Goal: Task Accomplishment & Management: Complete application form

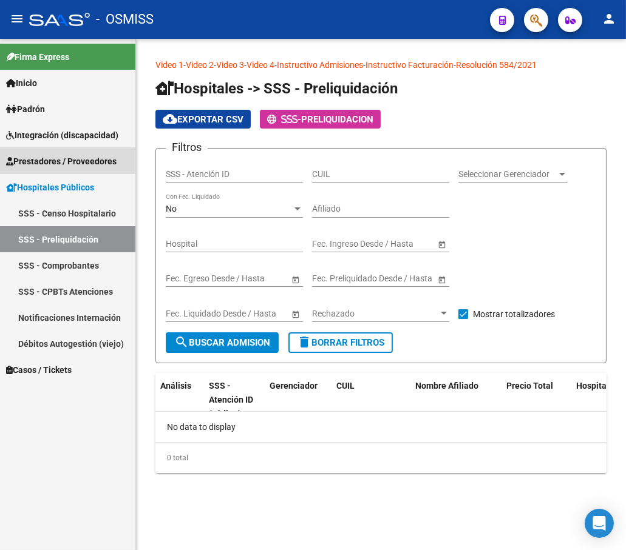
click at [70, 157] on span "Prestadores / Proveedores" at bounding box center [61, 161] width 110 height 13
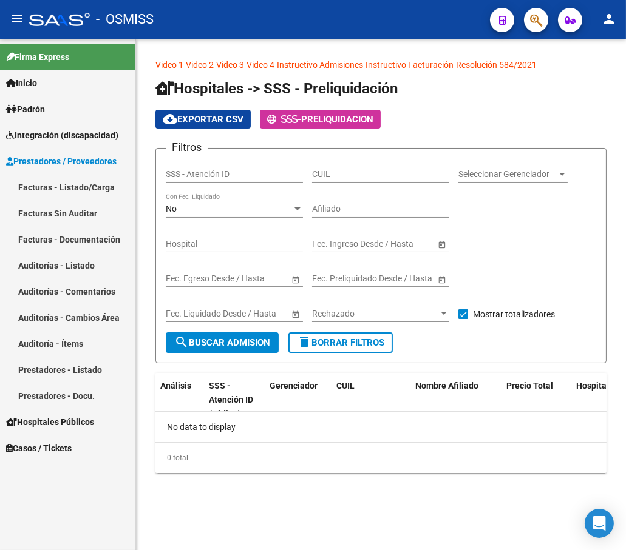
click at [75, 261] on link "Auditorías - Listado" at bounding box center [67, 265] width 135 height 26
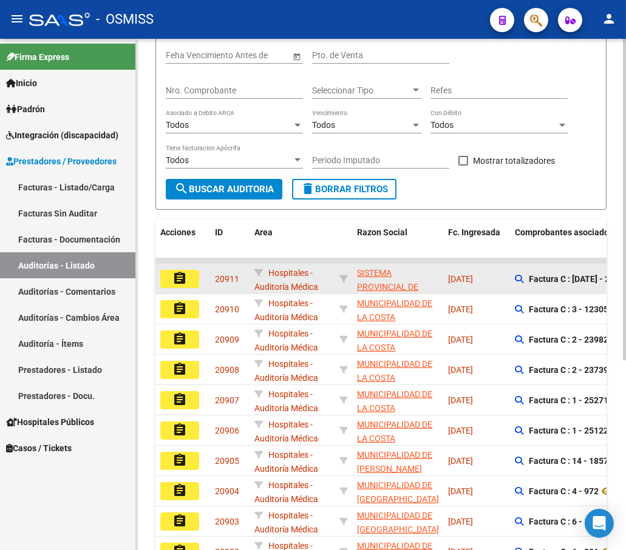
scroll to position [2, 0]
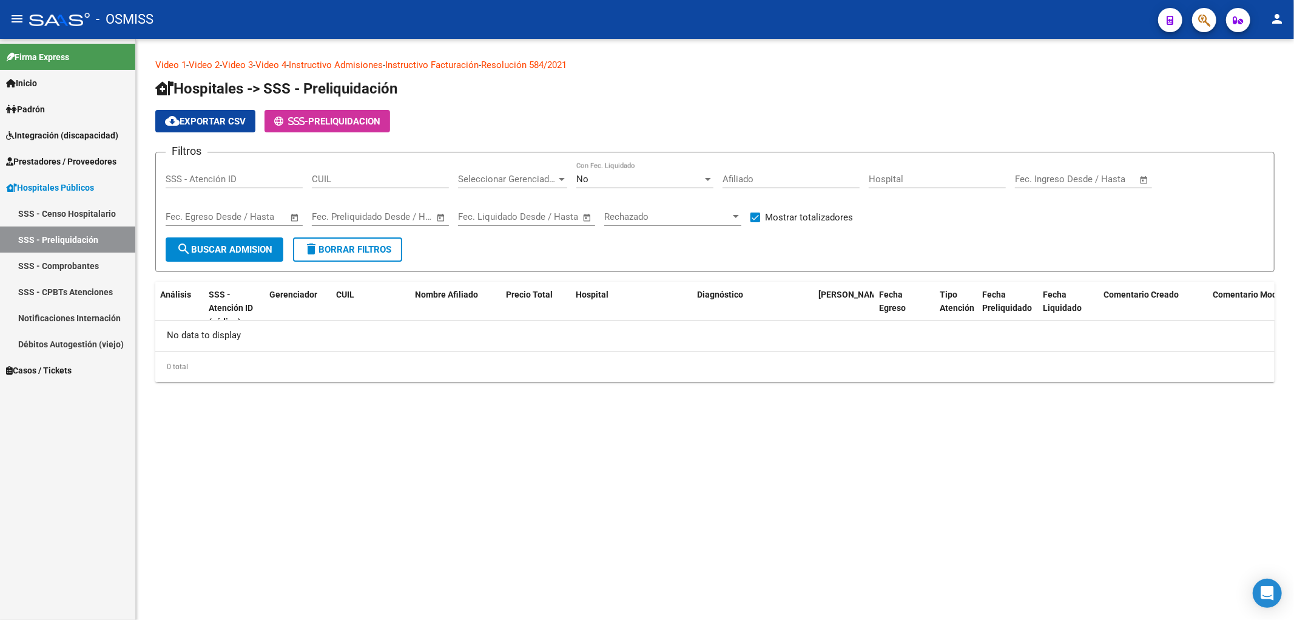
click at [305, 417] on div "Video 1 - Video 2 - Video 3 - Video 4 - Instructivo Admisiones - Instructivo Fa…" at bounding box center [715, 230] width 1158 height 382
click at [890, 413] on div "Video 1 - Video 2 - Video 3 - Video 4 - Instructivo Admisiones - Instructivo Fa…" at bounding box center [715, 230] width 1158 height 382
click at [598, 101] on app-list-header "Hospitales -> SSS - Preliquidación cloud_download Exportar CSV - PRELIQUIDACION…" at bounding box center [715, 175] width 1120 height 193
drag, startPoint x: 590, startPoint y: 452, endPoint x: 372, endPoint y: 30, distance: 474.7
click at [590, 451] on mat-sidenav-content "Video 1 - Video 2 - Video 3 - Video 4 - Instructivo Admisiones - Instructivo Fa…" at bounding box center [715, 329] width 1158 height 581
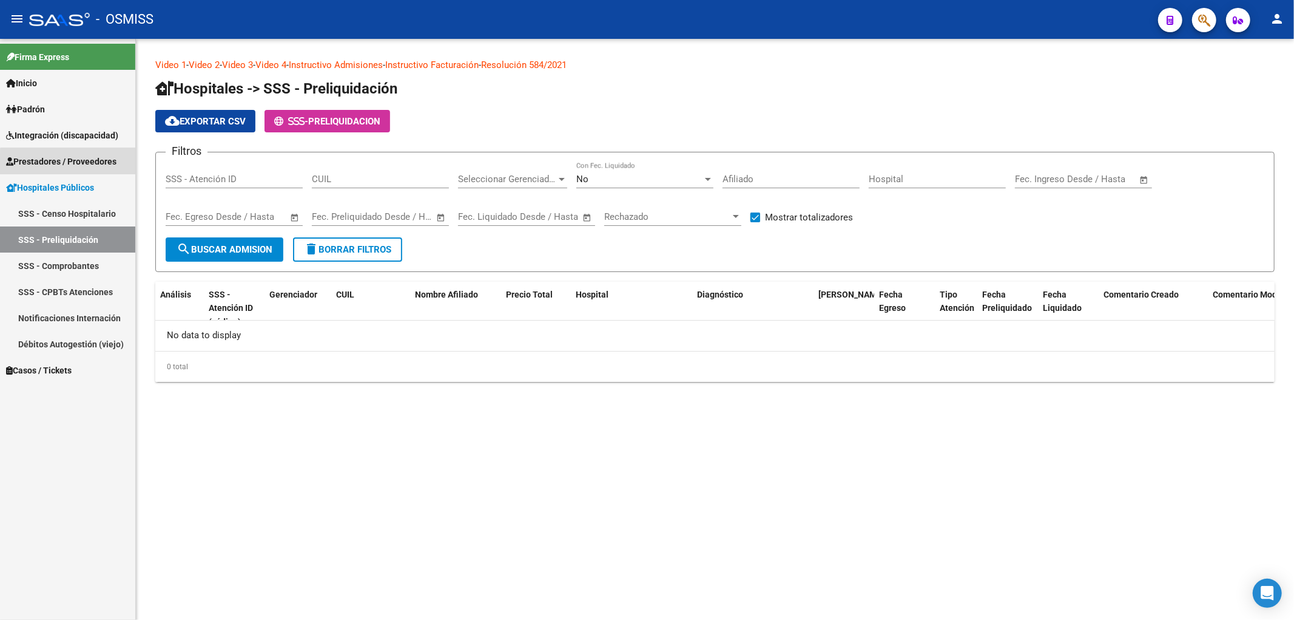
click at [92, 167] on span "Prestadores / Proveedores" at bounding box center [61, 161] width 110 height 13
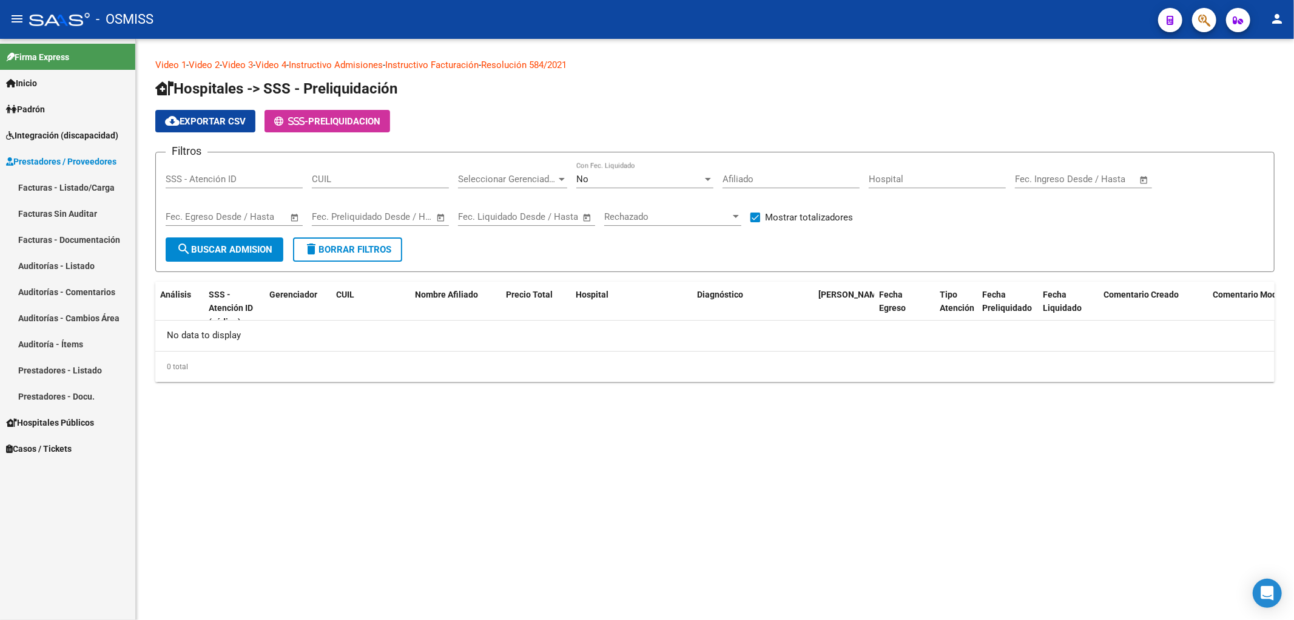
click at [79, 259] on link "Auditorías - Listado" at bounding box center [67, 265] width 135 height 26
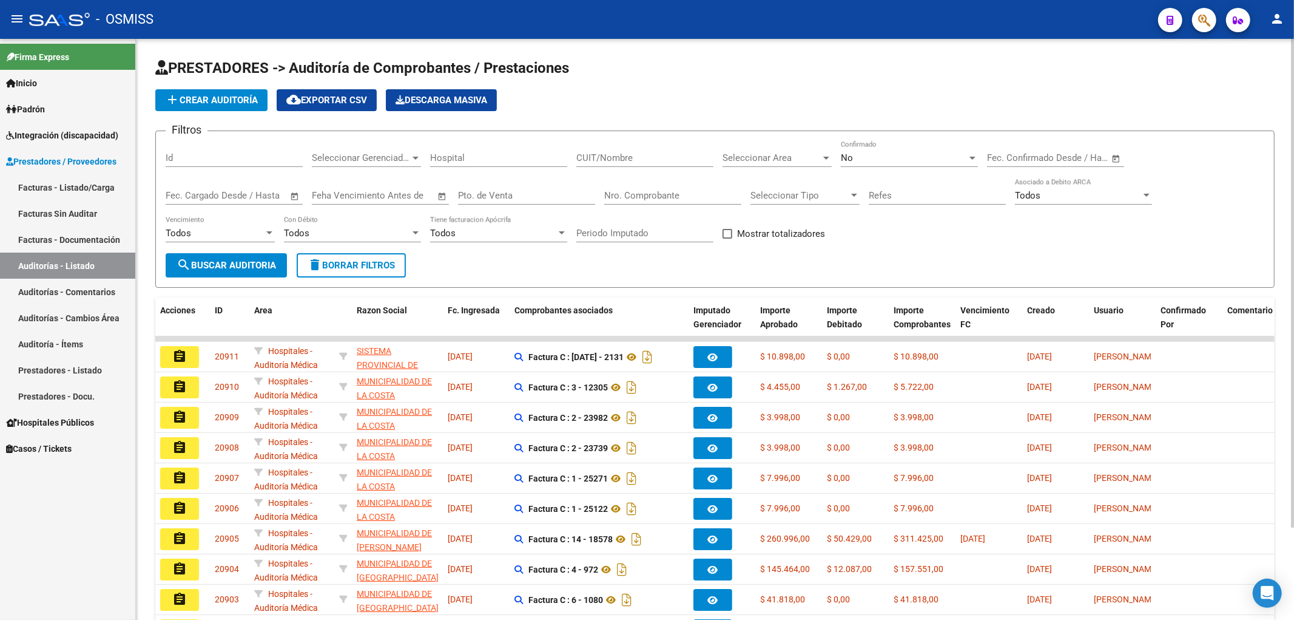
click at [910, 252] on div "Filtros Id Seleccionar Gerenciador Seleccionar Gerenciador Hospital CUIT/Nombre…" at bounding box center [715, 197] width 1099 height 112
click at [714, 263] on form "Filtros Id Seleccionar Gerenciador Seleccionar Gerenciador Hospital CUIT/Nombre…" at bounding box center [715, 208] width 1120 height 157
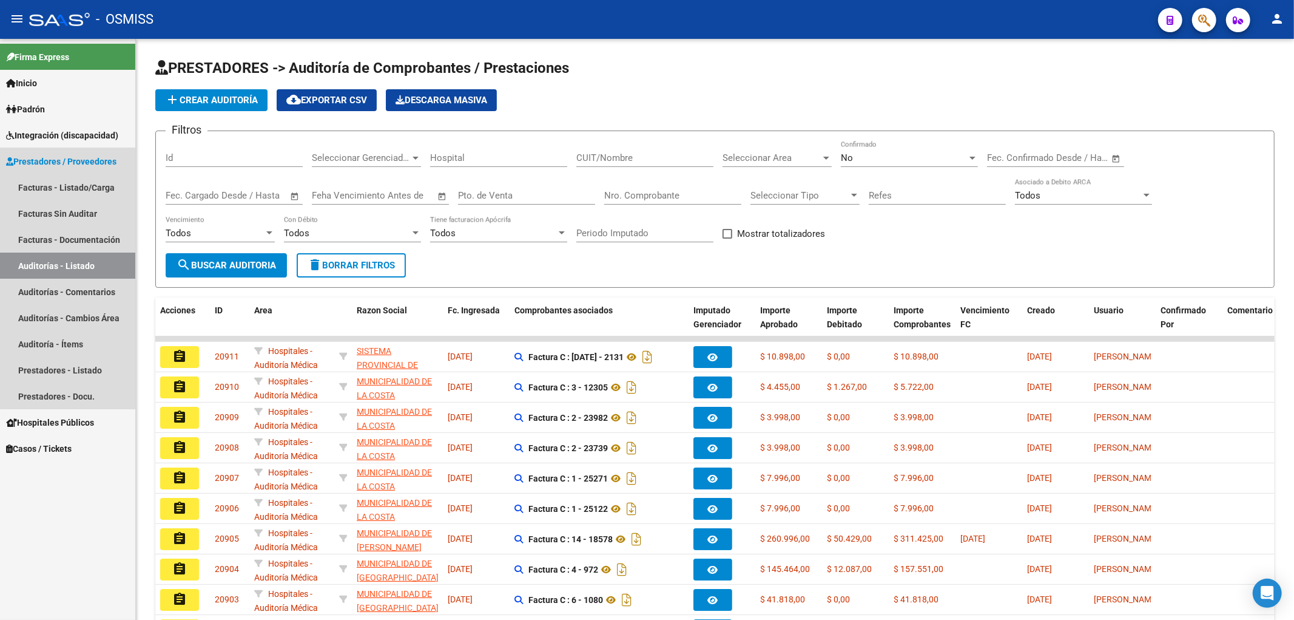
click at [95, 165] on span "Prestadores / Proveedores" at bounding box center [61, 161] width 110 height 13
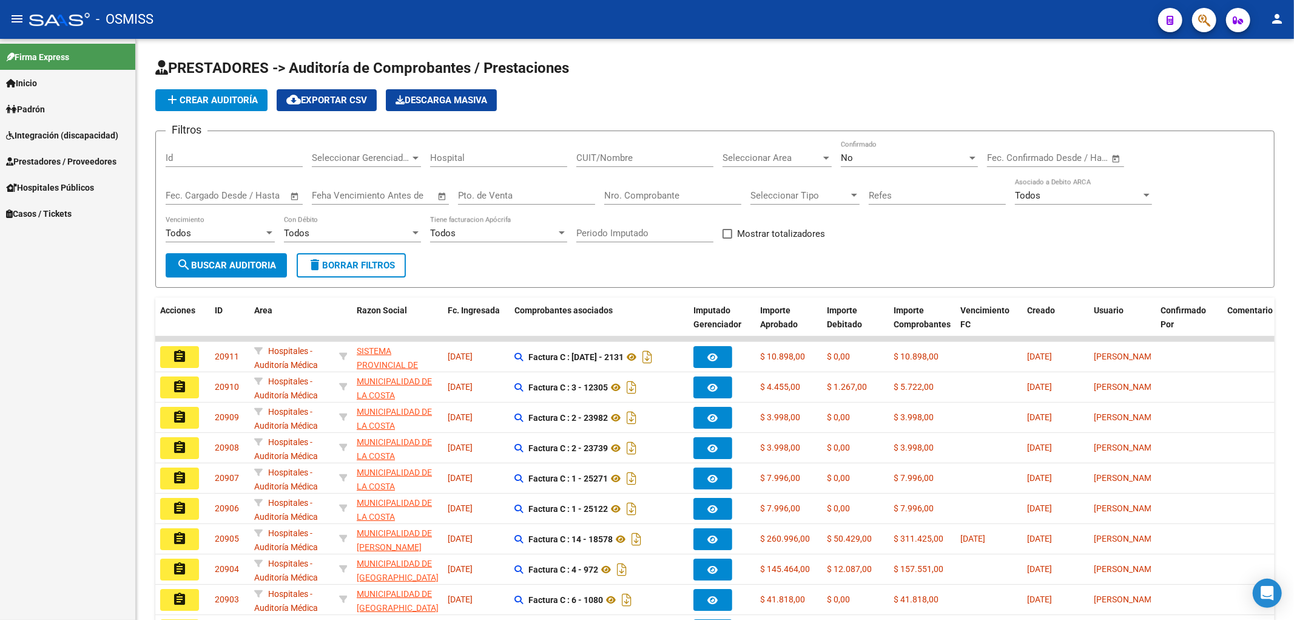
click at [70, 143] on link "Integración (discapacidad)" at bounding box center [67, 135] width 135 height 26
click at [77, 163] on link "Certificado Discapacidad" at bounding box center [67, 161] width 135 height 26
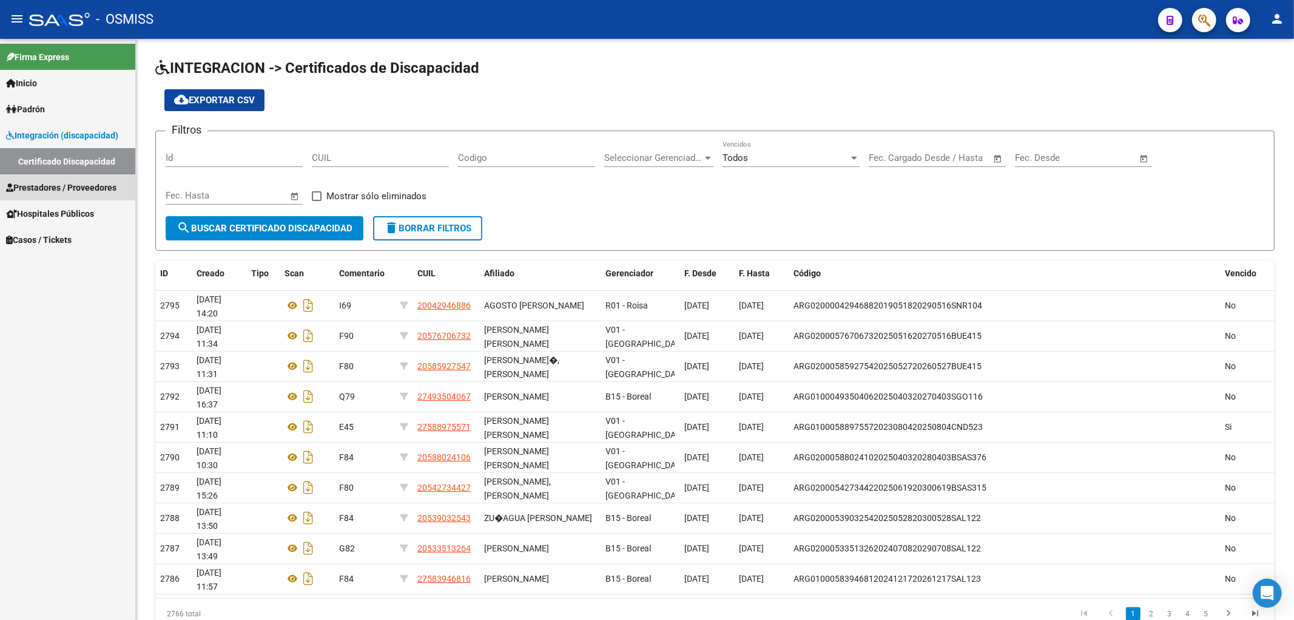
click at [81, 186] on span "Prestadores / Proveedores" at bounding box center [61, 187] width 110 height 13
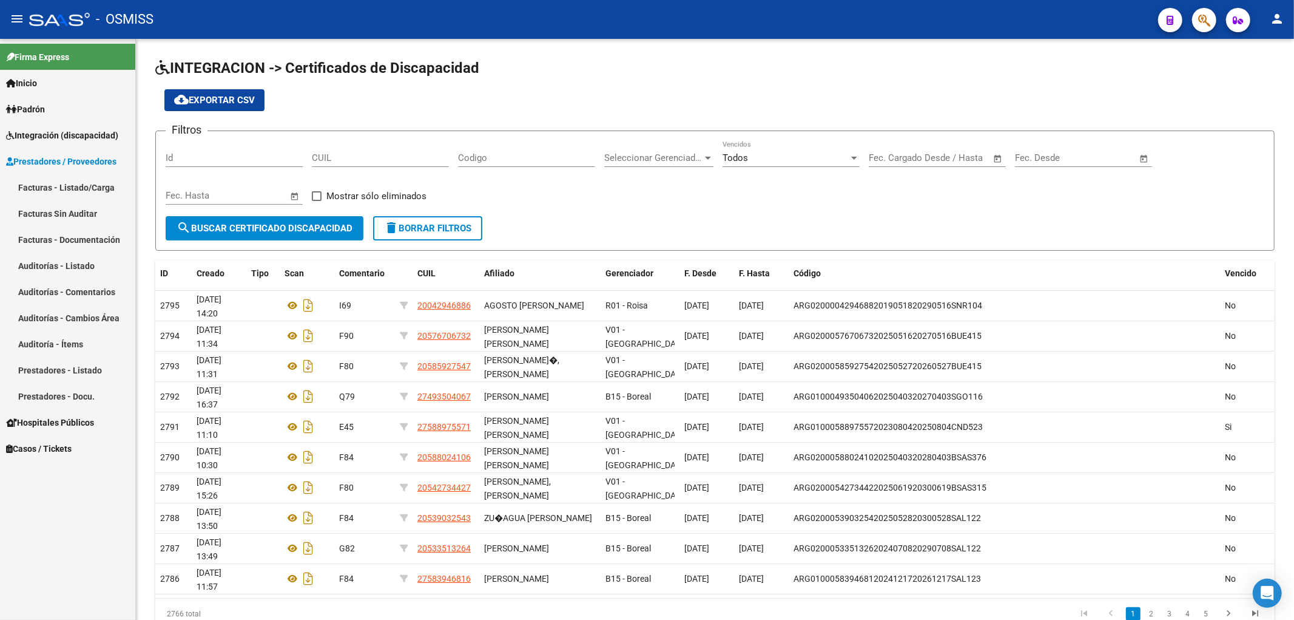
click at [75, 274] on link "Auditorías - Listado" at bounding box center [67, 265] width 135 height 26
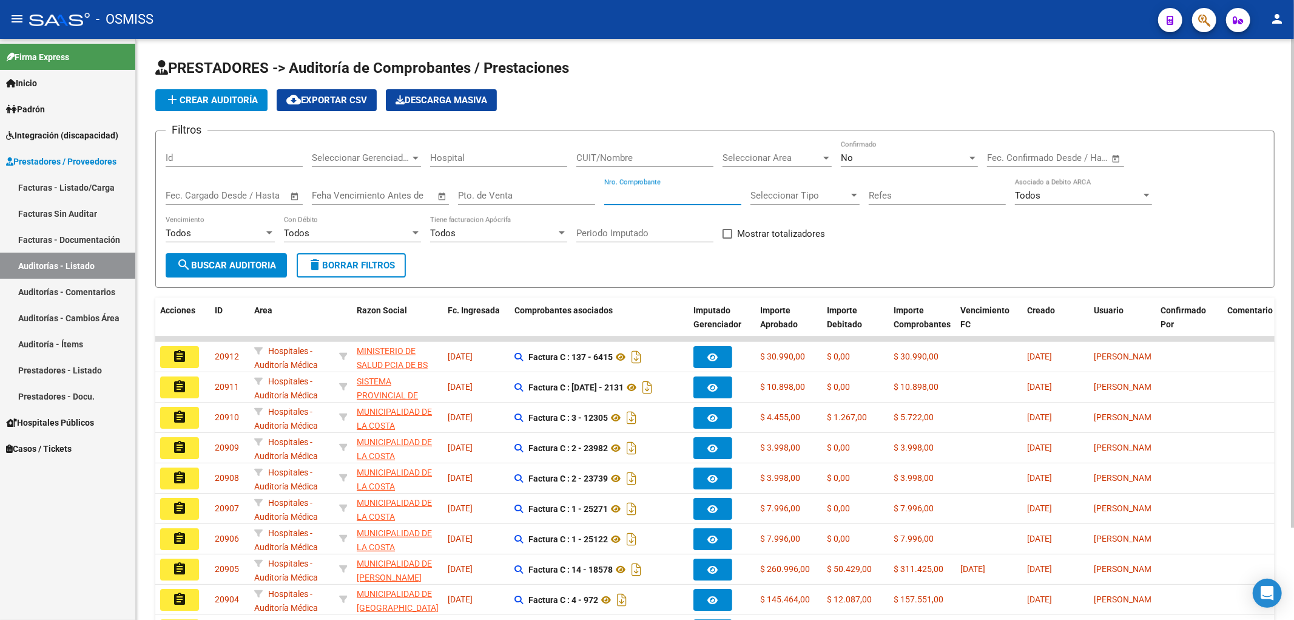
click at [636, 195] on input "Nro. Comprobante" at bounding box center [672, 195] width 137 height 11
type input "39093"
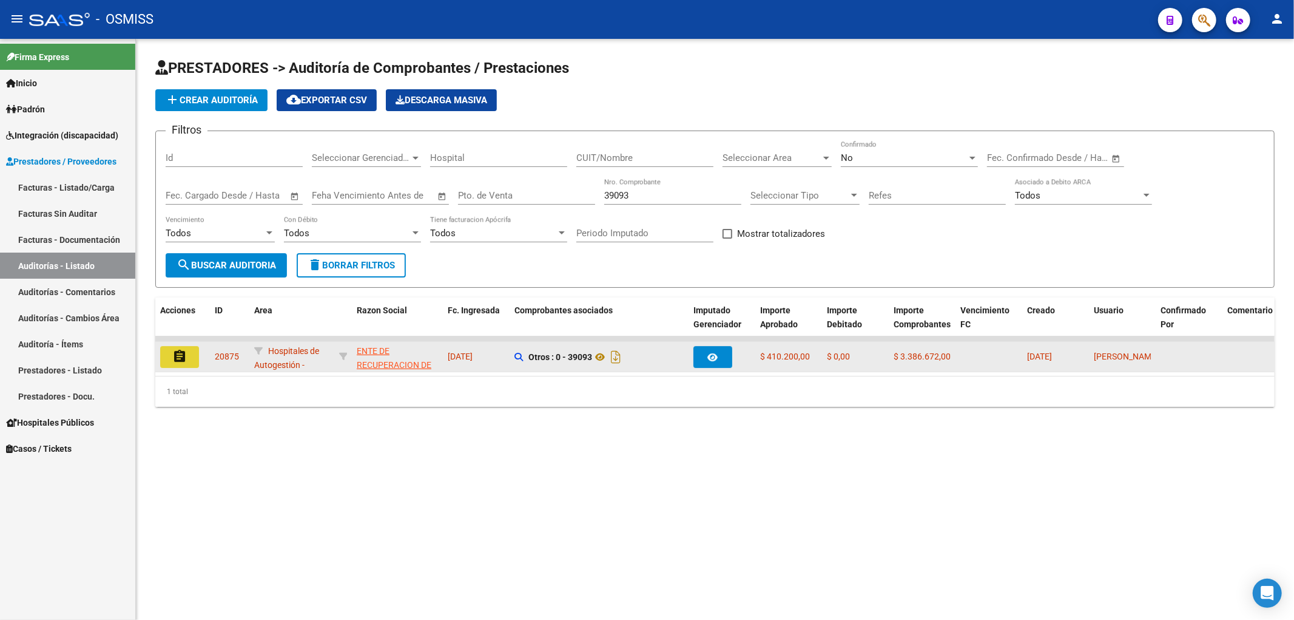
click at [183, 346] on button "assignment" at bounding box center [179, 357] width 39 height 22
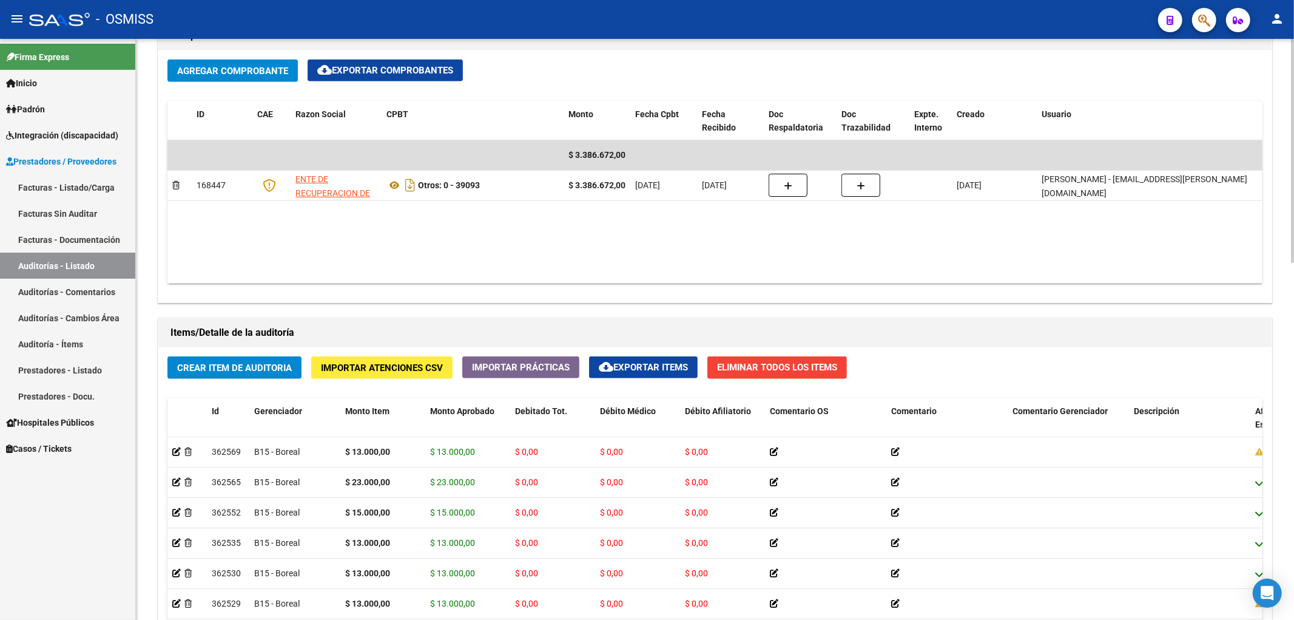
scroll to position [674, 0]
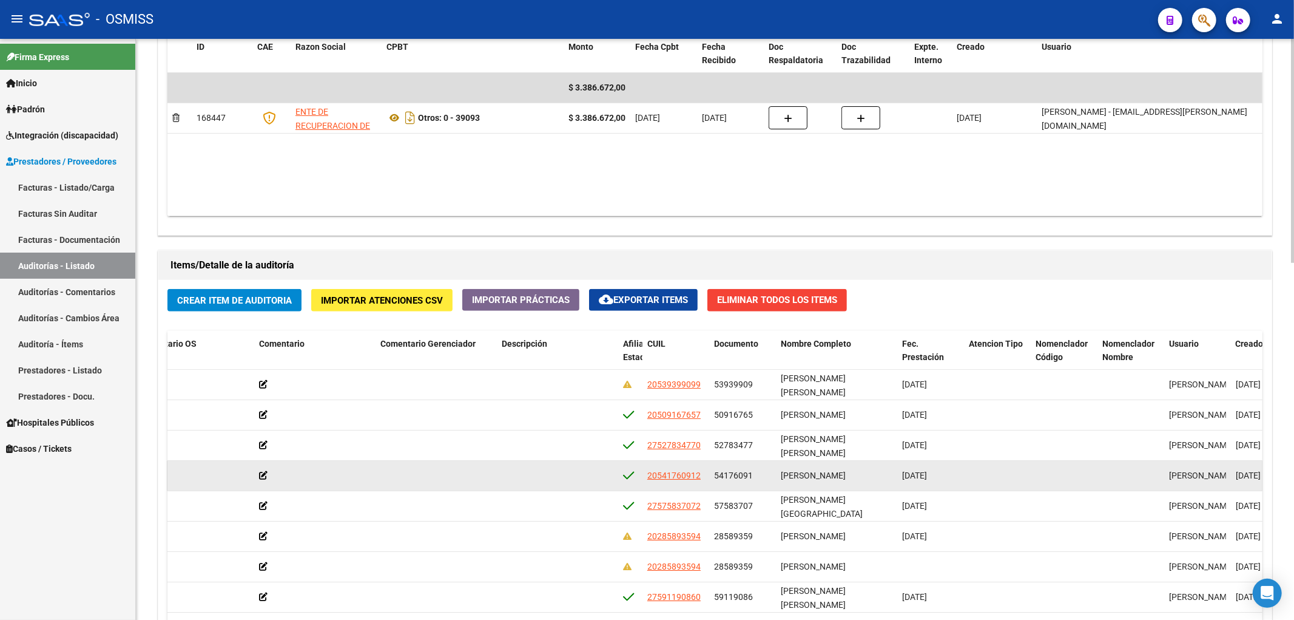
drag, startPoint x: 693, startPoint y: 459, endPoint x: 762, endPoint y: 466, distance: 69.0
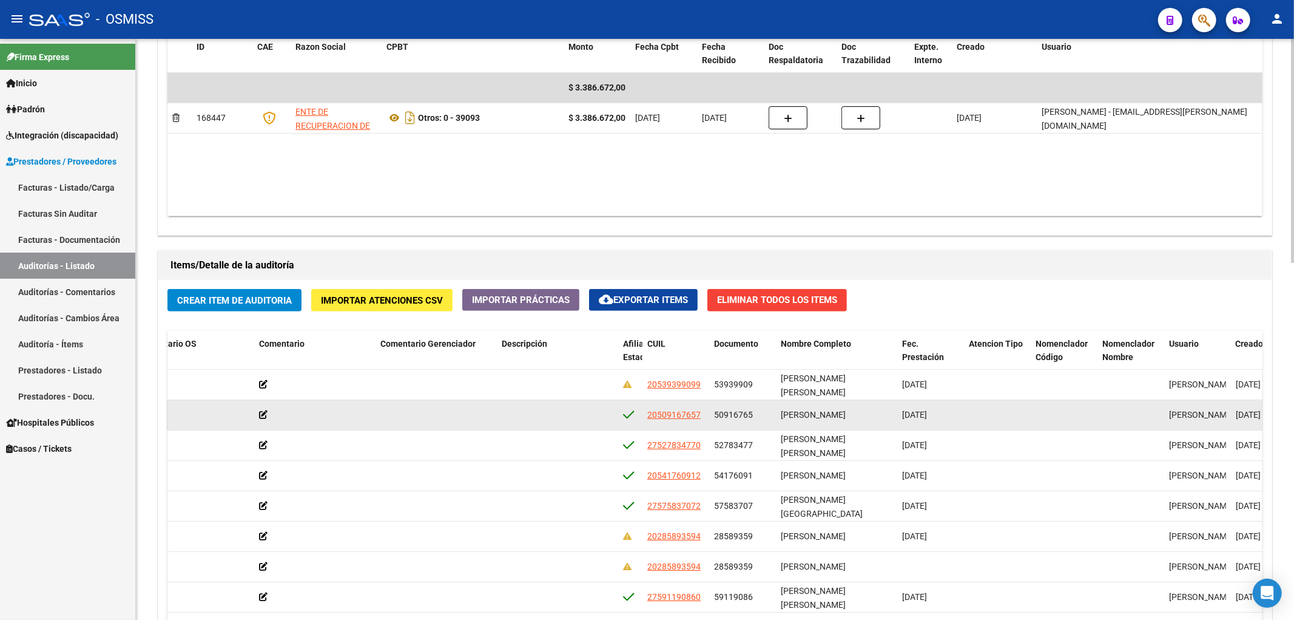
scroll to position [0, 705]
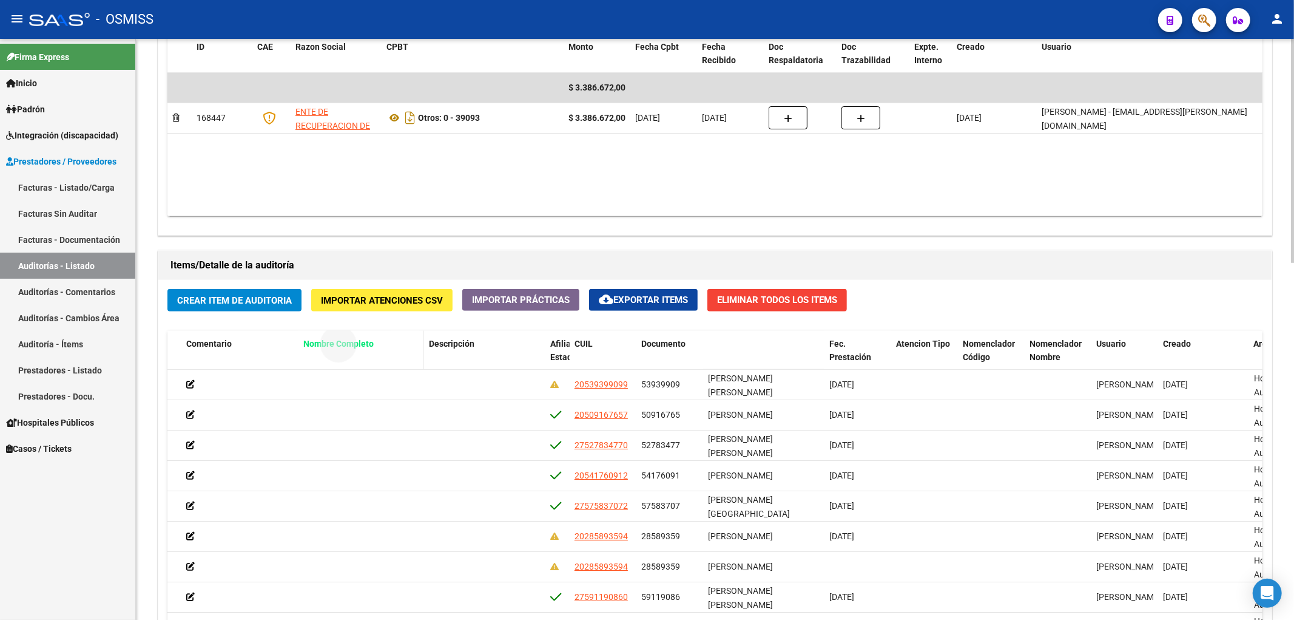
drag, startPoint x: 735, startPoint y: 344, endPoint x: 329, endPoint y: 351, distance: 406.6
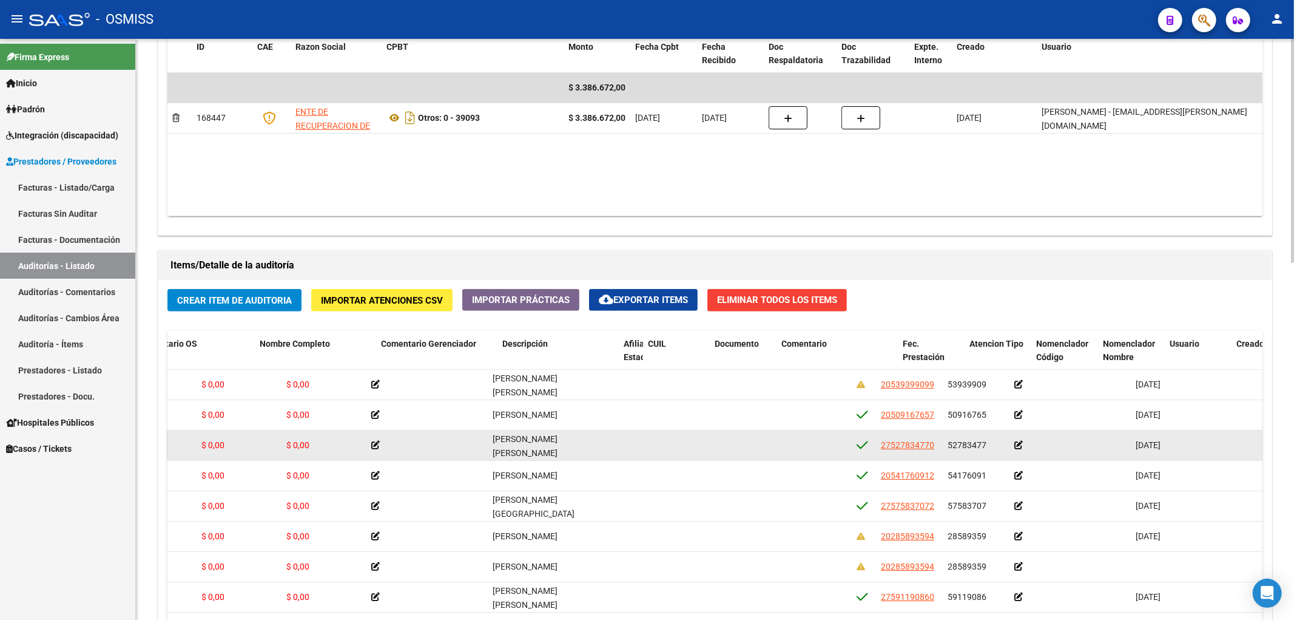
scroll to position [0, 0]
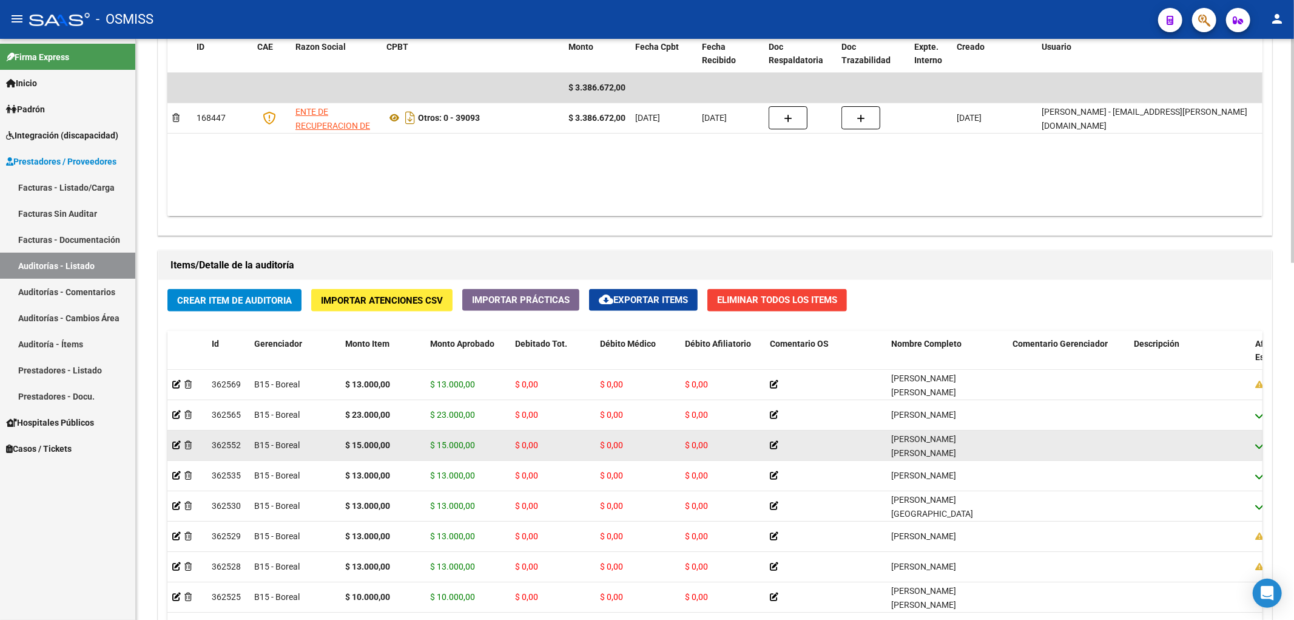
drag, startPoint x: 387, startPoint y: 451, endPoint x: 258, endPoint y: 441, distance: 129.7
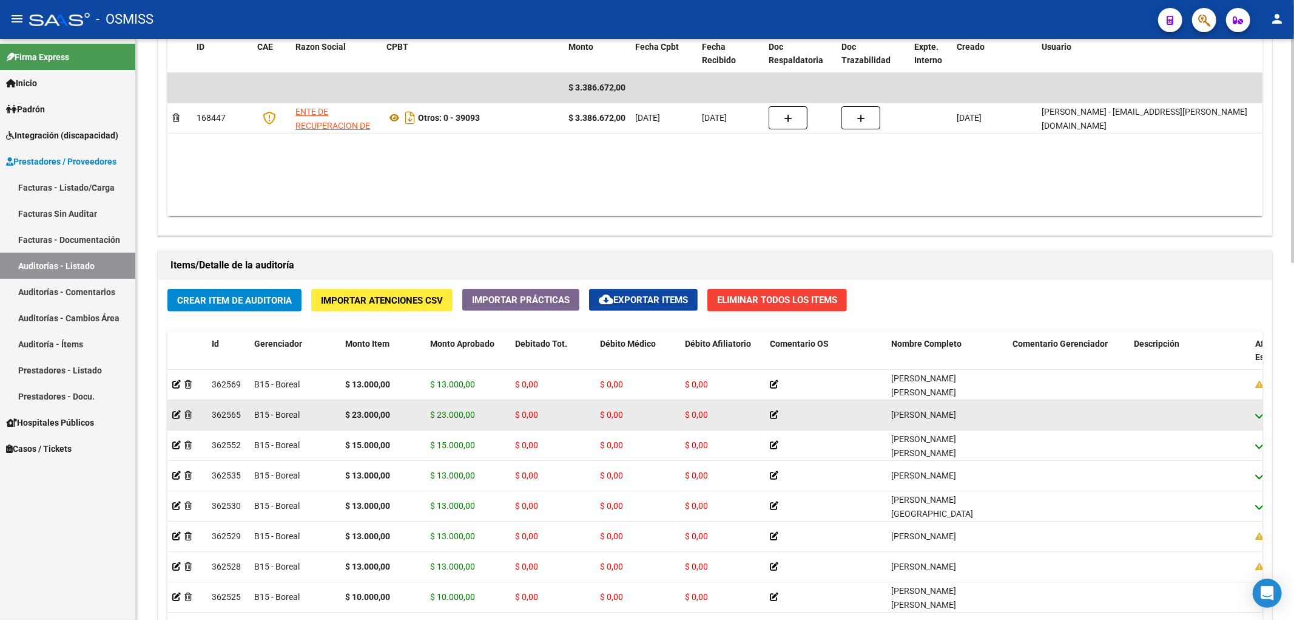
scroll to position [742, 0]
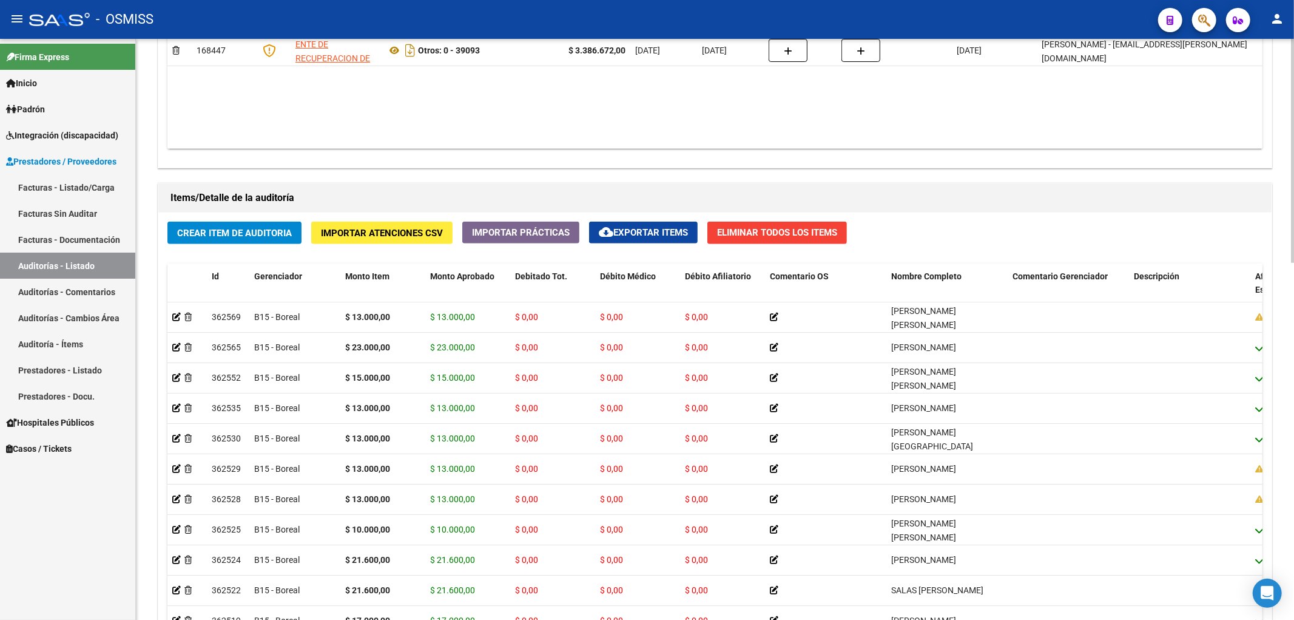
click at [584, 232] on div "Crear Item de Auditoria Importar Atenciones CSV Importar Prácticas cloud_downlo…" at bounding box center [715, 464] width 1114 height 504
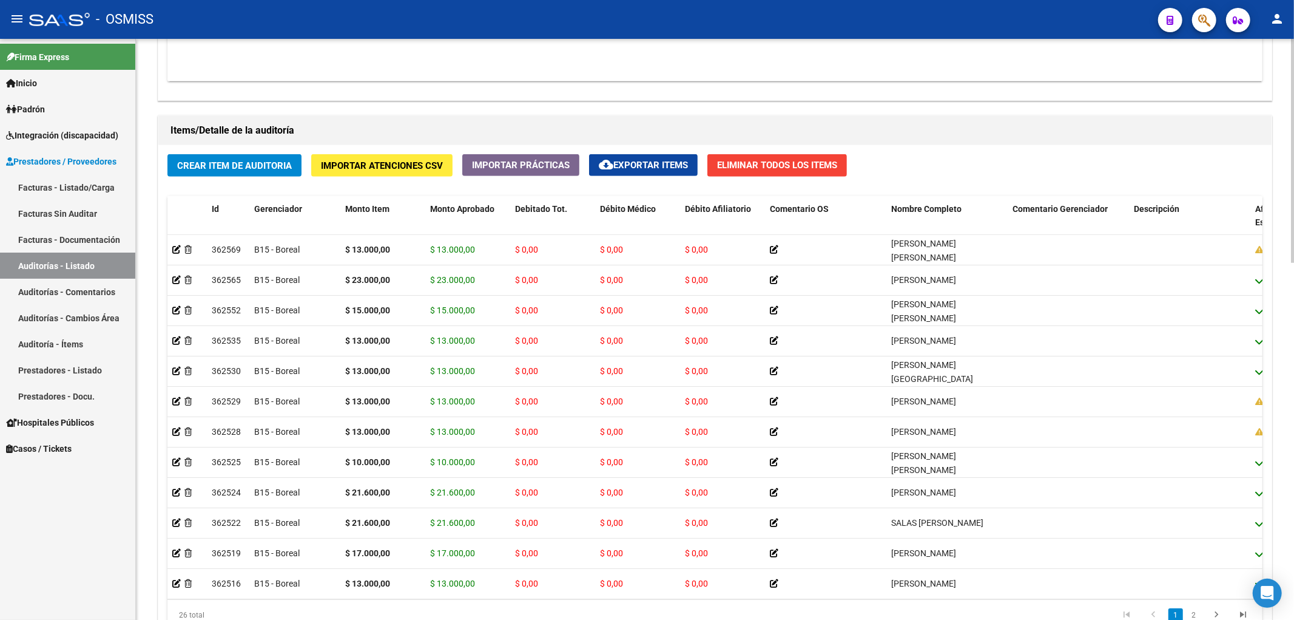
drag, startPoint x: 683, startPoint y: 88, endPoint x: 674, endPoint y: 78, distance: 13.4
click at [899, 148] on div "Crear Item de Auditoria Importar Atenciones CSV Importar Prácticas cloud_downlo…" at bounding box center [715, 397] width 1114 height 504
click at [902, 148] on div "Crear Item de Auditoria Importar Atenciones CSV Importar Prácticas cloud_downlo…" at bounding box center [715, 397] width 1114 height 504
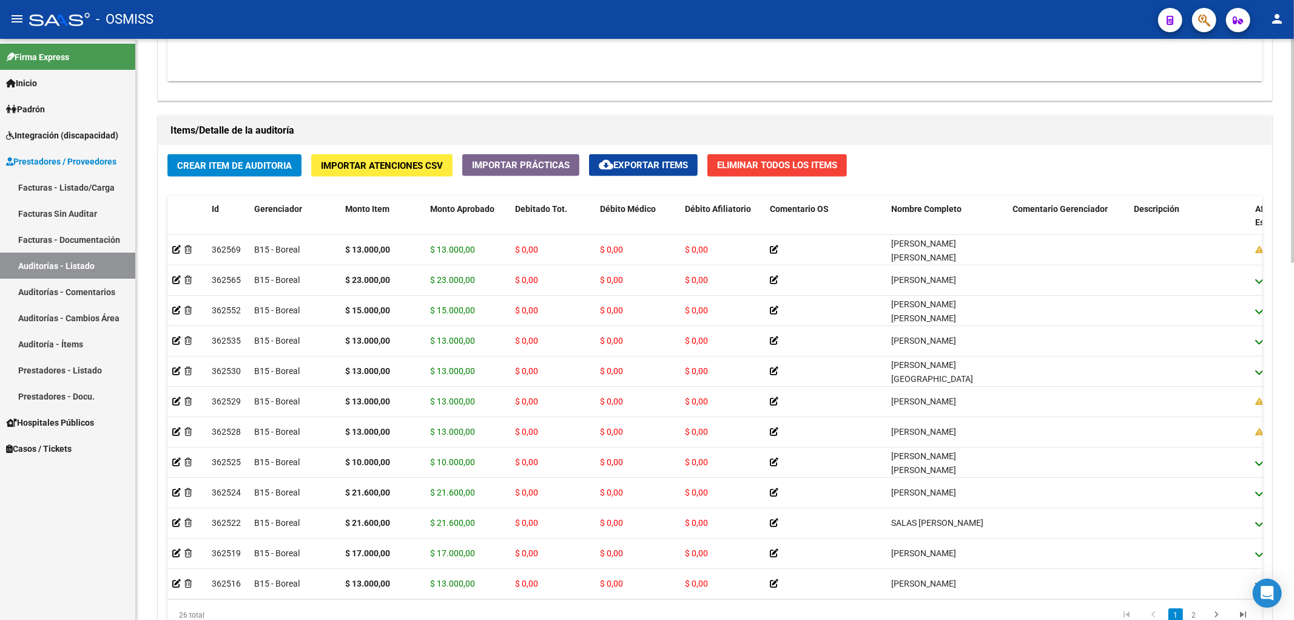
click at [653, 128] on h1 "Items/Detalle de la auditoría" at bounding box center [715, 130] width 1089 height 19
click at [258, 154] on div "Crear Item de Auditoria Importar Atenciones CSV Importar Prácticas cloud_downlo…" at bounding box center [715, 397] width 1114 height 504
click at [262, 158] on button "Crear Item de Auditoria" at bounding box center [234, 165] width 134 height 22
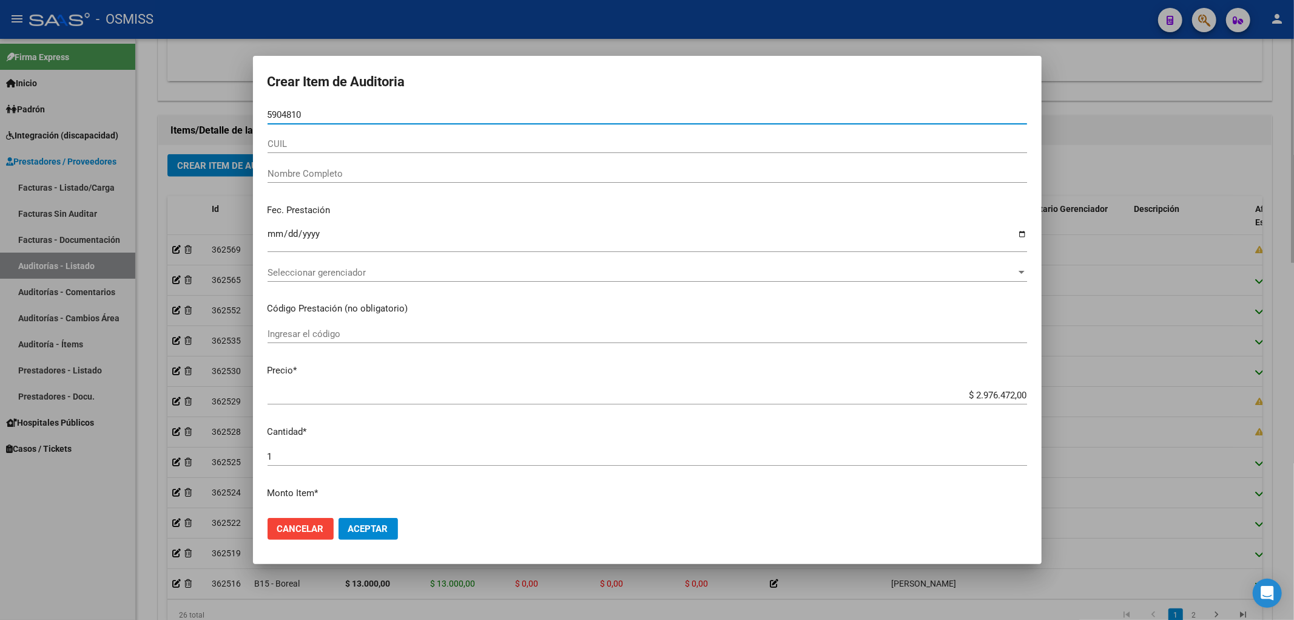
type input "59048104"
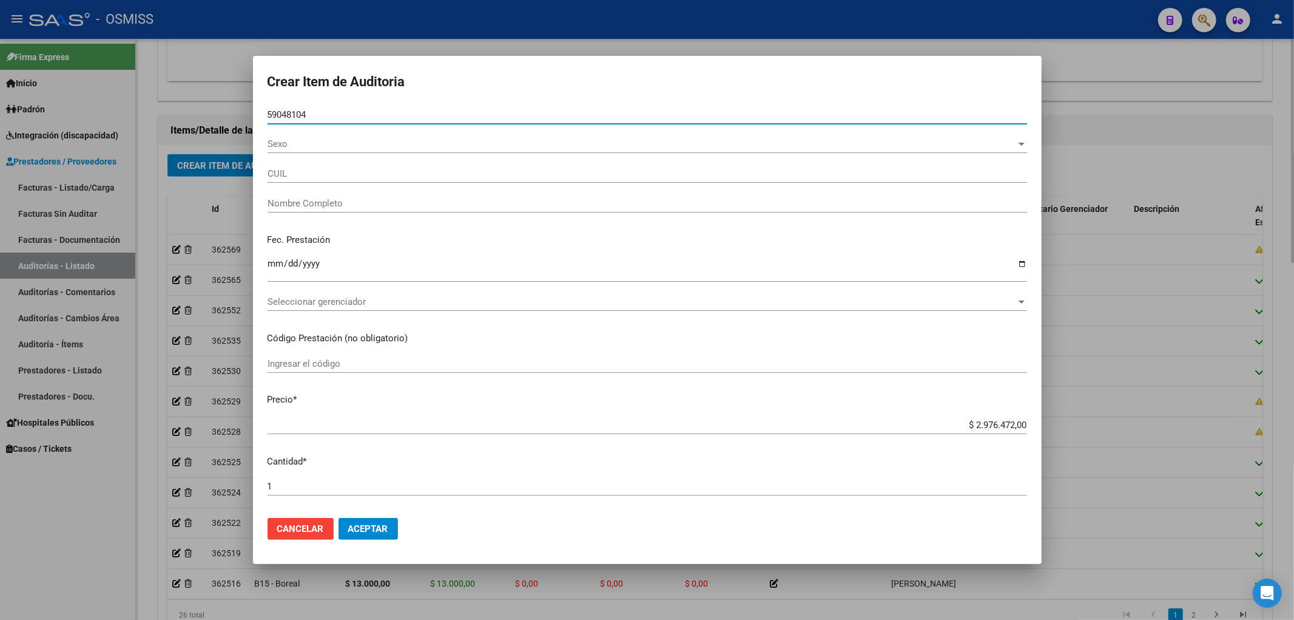
type input "20590481042"
type input "[PERSON_NAME] [PERSON_NAME] CAM"
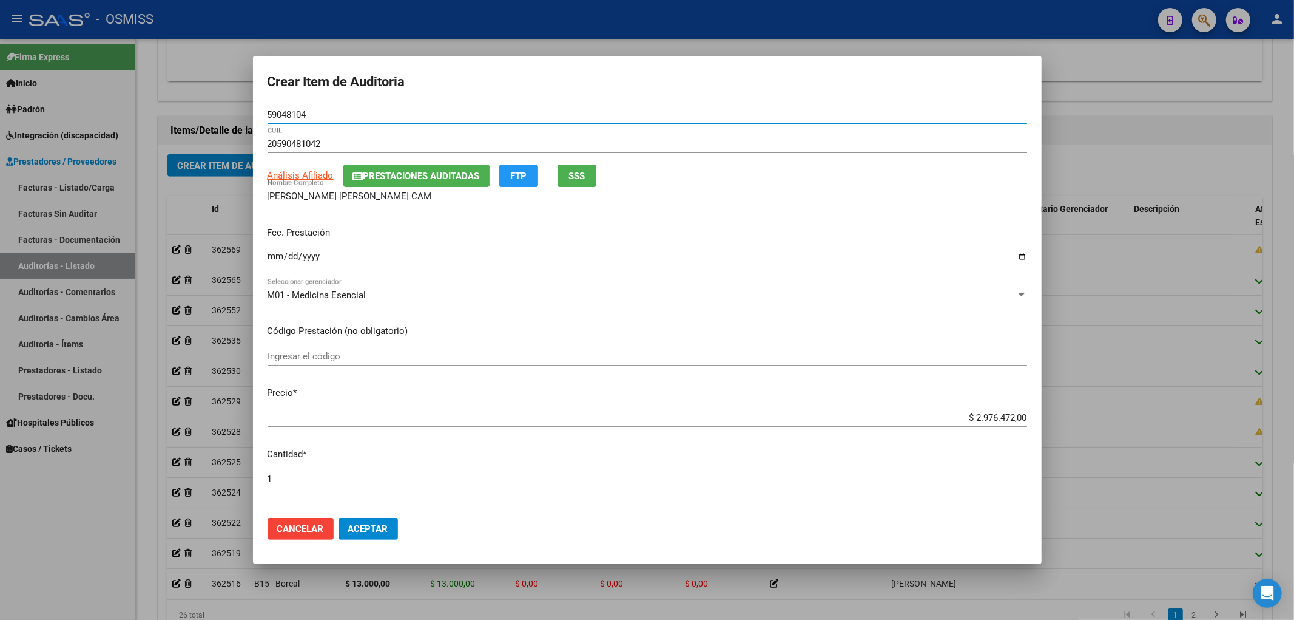
type input "59048104"
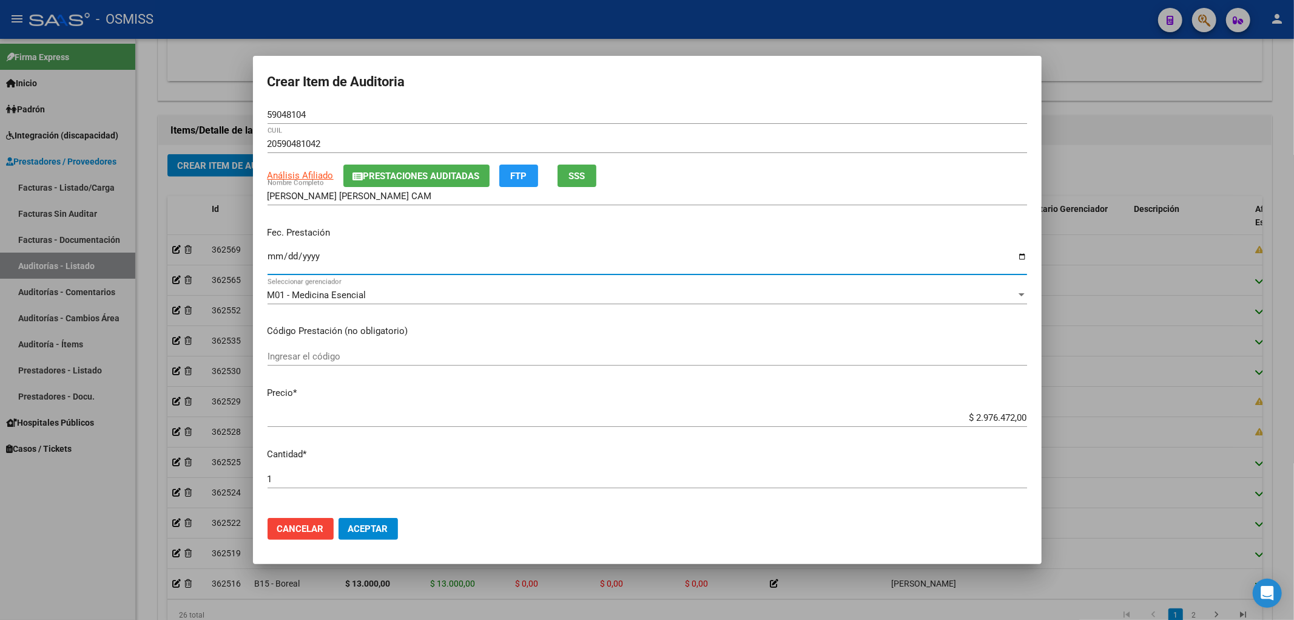
click at [280, 269] on input "Ingresar la fecha" at bounding box center [648, 260] width 760 height 19
type input "[DATE]"
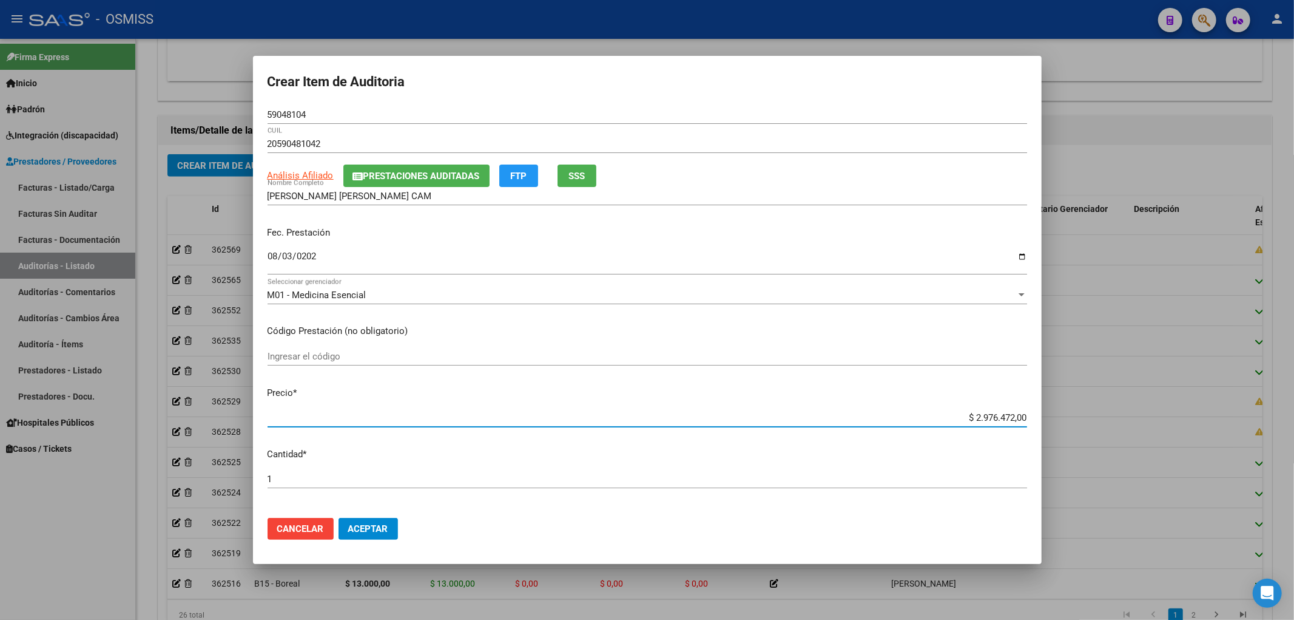
drag, startPoint x: 935, startPoint y: 414, endPoint x: 1182, endPoint y: 408, distance: 247.0
click at [1174, 410] on div "Crear Item de Auditoria 59048104 Nro Documento 20590481042 CUIL Análisis Afilia…" at bounding box center [647, 310] width 1294 height 620
type input "$ 0,01"
type input "$ 0,13"
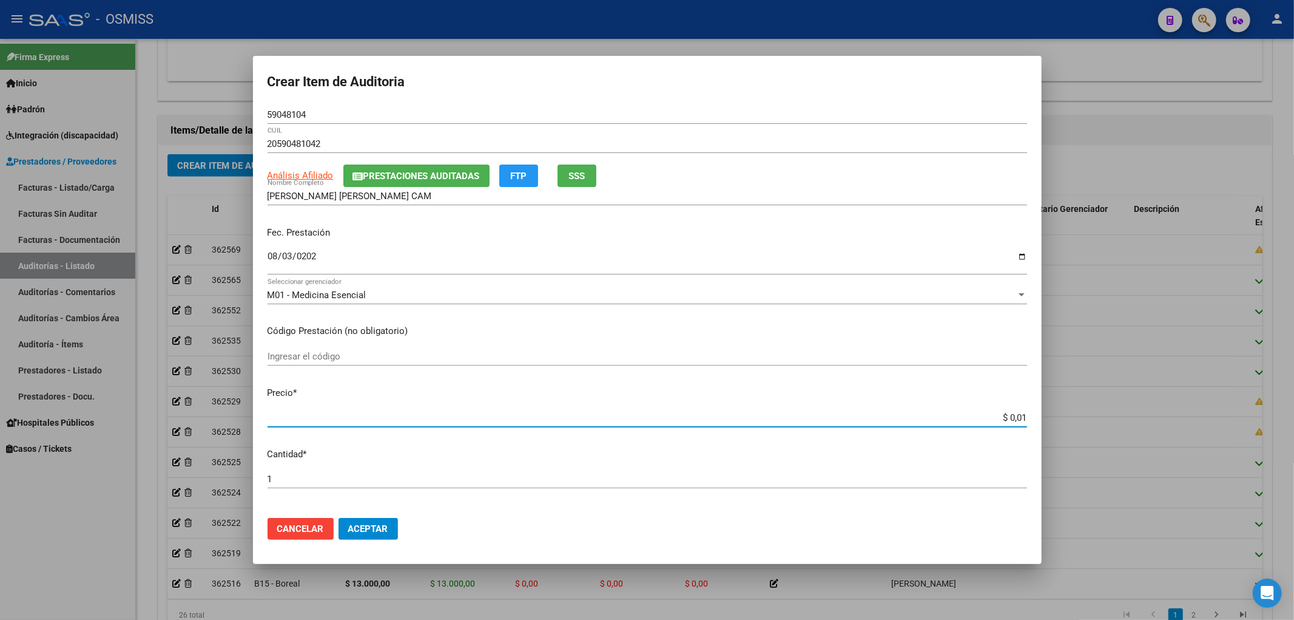
type input "$ 0,13"
type input "$ 1,30"
type input "$ 13,00"
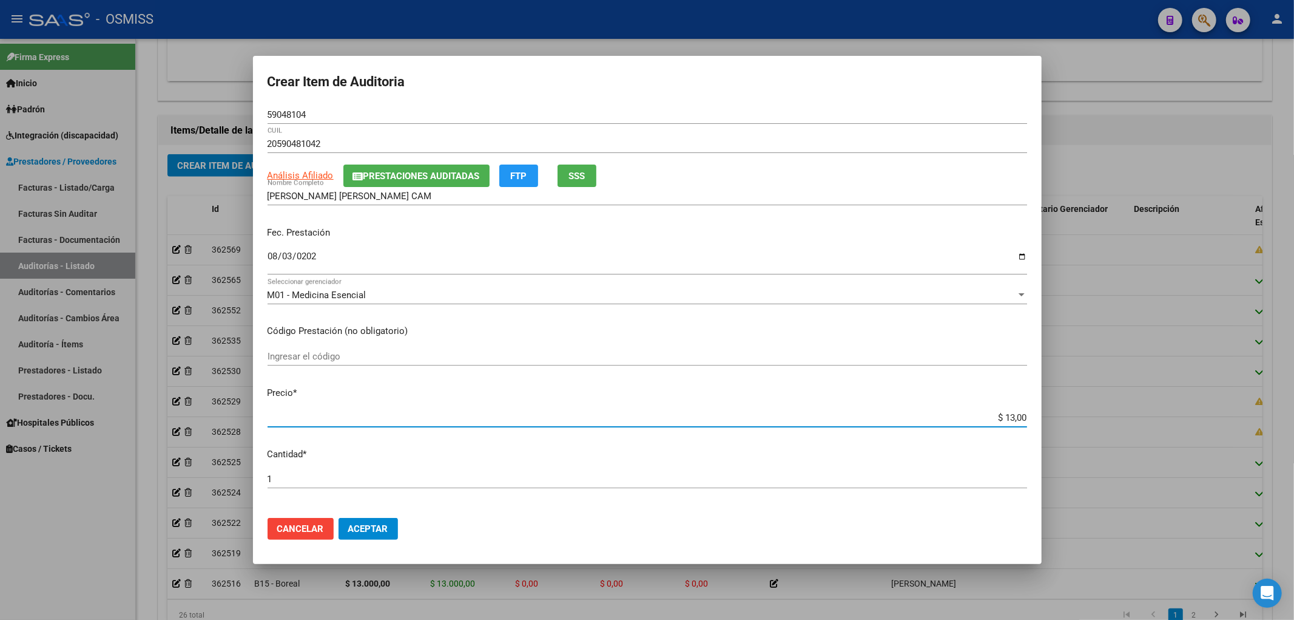
type input "$ 130,00"
type input "$ 1.300,00"
type input "$ 13.000,00"
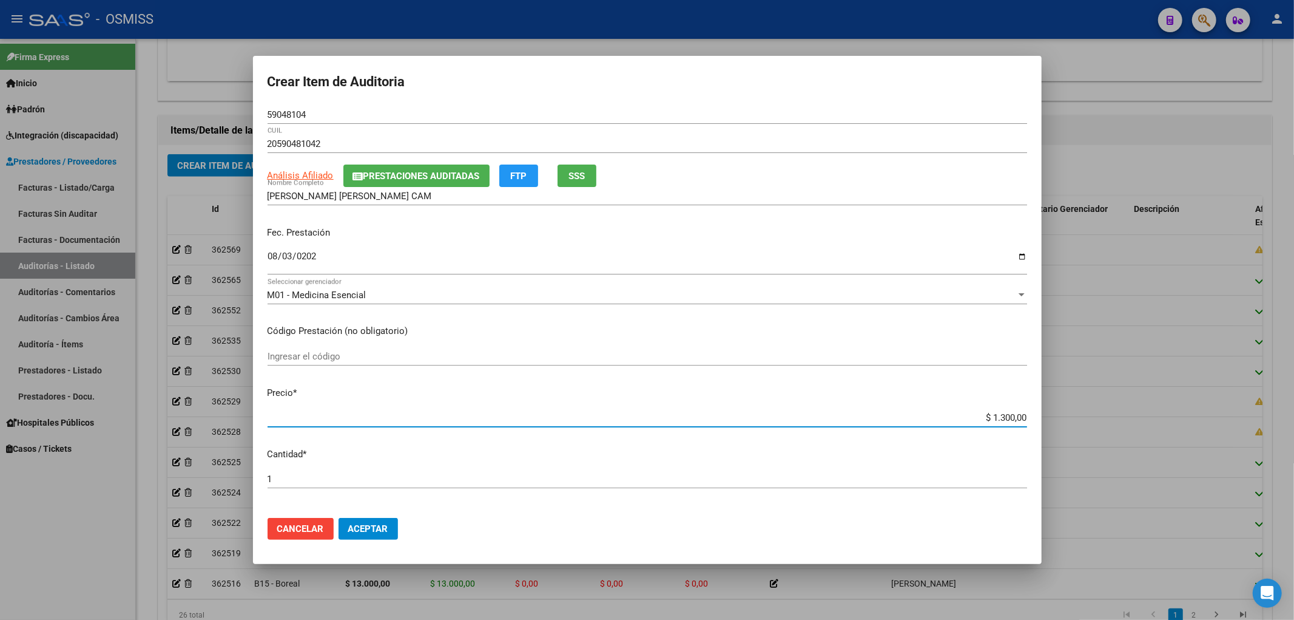
type input "$ 13.000,00"
click at [366, 527] on span "Aceptar" at bounding box center [368, 528] width 40 height 11
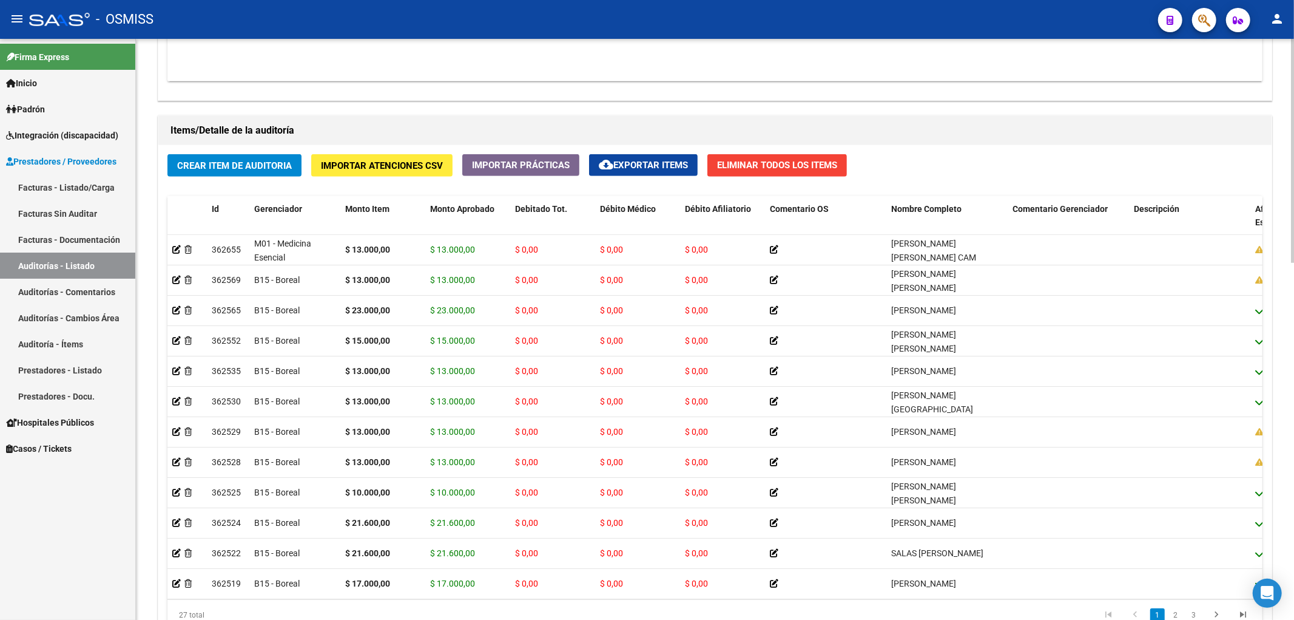
click at [618, 123] on h1 "Items/Detalle de la auditoría" at bounding box center [715, 130] width 1089 height 19
click at [243, 175] on button "Crear Item de Auditoria" at bounding box center [234, 165] width 134 height 22
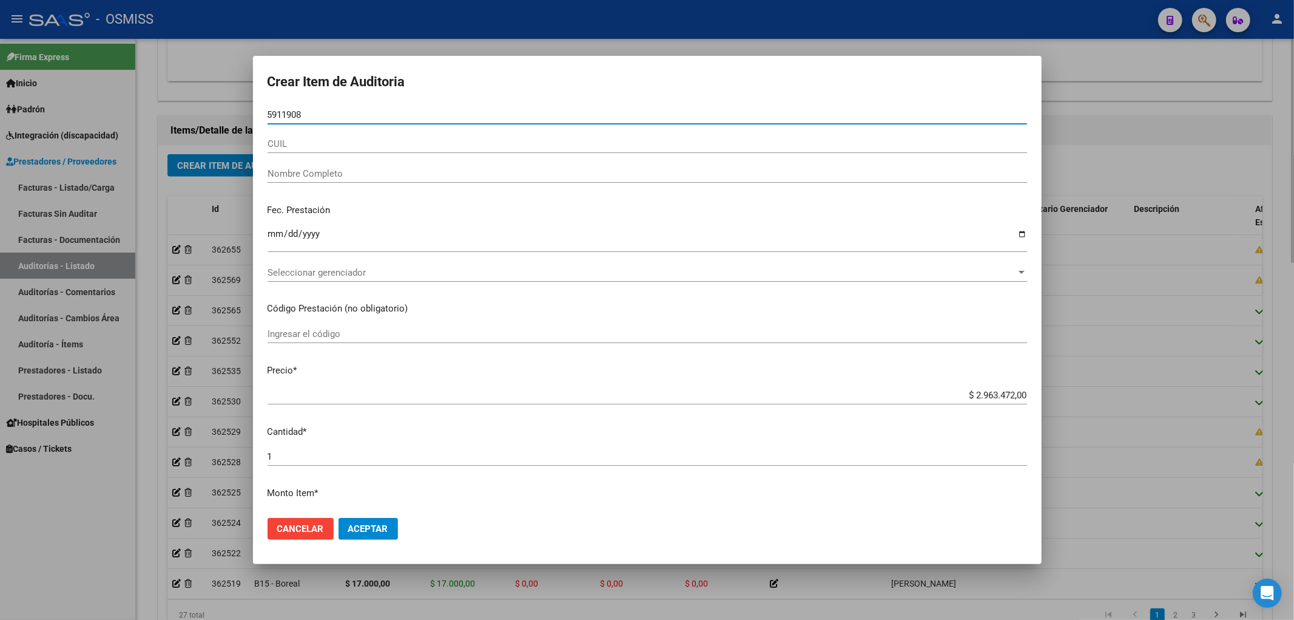
type input "59119086"
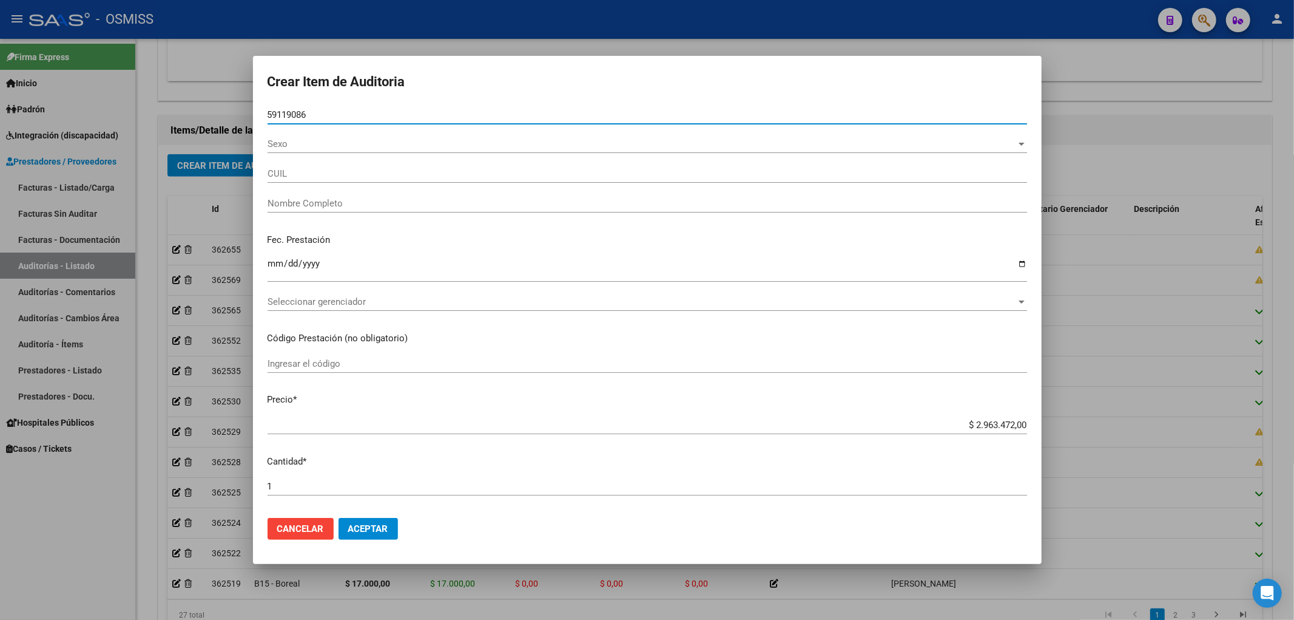
type input "27591190860"
type input "[PERSON_NAME] [PERSON_NAME]"
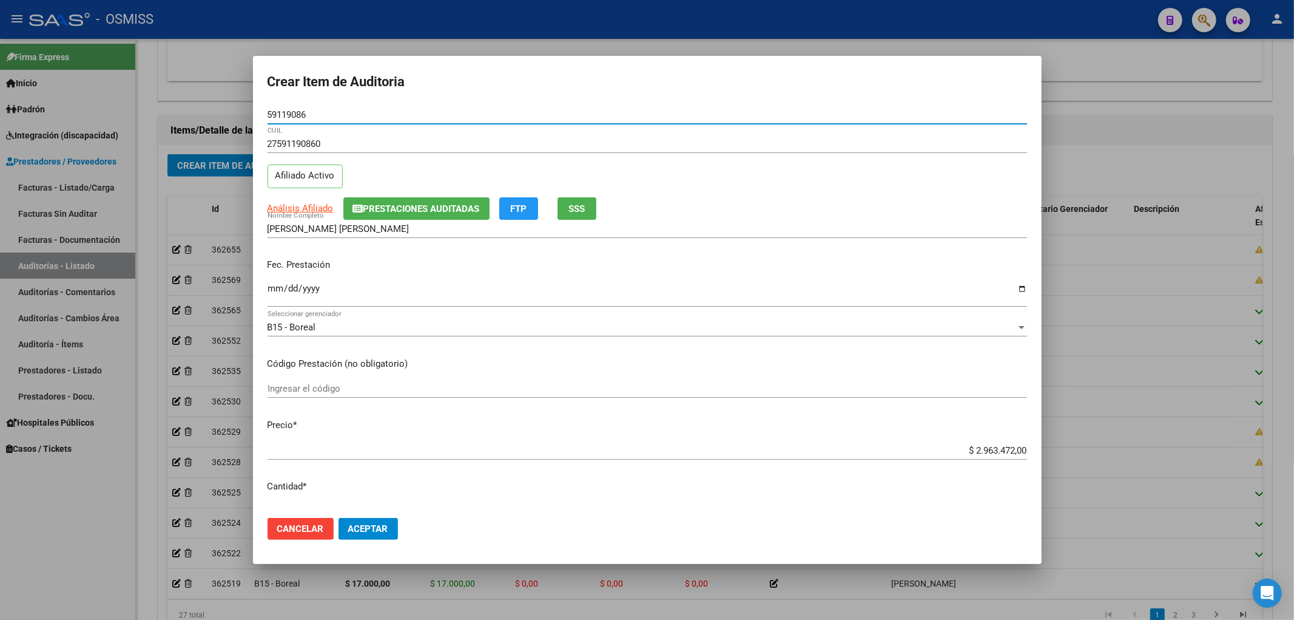
type input "59119086"
click at [277, 282] on div "Ingresar la fecha" at bounding box center [648, 294] width 760 height 26
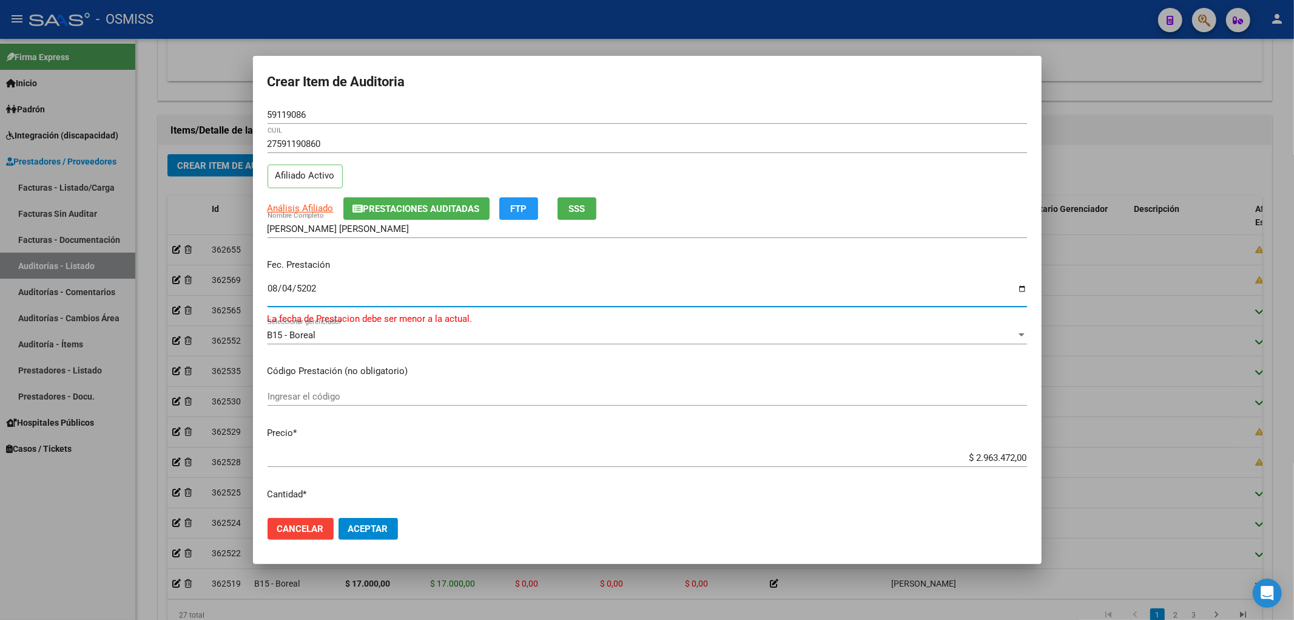
type input "[DATE]"
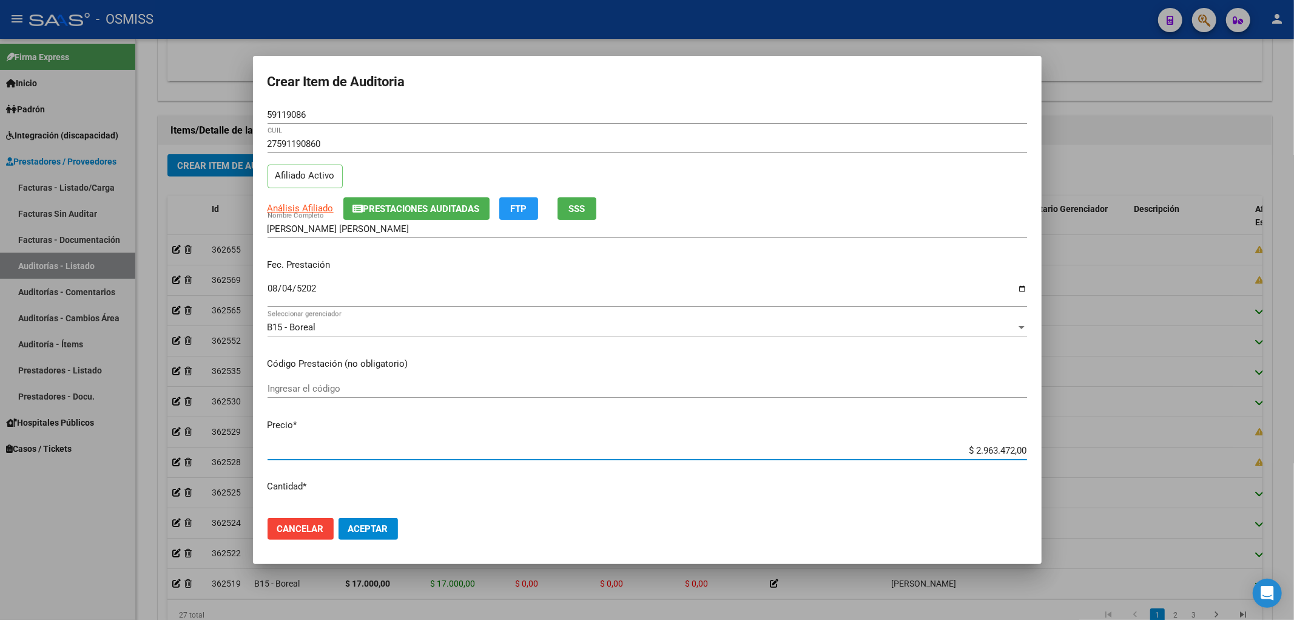
drag, startPoint x: 944, startPoint y: 447, endPoint x: 1269, endPoint y: 432, distance: 325.6
click at [1269, 432] on div "Crear Item de Auditoria 59119086 Nro Documento 27591190860 CUIL Afiliado Activo…" at bounding box center [647, 310] width 1294 height 620
type input "$ 0,01"
type input "$ 0,15"
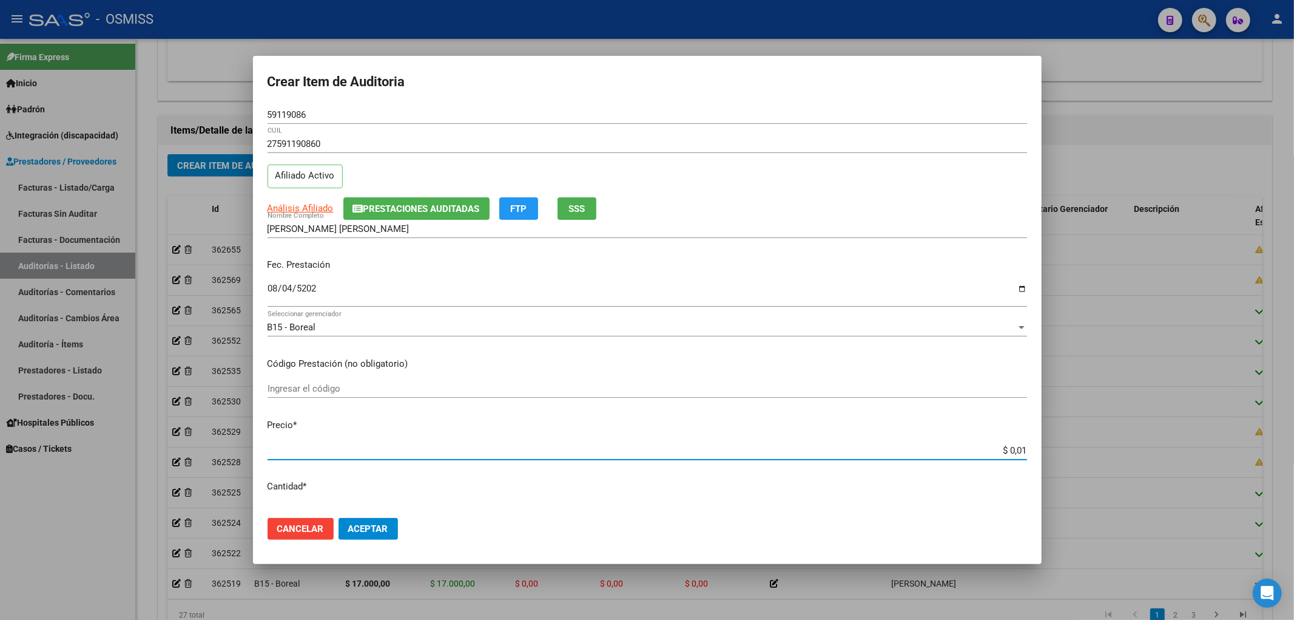
type input "$ 0,15"
type input "$ 1,50"
type input "$ 15,00"
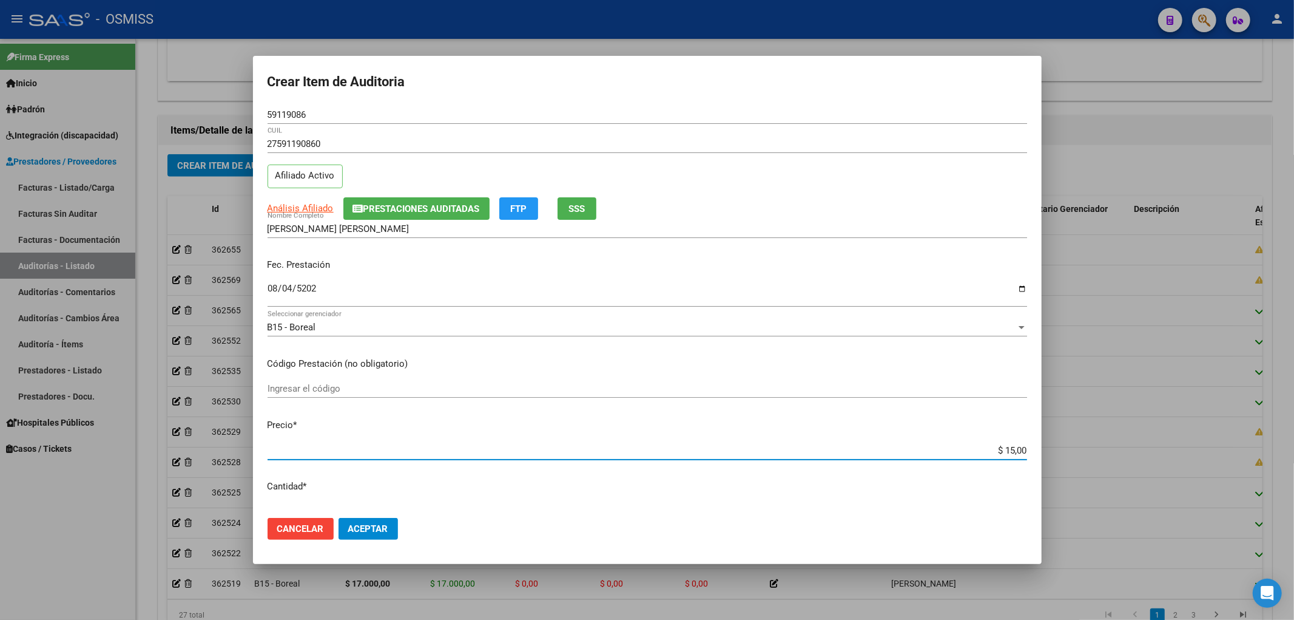
type input "$ 150,00"
type input "$ 1.500,00"
type input "$ 15.000,00"
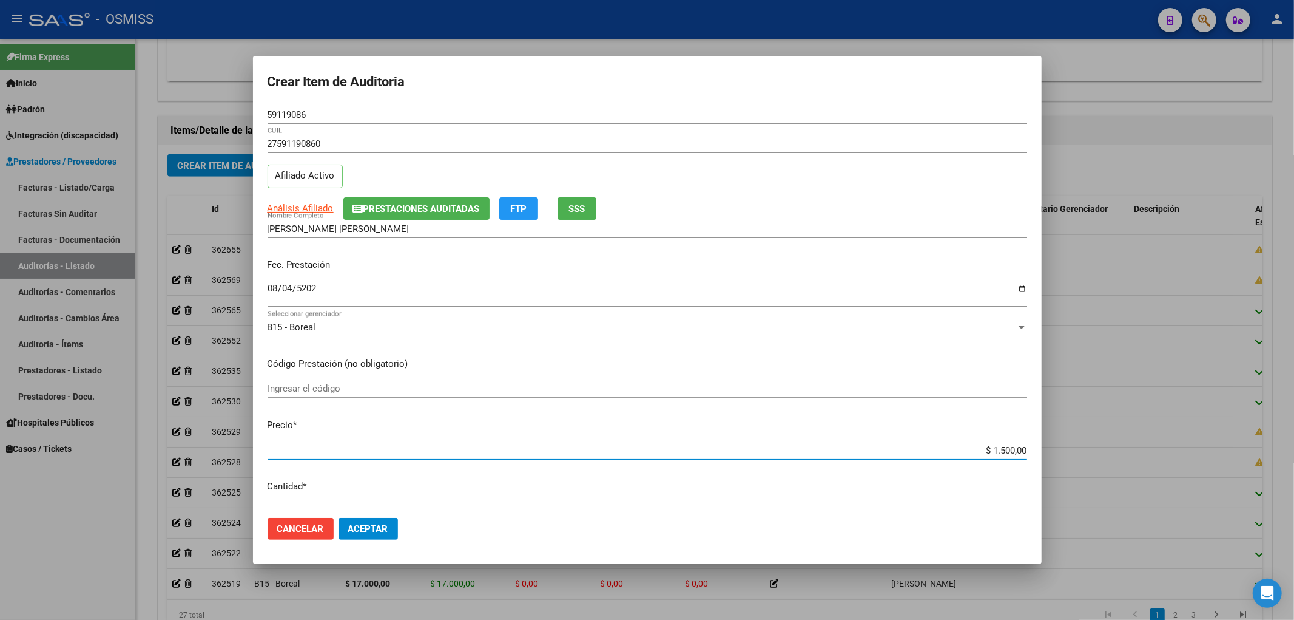
type input "$ 15.000,00"
click at [371, 531] on span "Aceptar" at bounding box center [368, 528] width 40 height 11
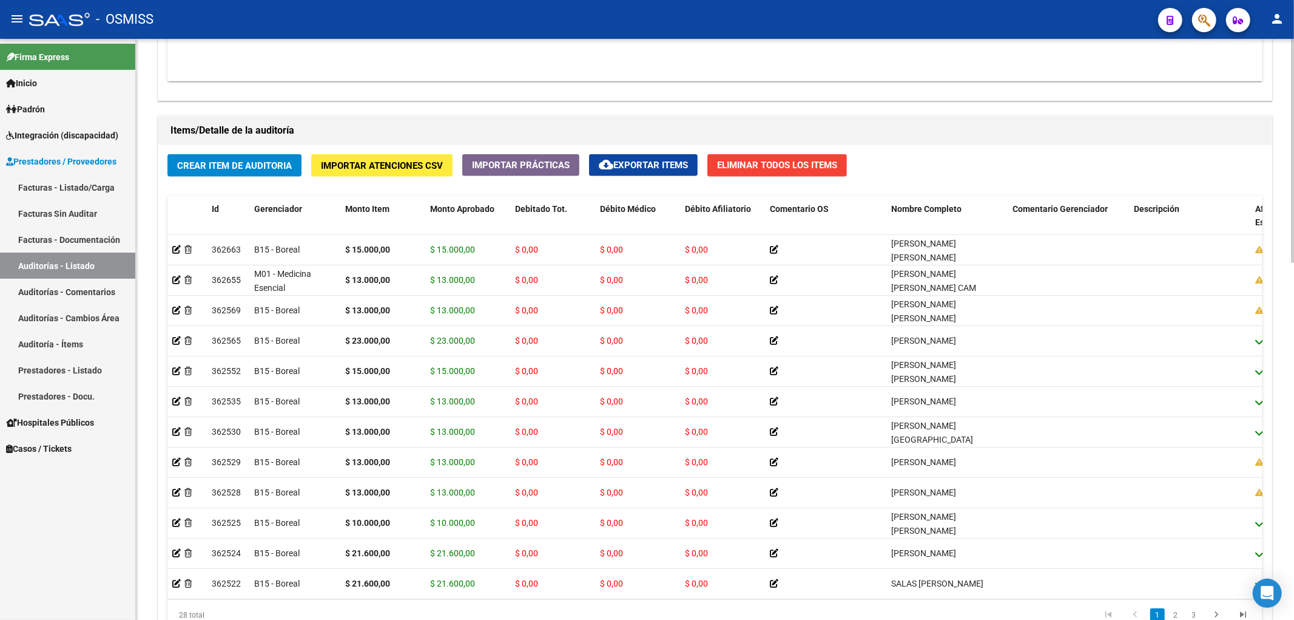
click at [735, 123] on h1 "Items/Detalle de la auditoría" at bounding box center [715, 130] width 1089 height 19
click at [231, 182] on div "Crear Item de Auditoria Importar Atenciones CSV Importar Prácticas cloud_downlo…" at bounding box center [715, 397] width 1114 height 504
click at [232, 171] on span "Crear Item de Auditoria" at bounding box center [234, 165] width 115 height 11
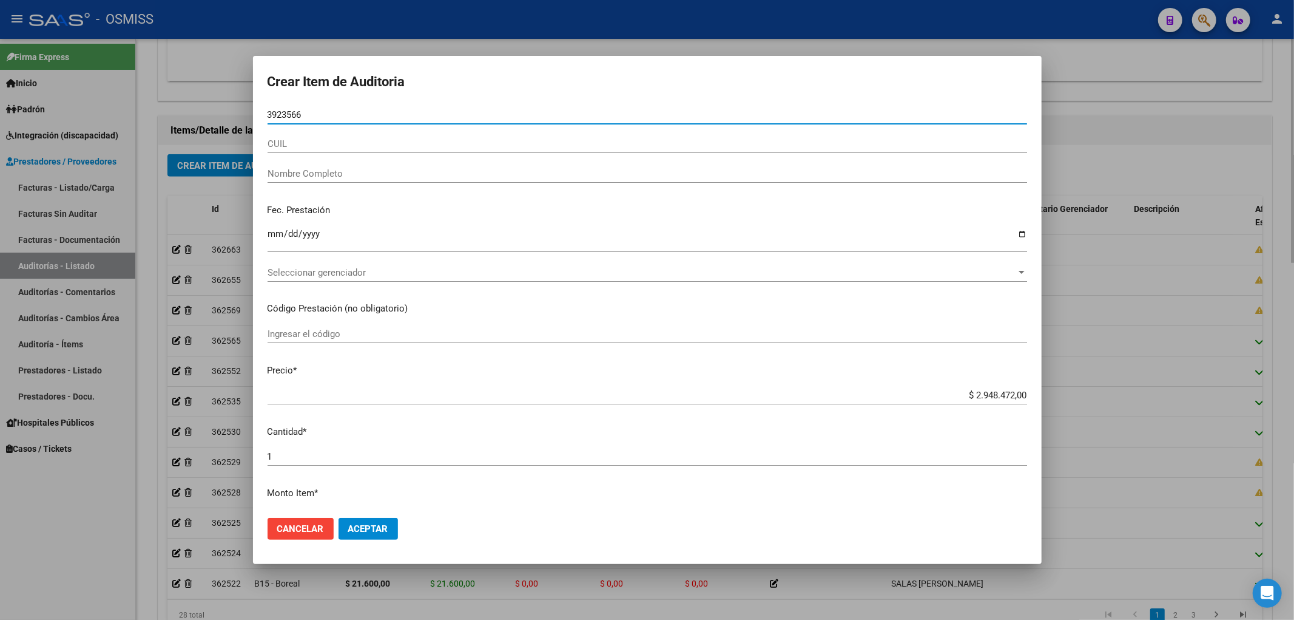
type input "39235665"
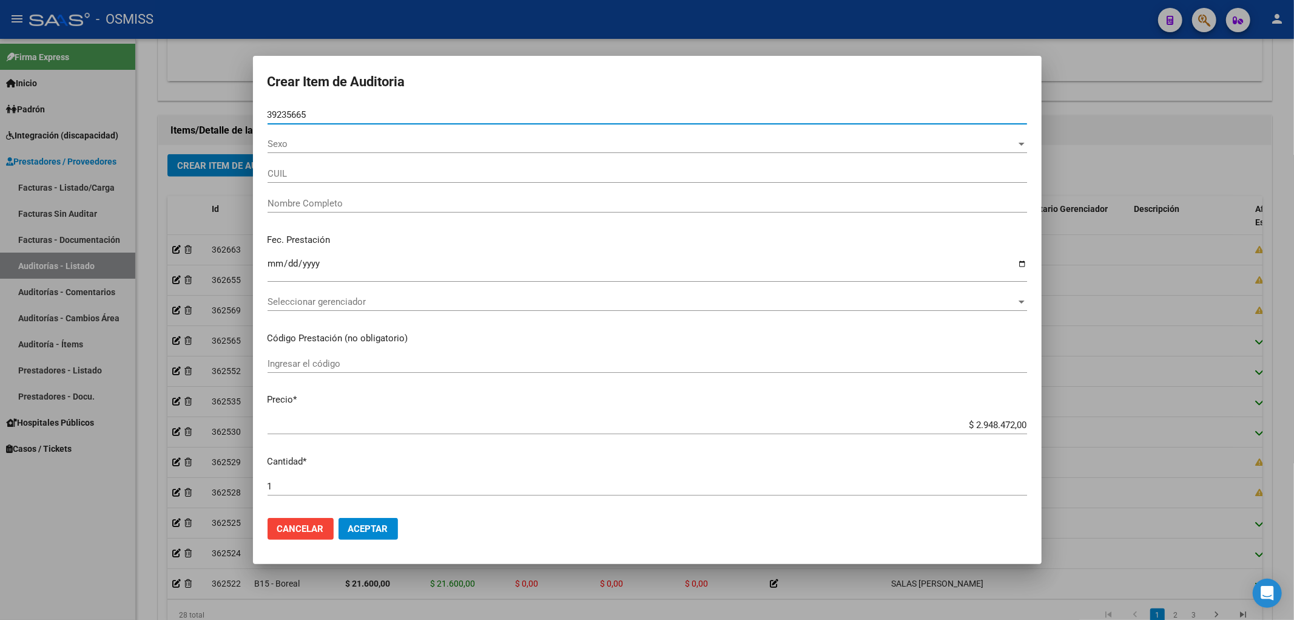
type input "27392356652"
type input "[PERSON_NAME]"
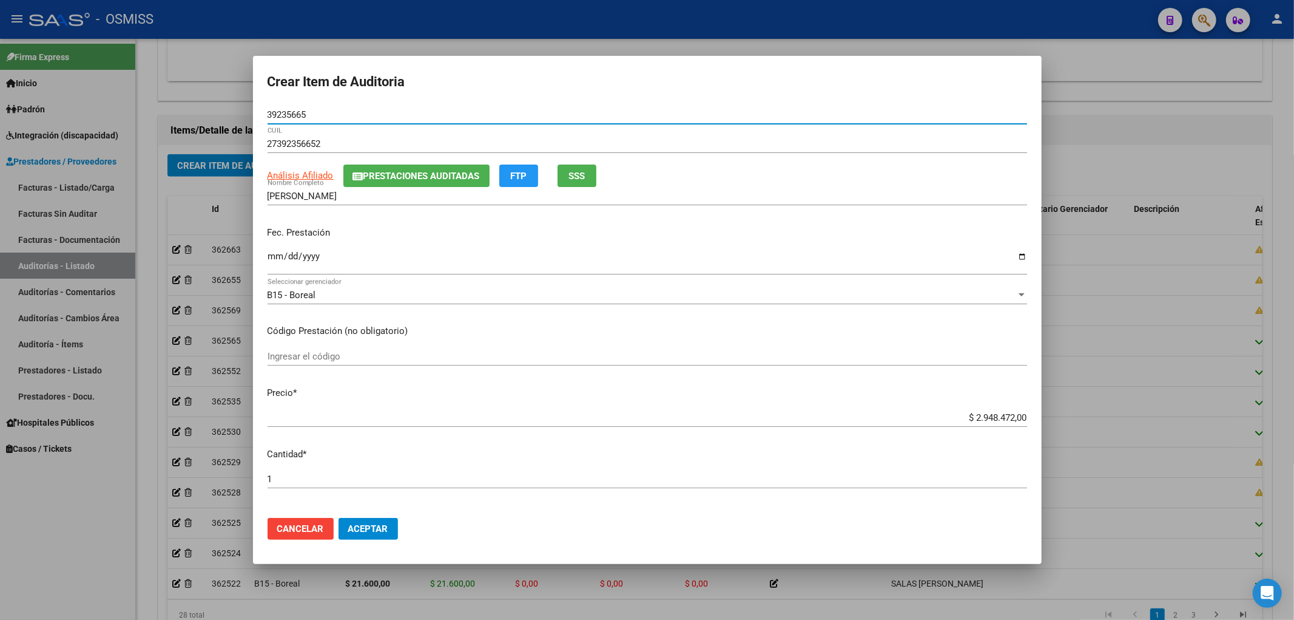
type input "39235665"
click at [269, 258] on input "Ingresar la fecha" at bounding box center [648, 260] width 760 height 19
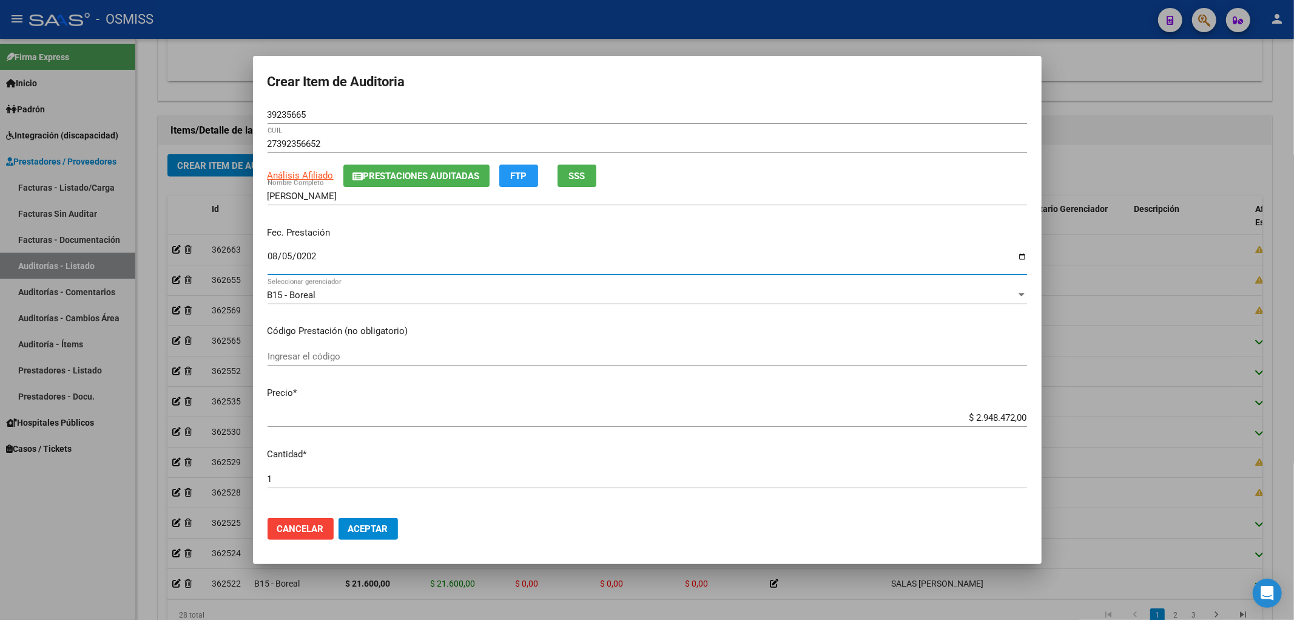
type input "[DATE]"
drag, startPoint x: 936, startPoint y: 419, endPoint x: 1294, endPoint y: 447, distance: 359.1
click at [1294, 405] on div "Crear Item de Auditoria 39235665 Nro Documento 27392356652 CUIL Análisis Afilia…" at bounding box center [647, 310] width 1294 height 620
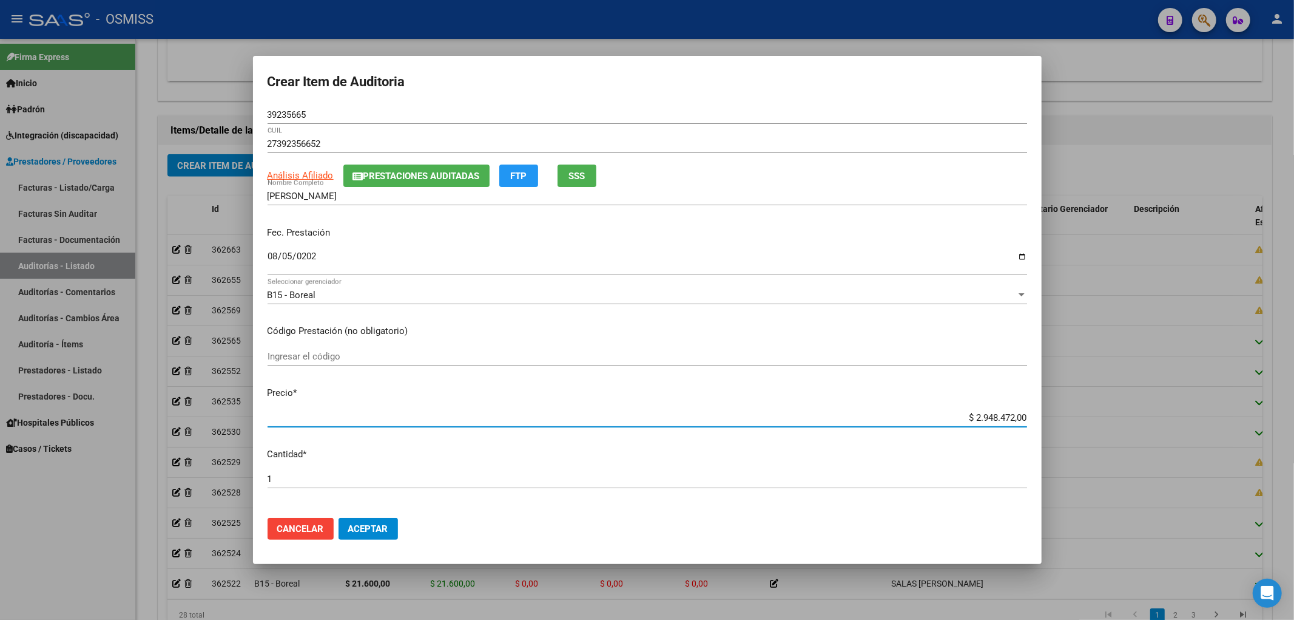
type input "$ 0,01"
type input "$ 0,13"
type input "$ 1,30"
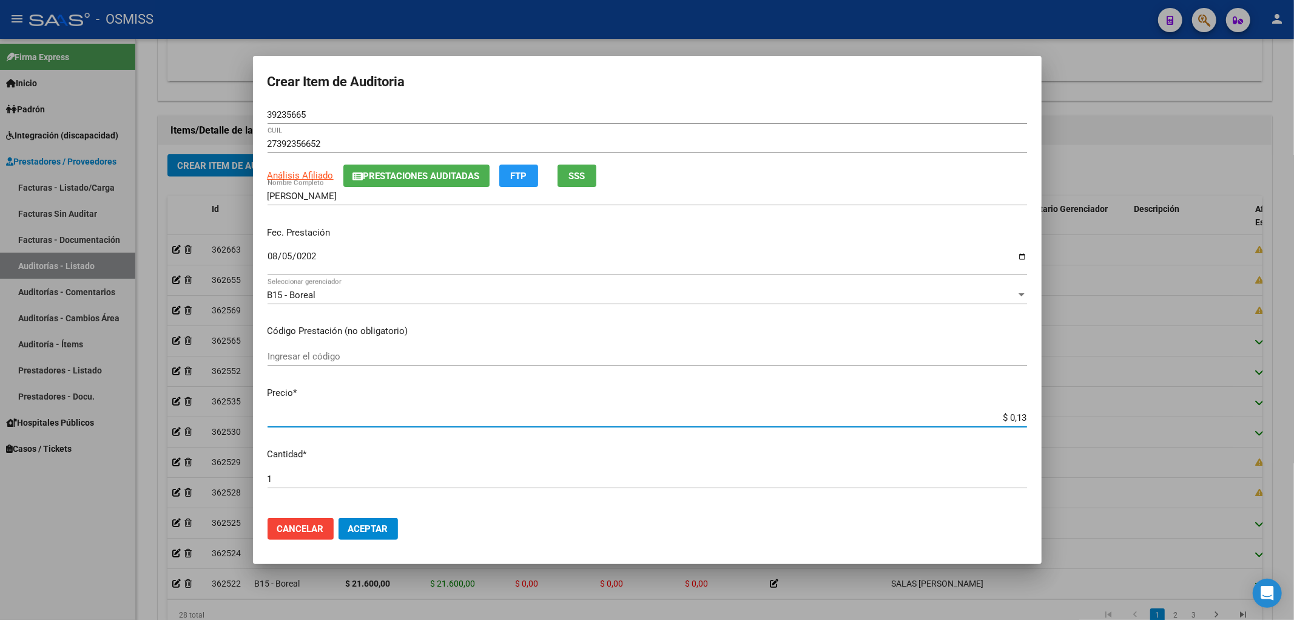
type input "$ 1,30"
type input "$ 13,00"
type input "$ 130,00"
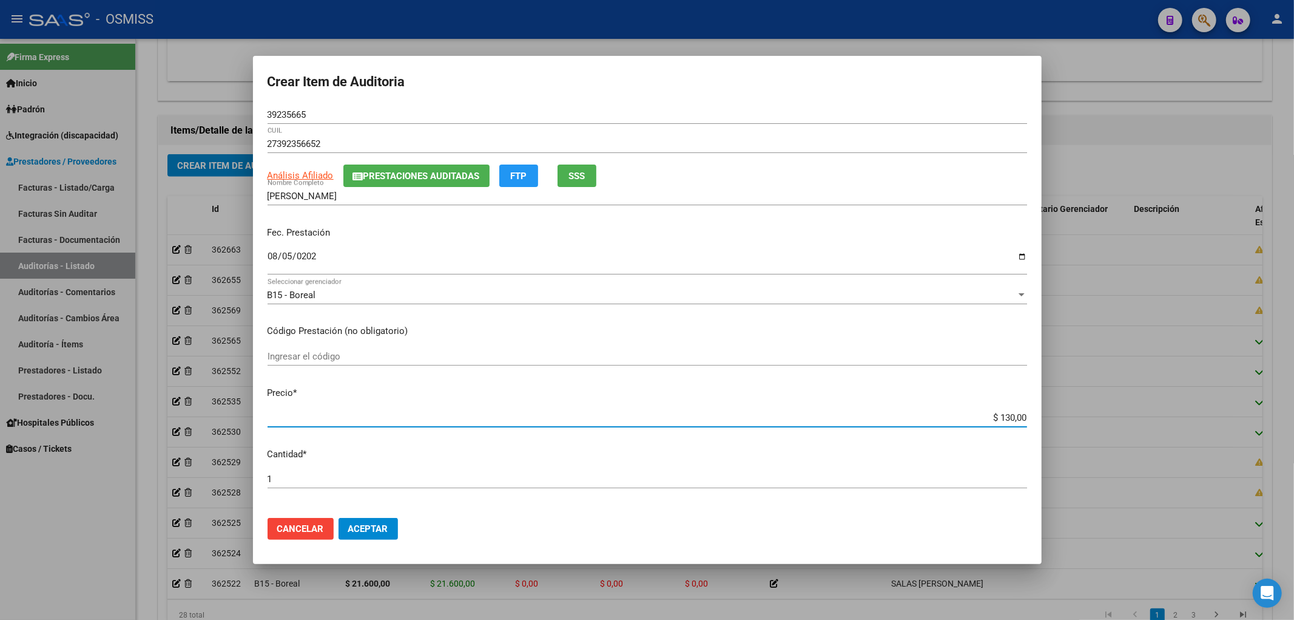
type input "$ 1.300,00"
type input "$ 13.000,00"
click at [359, 537] on button "Aceptar" at bounding box center [368, 529] width 59 height 22
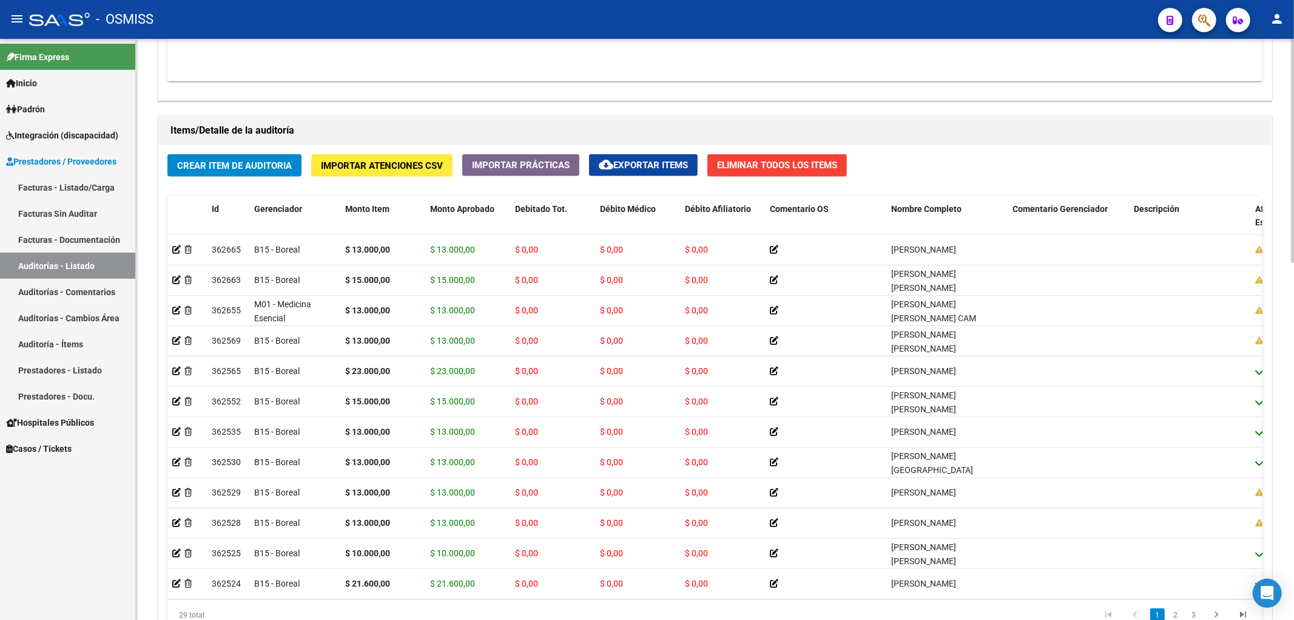
drag, startPoint x: 718, startPoint y: 101, endPoint x: 705, endPoint y: 101, distance: 13.4
click at [282, 175] on button "Crear Item de Auditoria" at bounding box center [234, 165] width 134 height 22
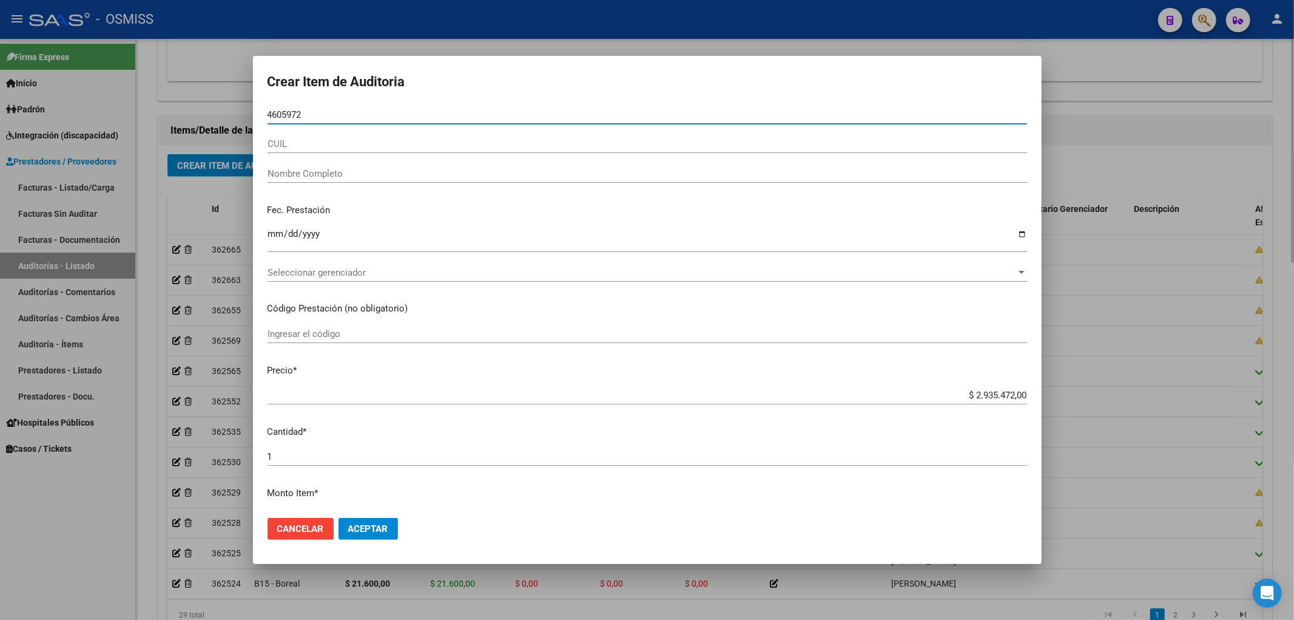
type input "46059729"
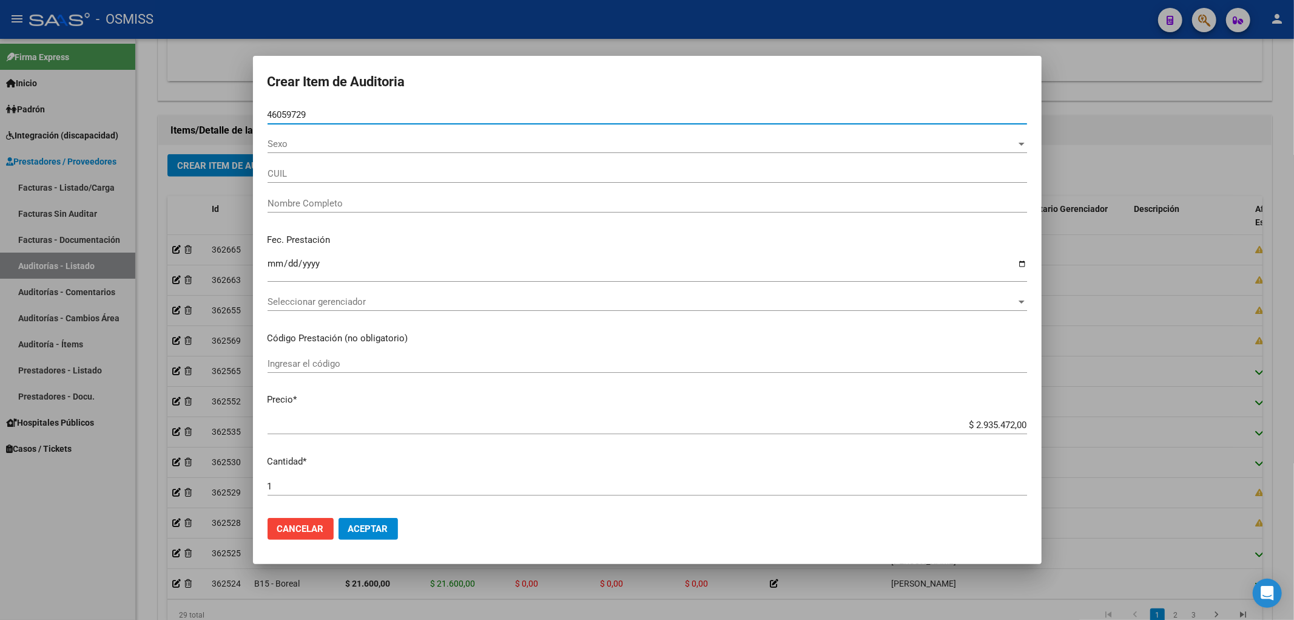
type input "23460597293"
type input "[PERSON_NAME]"
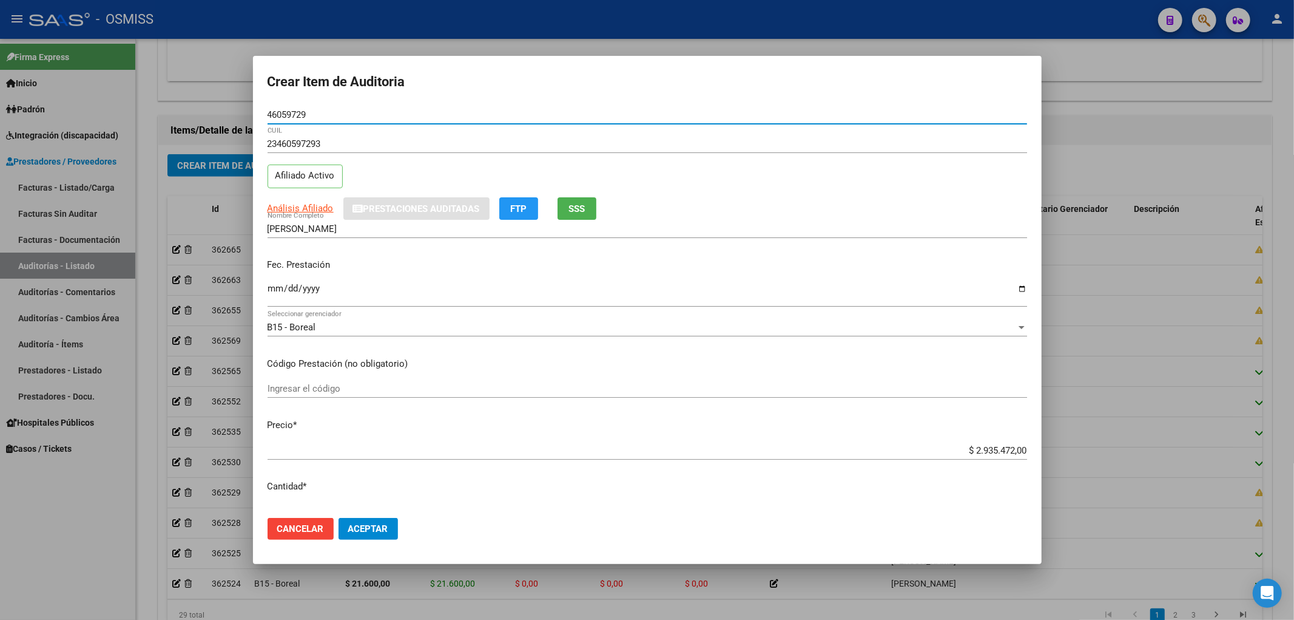
type input "46059729"
click at [276, 289] on input "Ingresar la fecha" at bounding box center [648, 292] width 760 height 19
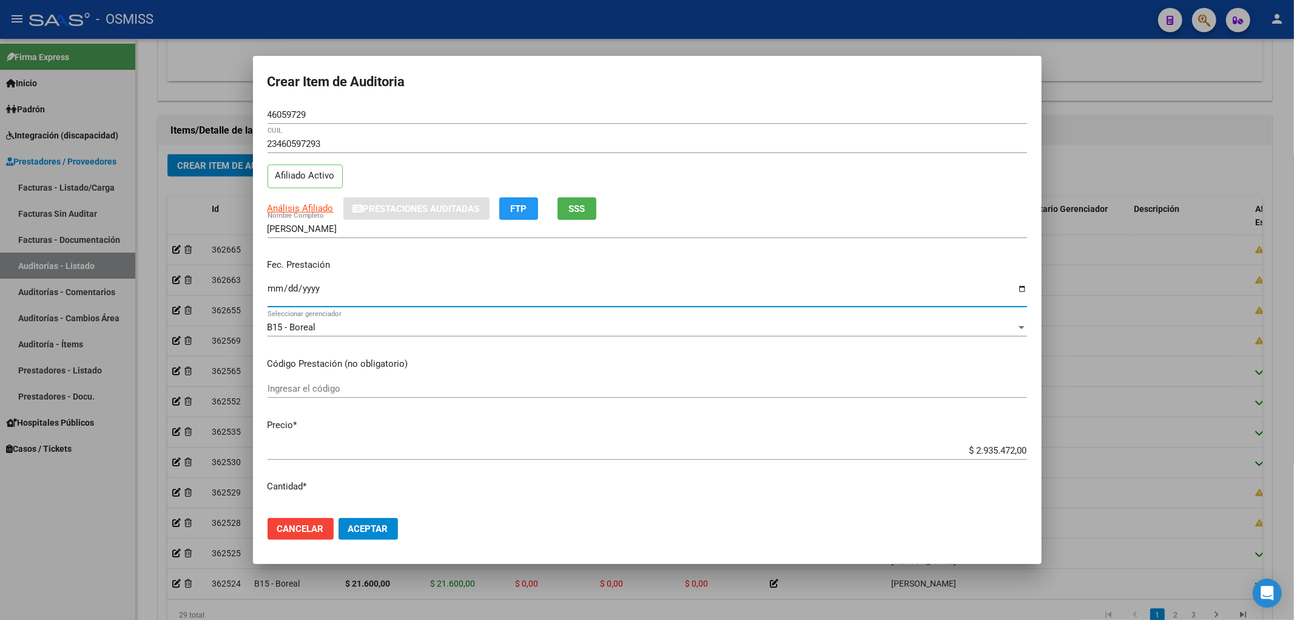
click at [276, 289] on input "Ingresar la fecha" at bounding box center [648, 292] width 760 height 19
type input "[DATE]"
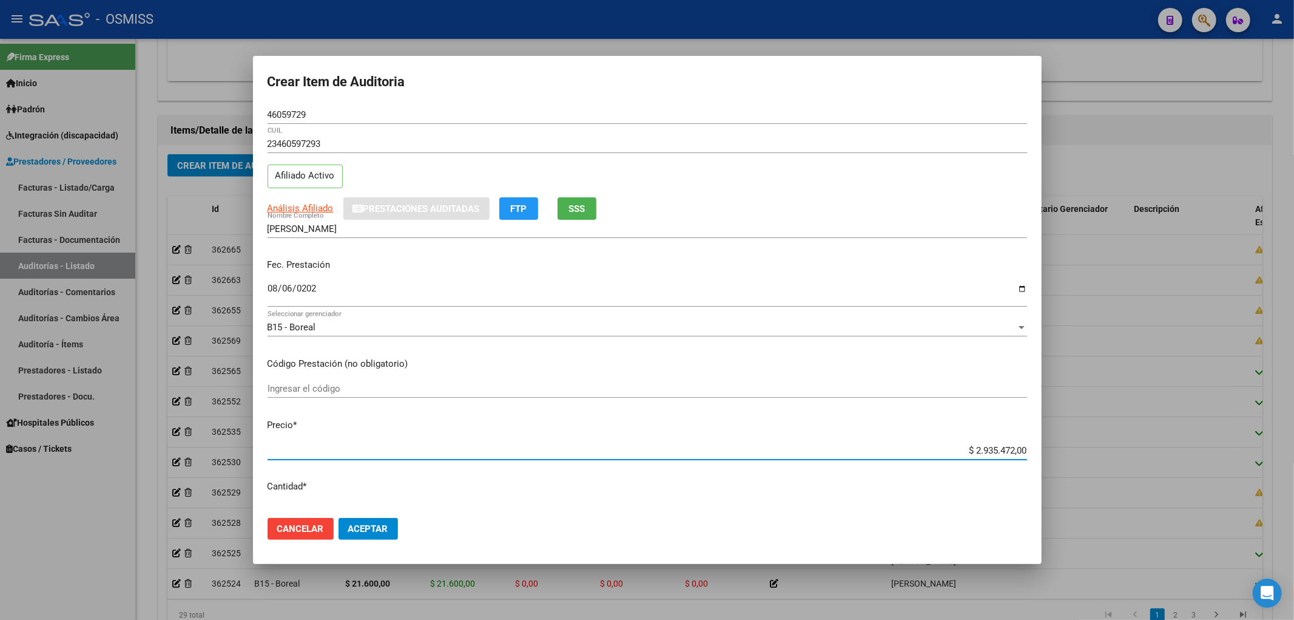
drag, startPoint x: 953, startPoint y: 452, endPoint x: 1294, endPoint y: 397, distance: 345.5
click at [1294, 415] on div "Crear Item de Auditoria 46059729 Nro Documento 23460597293 CUIL Afiliado Activo…" at bounding box center [647, 310] width 1294 height 620
type input "$ 0,08"
type input "$ 0,80"
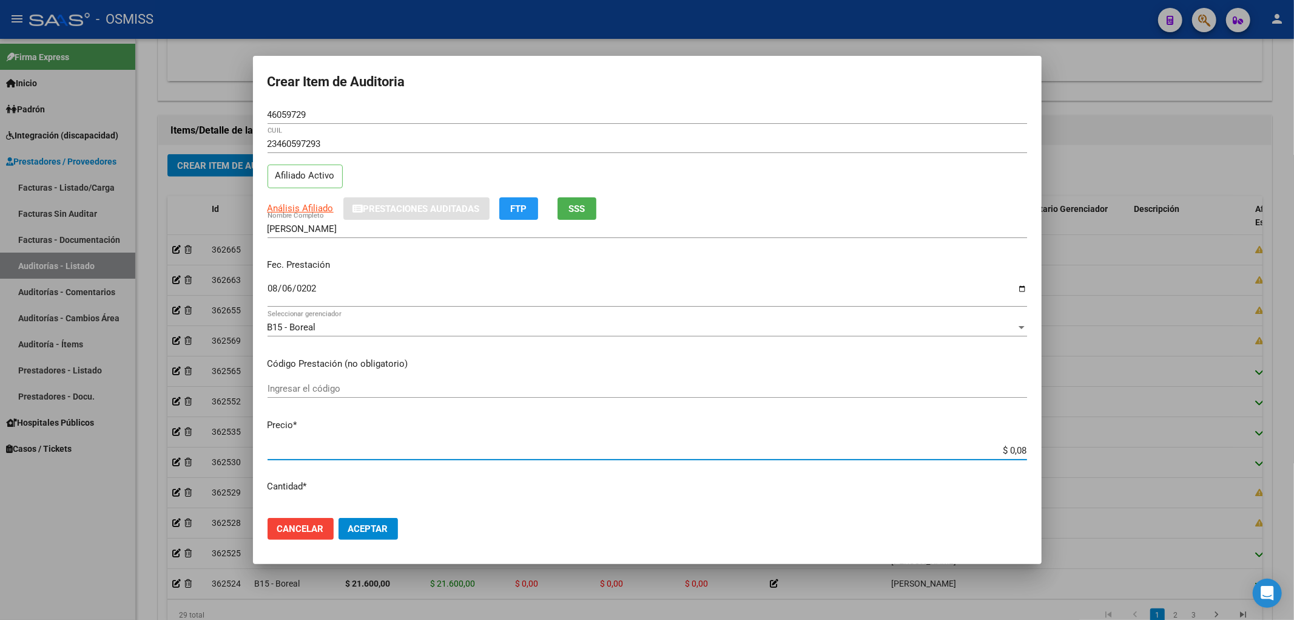
type input "$ 0,80"
type input "$ 8,00"
type input "$ 80,00"
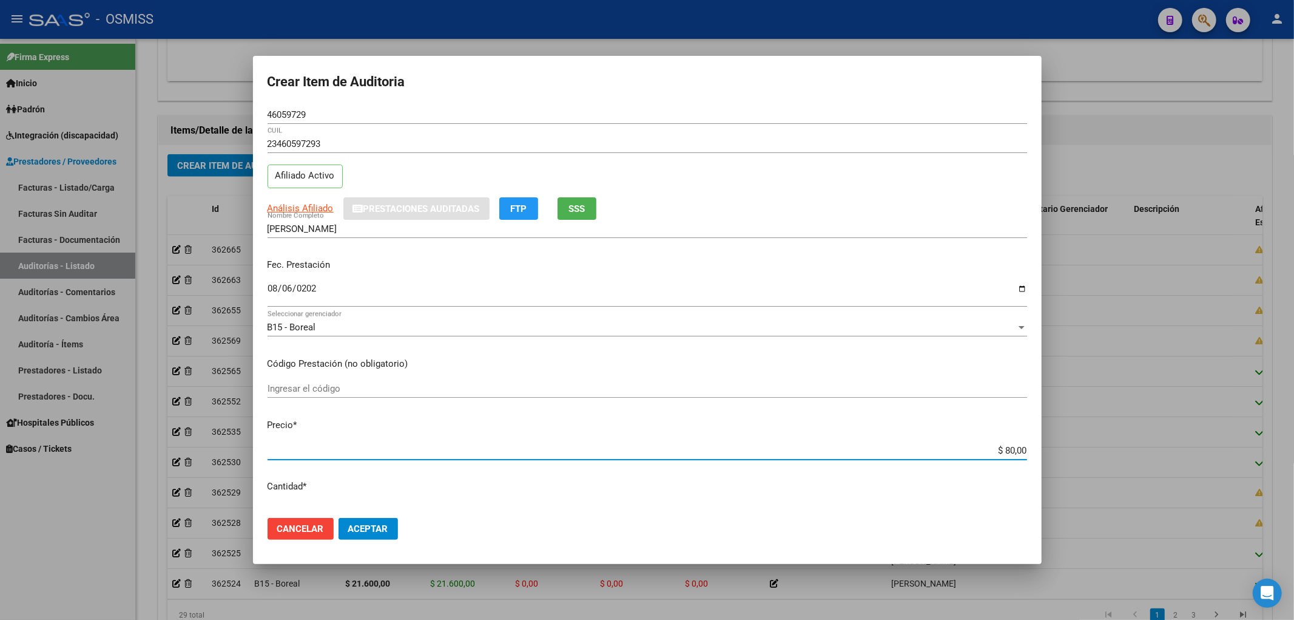
type input "$ 800,00"
type input "$ 8.000,00"
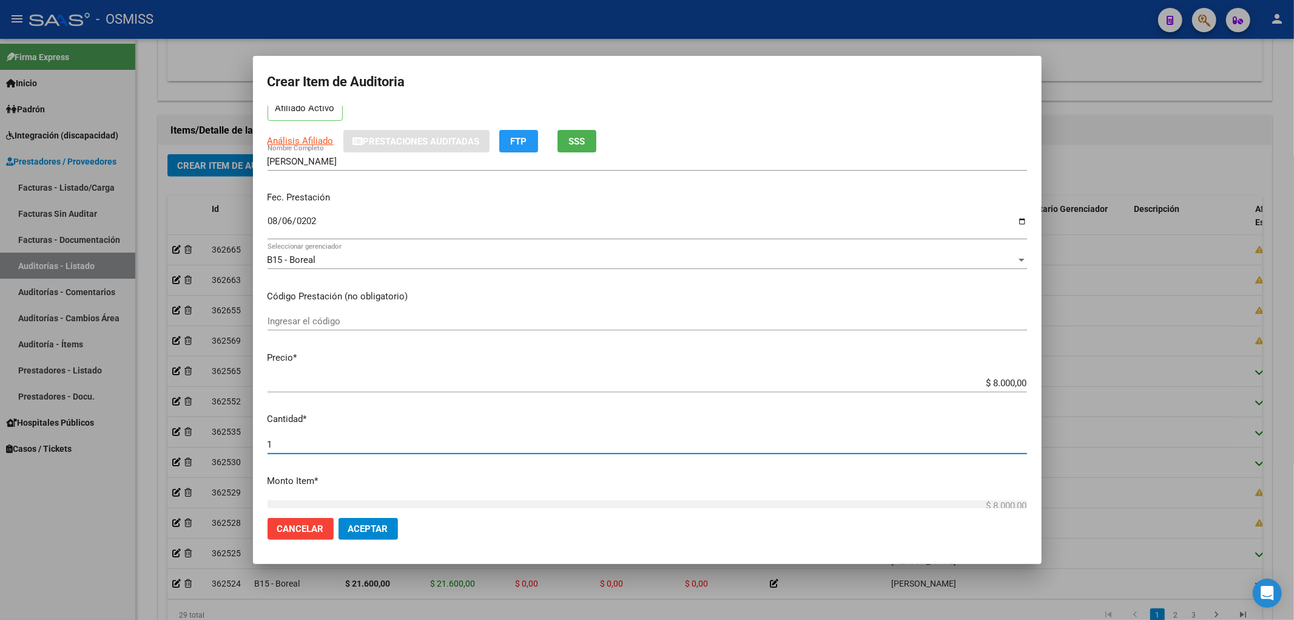
drag, startPoint x: 279, startPoint y: 441, endPoint x: 203, endPoint y: 439, distance: 76.5
click at [210, 444] on div "Crear Item de Auditoria 46059729 Nro Documento 23460597293 CUIL Afiliado Activo…" at bounding box center [647, 310] width 1294 height 620
type input "2"
type input "$ 16.000,00"
type input "2"
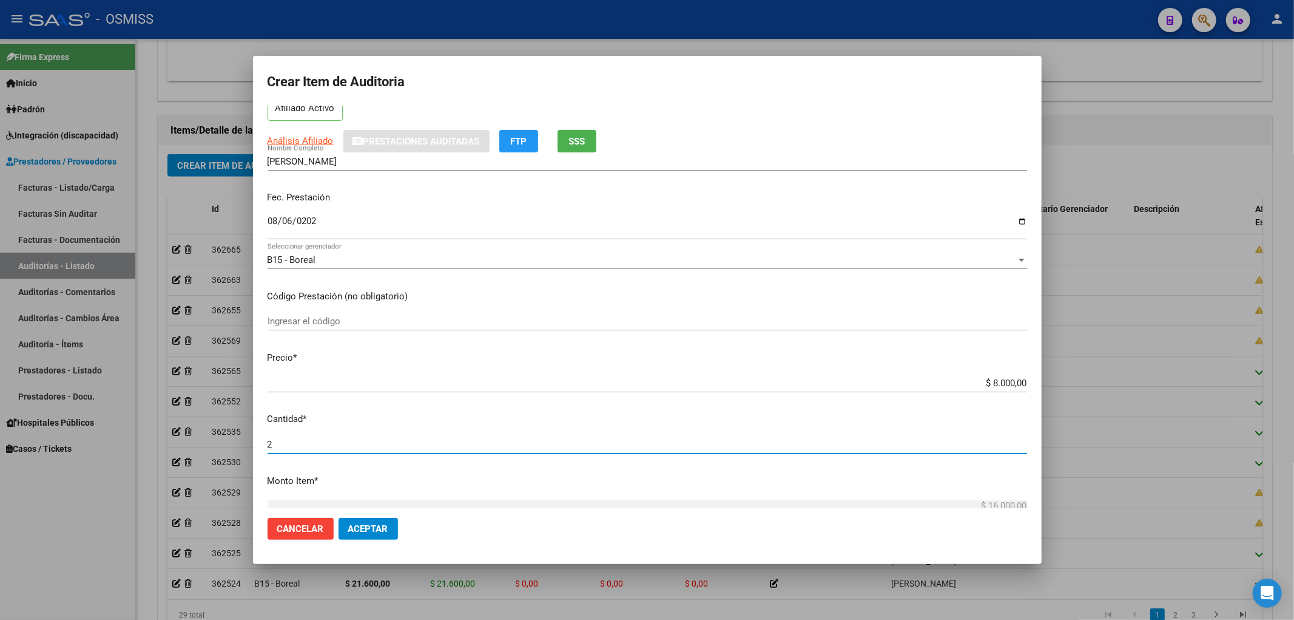
click at [367, 530] on span "Aceptar" at bounding box center [368, 528] width 40 height 11
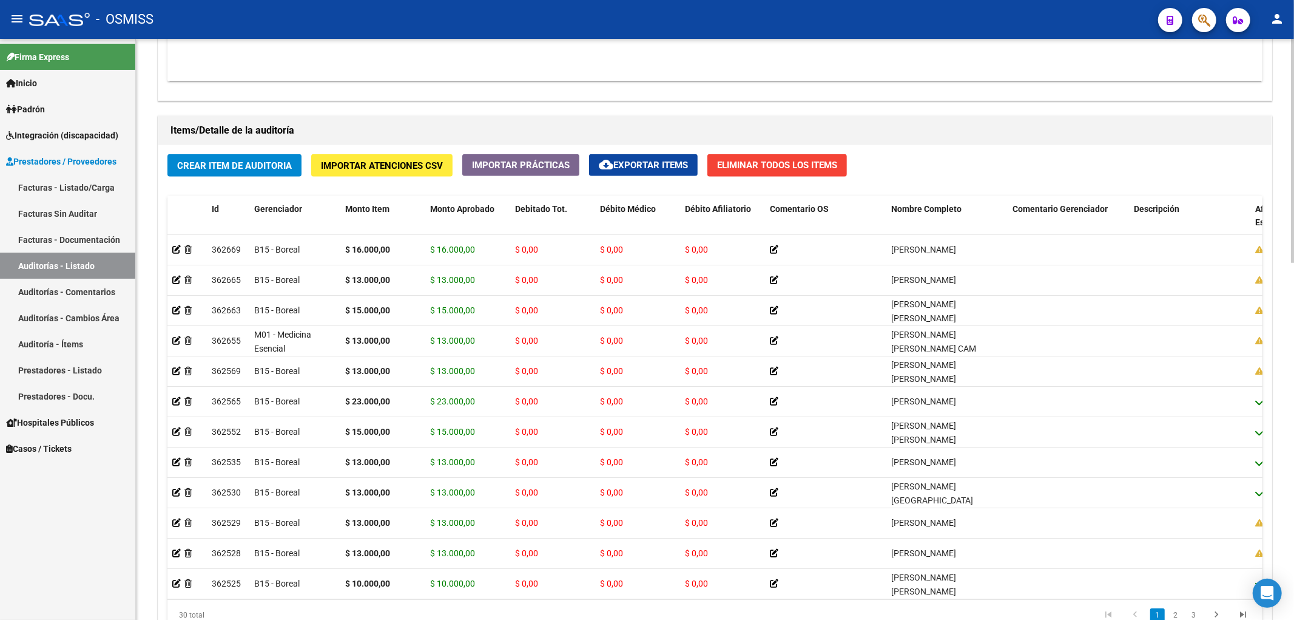
click at [675, 62] on datatable-body "$ 3.386.672,00 168447 ENTE DE RECUPERACION DE FONDOS PARA EL FORTALECIMIENTO DE…" at bounding box center [714, 9] width 1095 height 143
click at [187, 160] on button "Crear Item de Auditoria" at bounding box center [234, 165] width 134 height 22
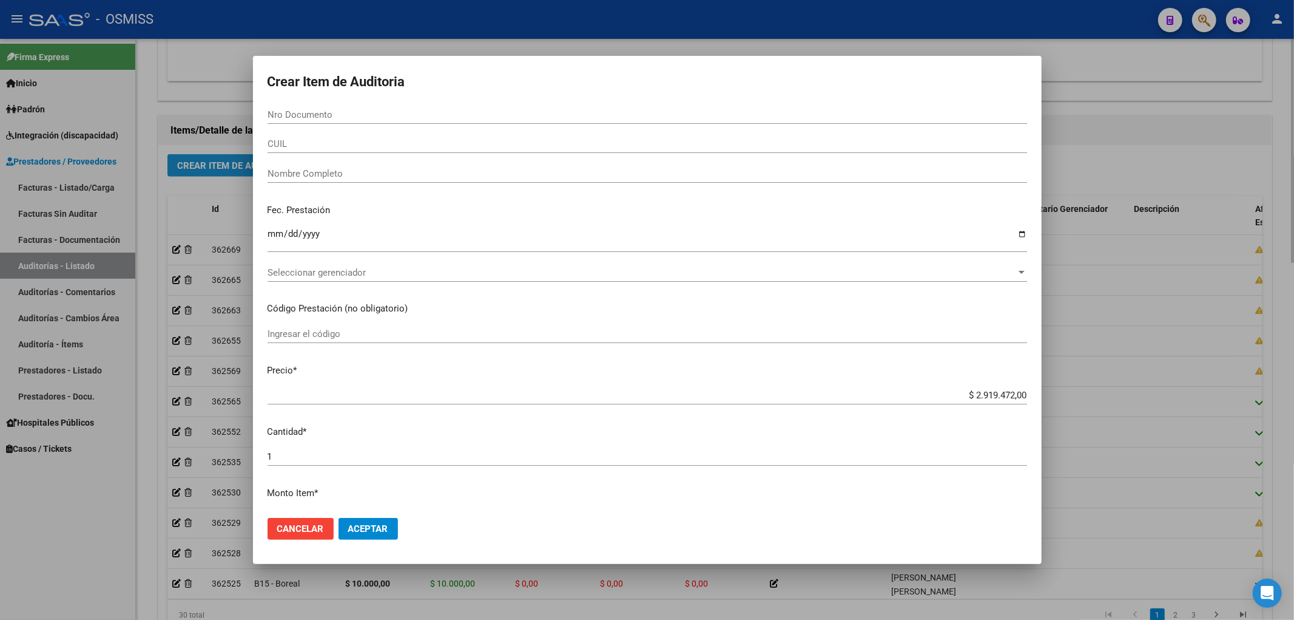
paste input "53155633"
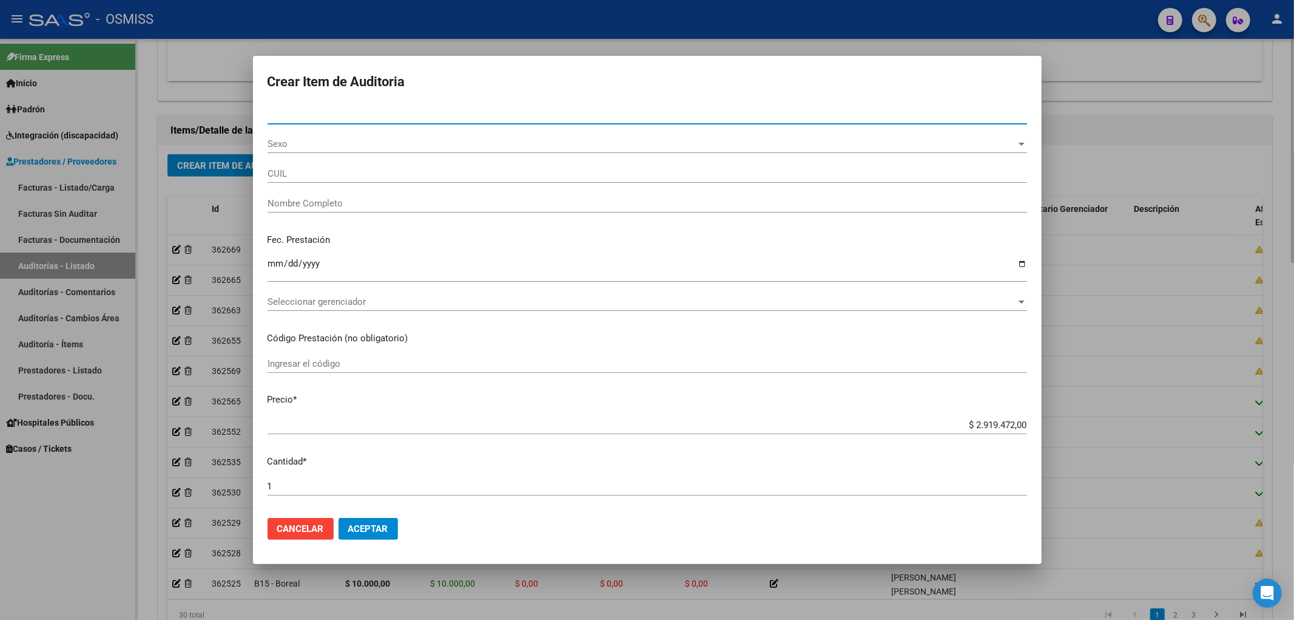
type input "53155633"
type input "20531556330"
type input "[PERSON_NAME] [PERSON_NAME]"
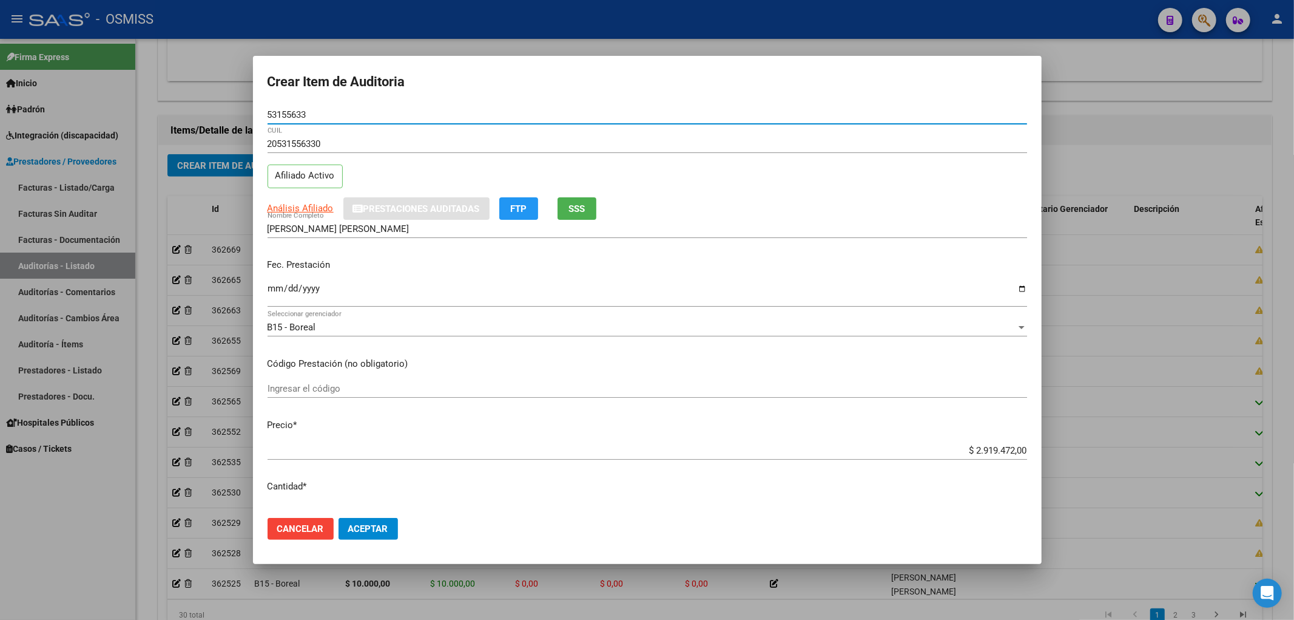
type input "53155633"
click at [268, 274] on div "Fec. Prestación Ingresar la fecha" at bounding box center [648, 283] width 760 height 69
click at [275, 288] on input "Ingresar la fecha" at bounding box center [648, 292] width 760 height 19
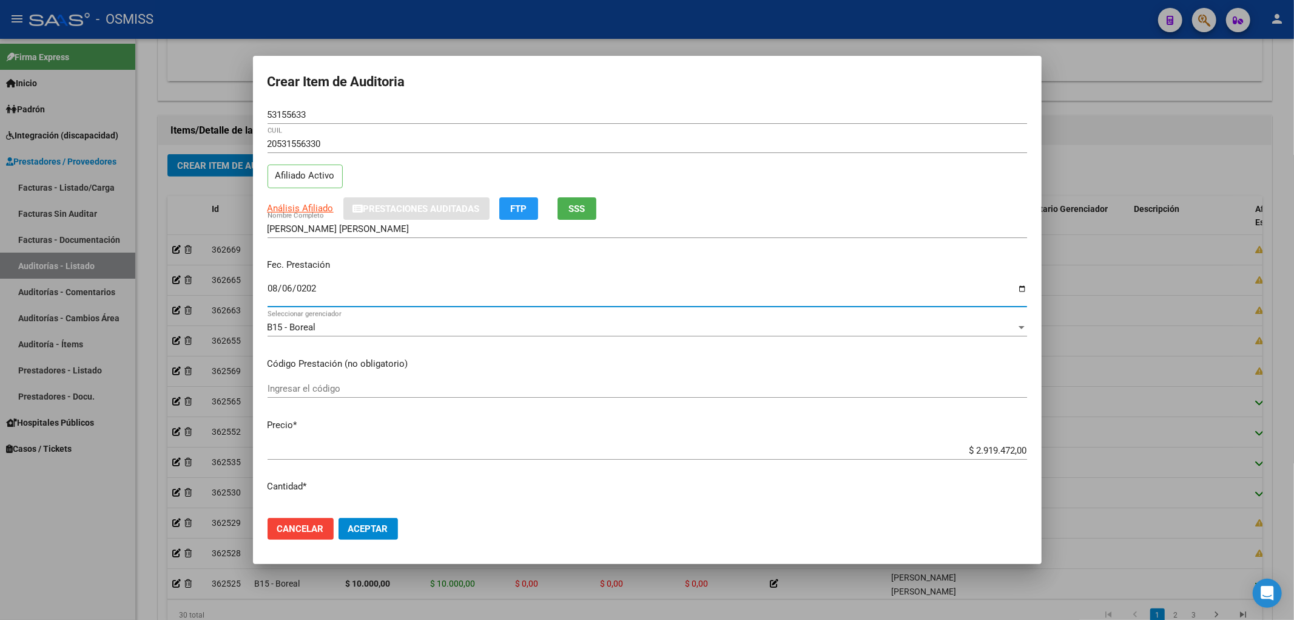
type input "[DATE]"
drag, startPoint x: 950, startPoint y: 451, endPoint x: 1294, endPoint y: 427, distance: 344.3
click at [1294, 427] on div "Crear Item de Auditoria 53155633 Nro Documento 20531556330 CUIL Afiliado Activo…" at bounding box center [647, 310] width 1294 height 620
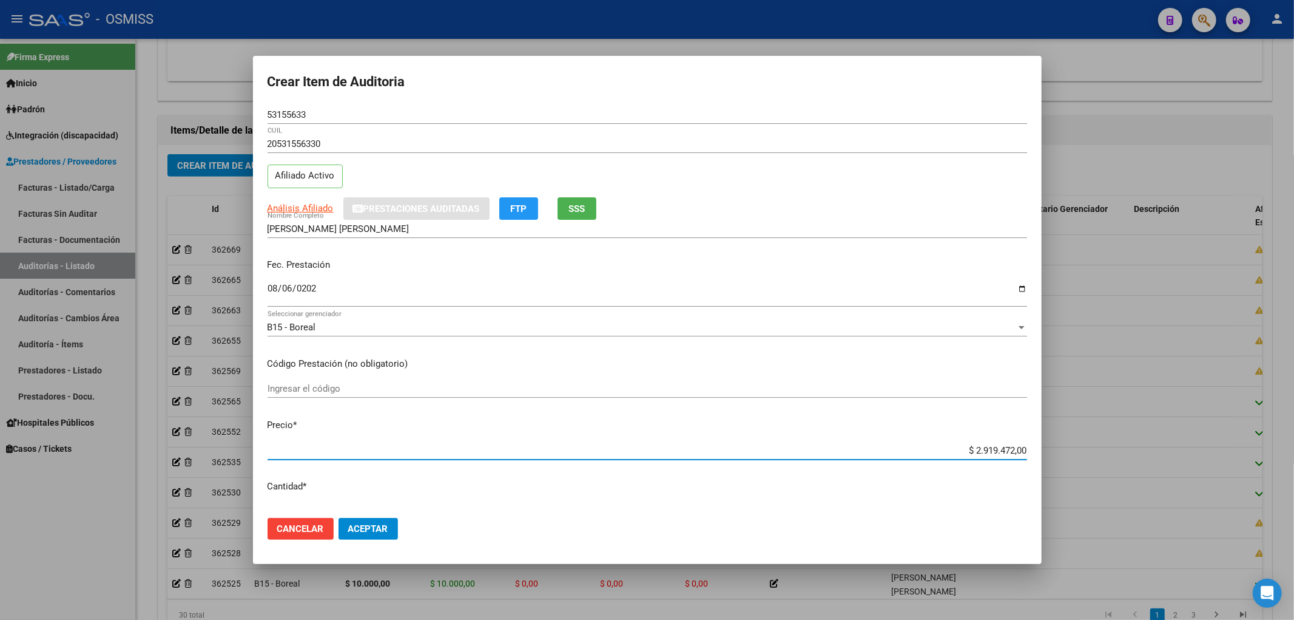
type input "$ 0,01"
type input "$ 0,13"
type input "$ 1,30"
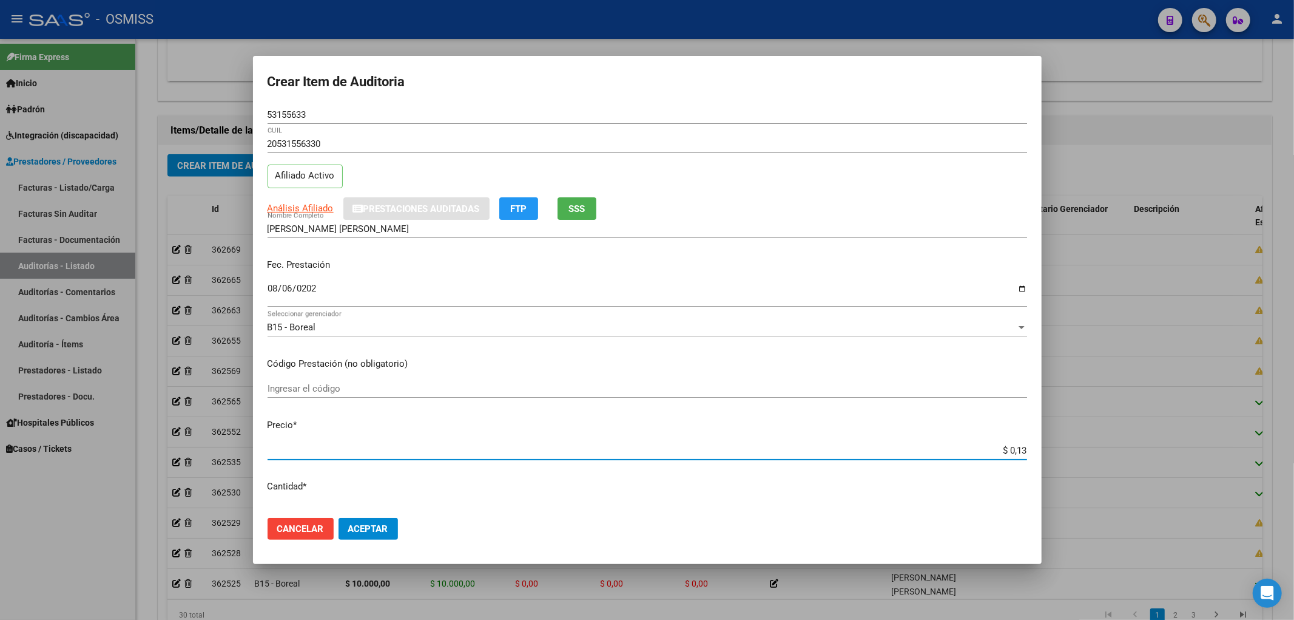
type input "$ 1,30"
type input "$ 13,00"
type input "$ 130,00"
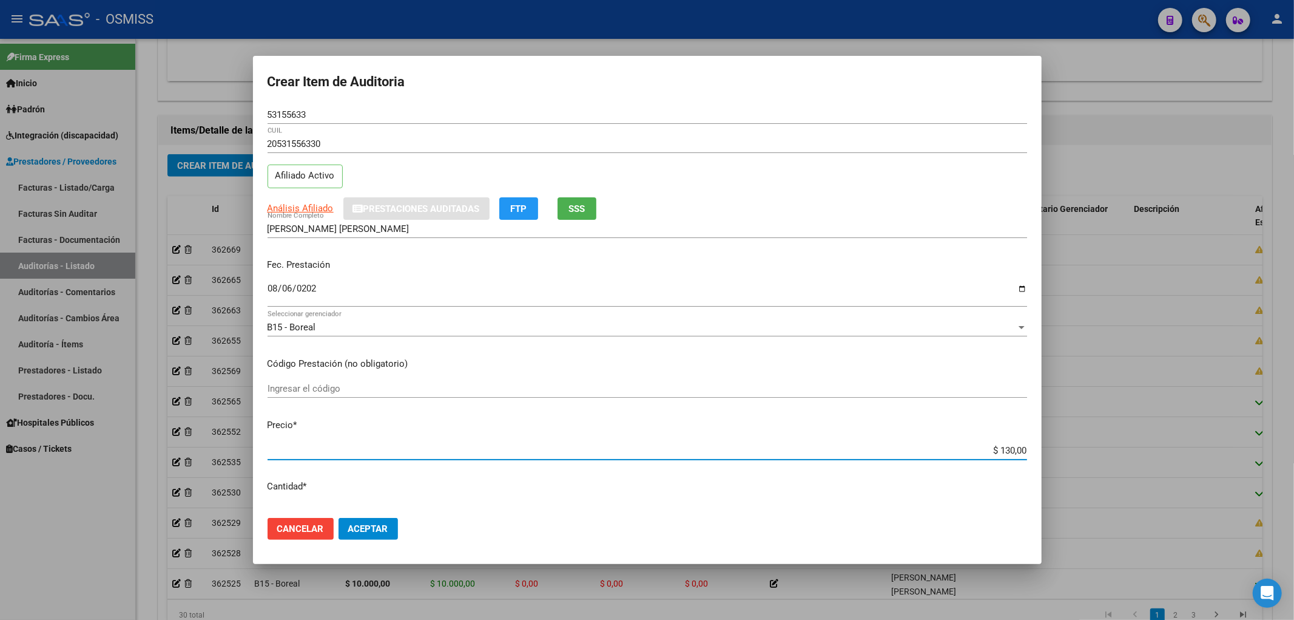
type input "$ 1.300,00"
type input "$ 13.000,00"
click at [380, 518] on button "Aceptar" at bounding box center [368, 529] width 59 height 22
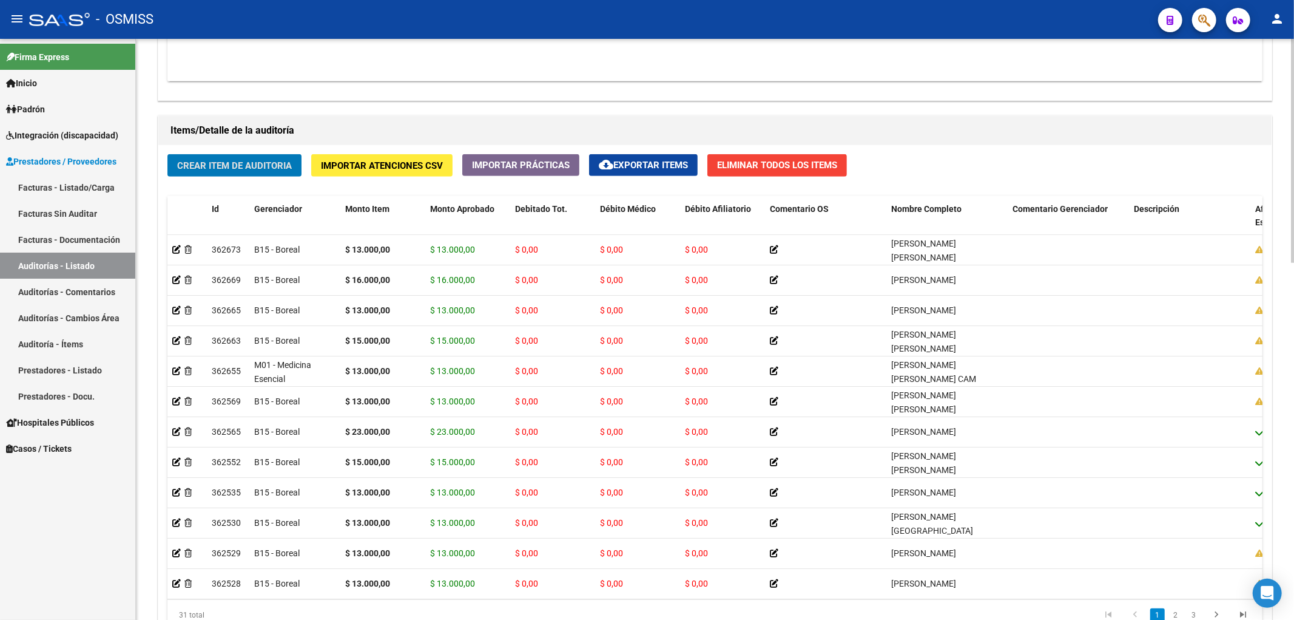
click at [234, 162] on span "Crear Item de Auditoria" at bounding box center [234, 165] width 115 height 11
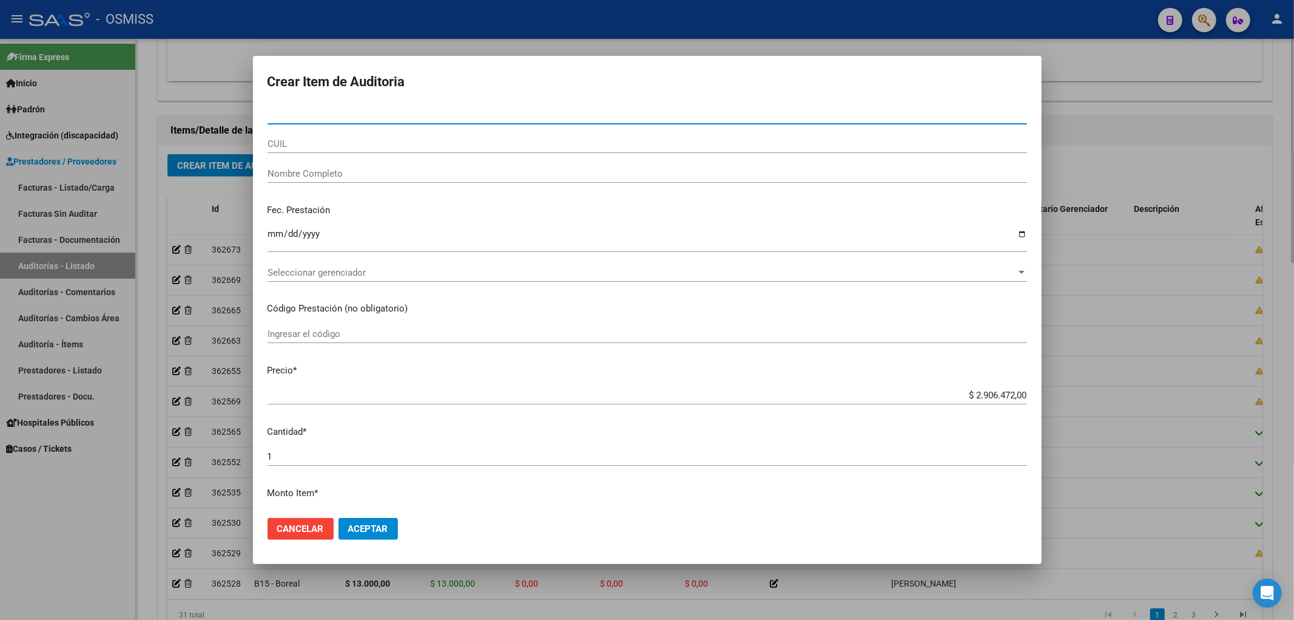
paste input "30604217"
type input "30604217"
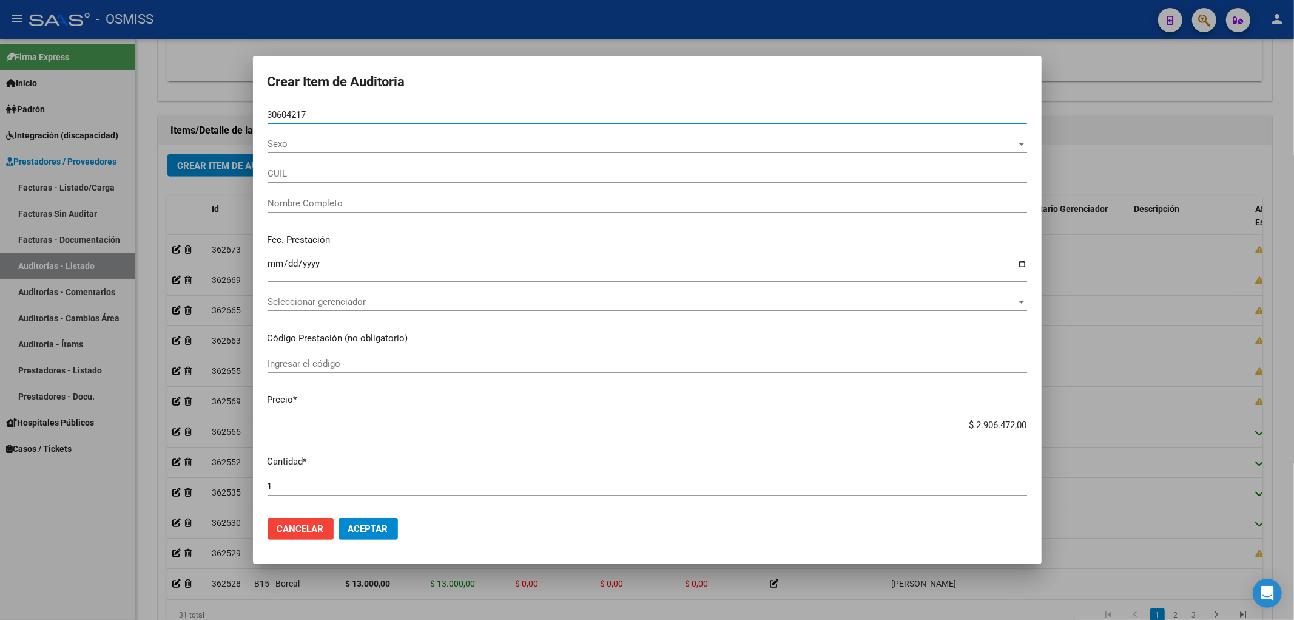
type input "20306042174"
type input "[PERSON_NAME]"
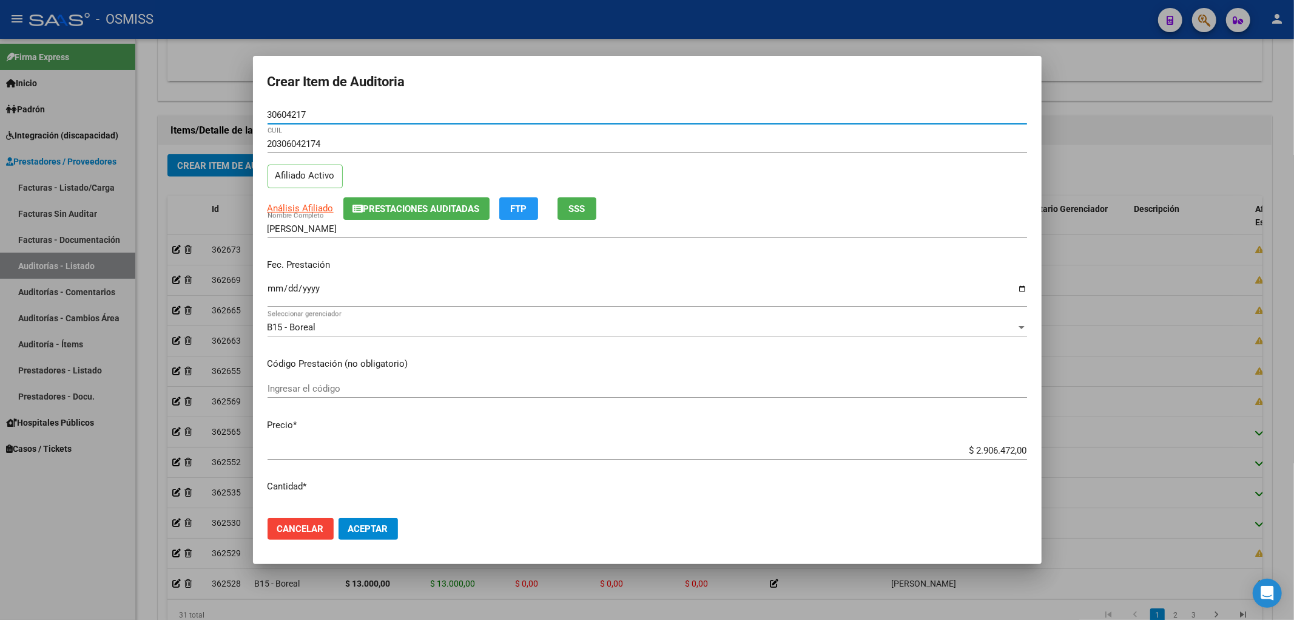
type input "30604217"
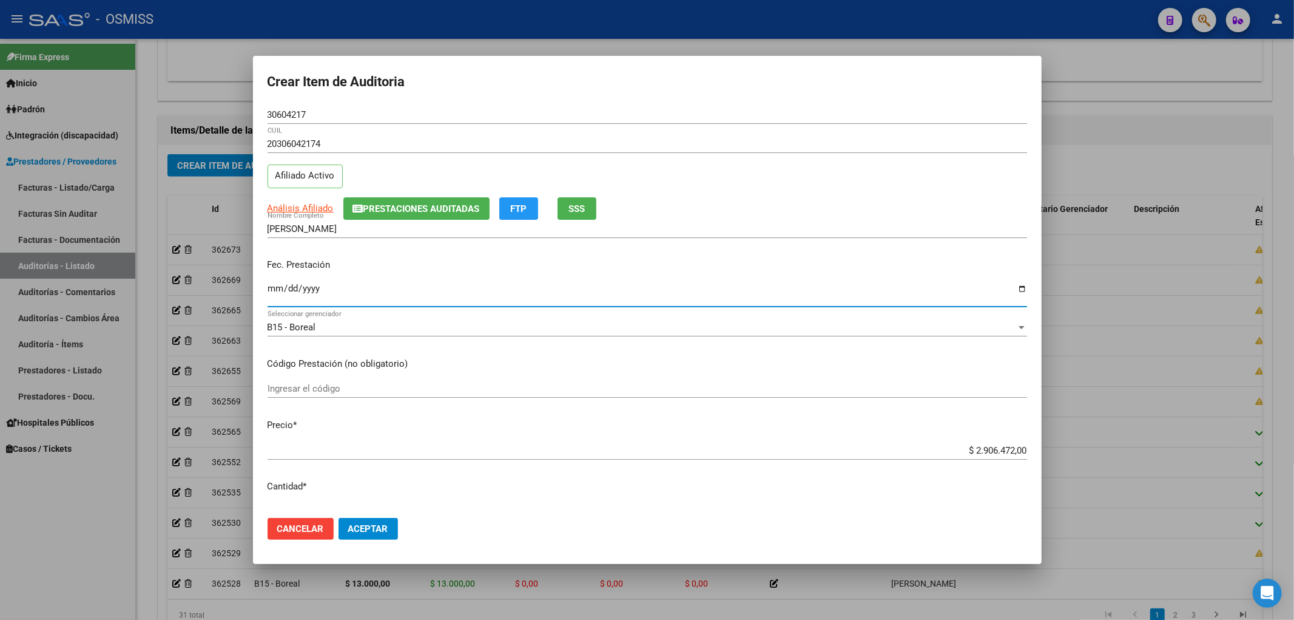
click at [268, 294] on input "Ingresar la fecha" at bounding box center [648, 292] width 760 height 19
type input "[DATE]"
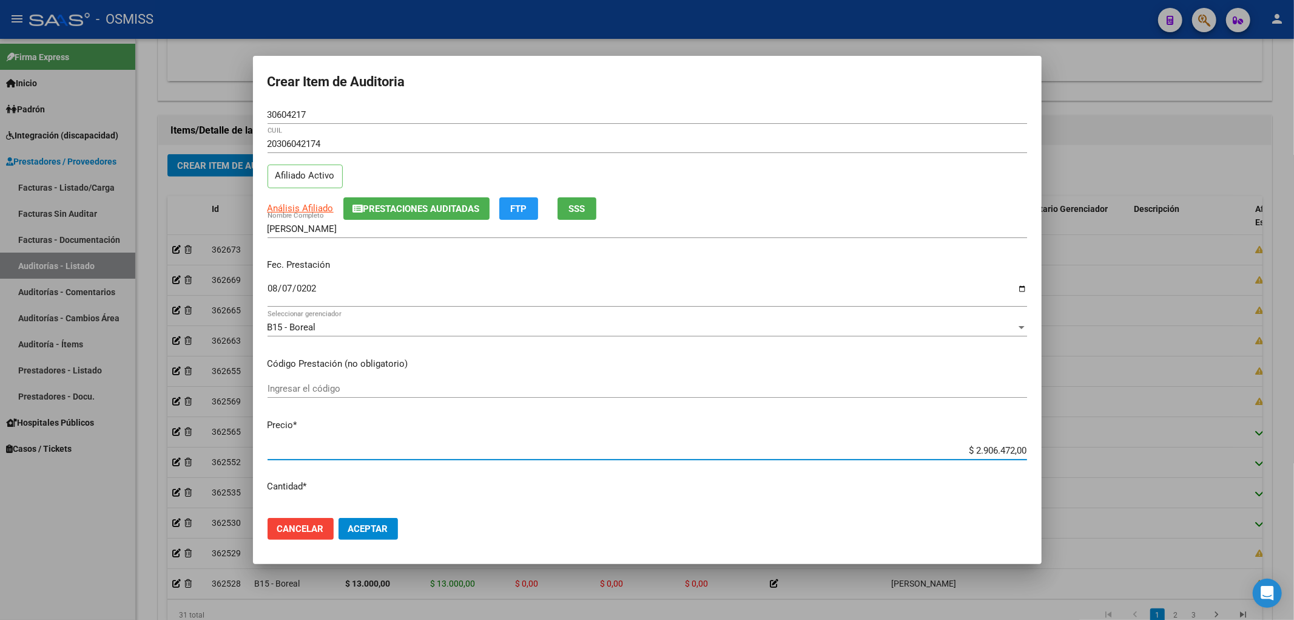
drag, startPoint x: 949, startPoint y: 446, endPoint x: 1114, endPoint y: 415, distance: 167.3
click at [1113, 416] on div "Crear Item de Auditoria 30604217 Nro Documento 20306042174 CUIL Afiliado Activo…" at bounding box center [647, 310] width 1294 height 620
type input "$ 0,04"
type input "$ 0,49"
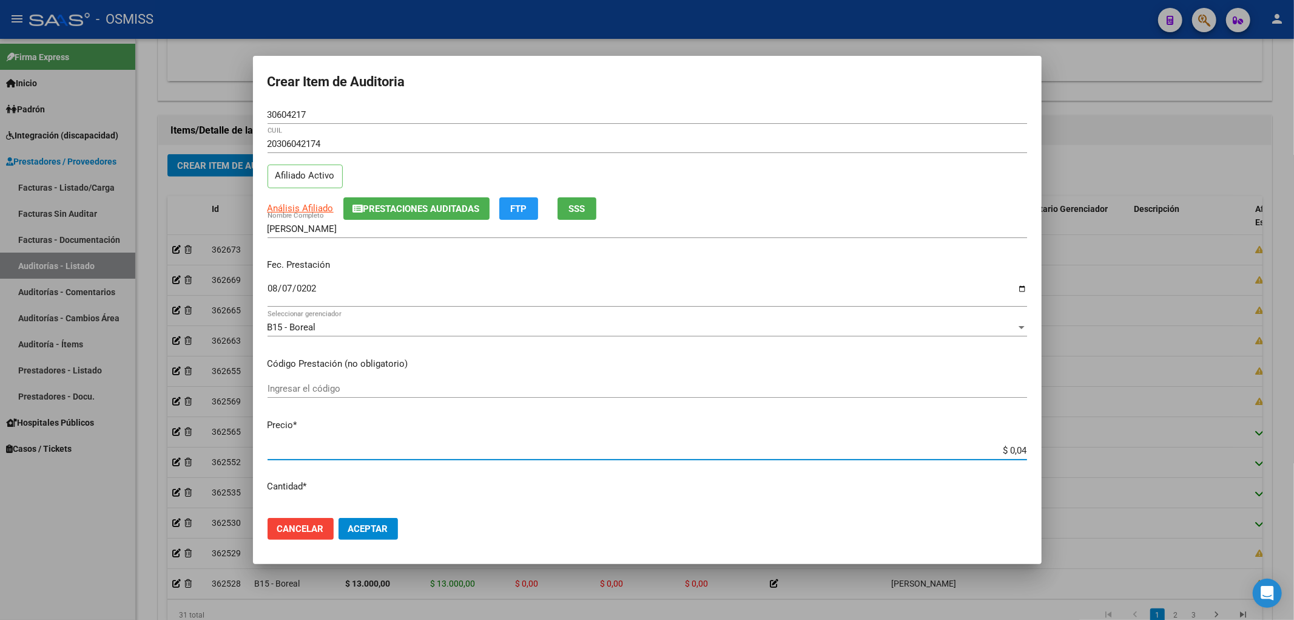
type input "$ 0,49"
type input "$ 4,98"
type input "$ 49,80"
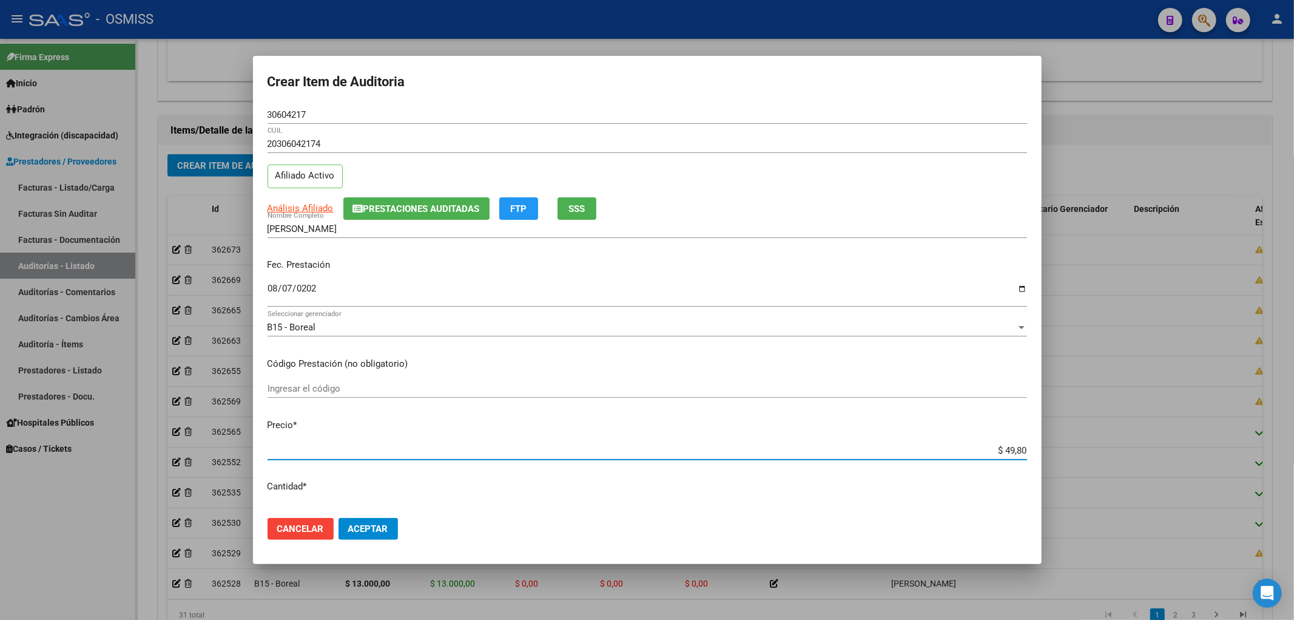
type input "$ 498,00"
type input "$ 4.980,00"
type input "$ 49.800,00"
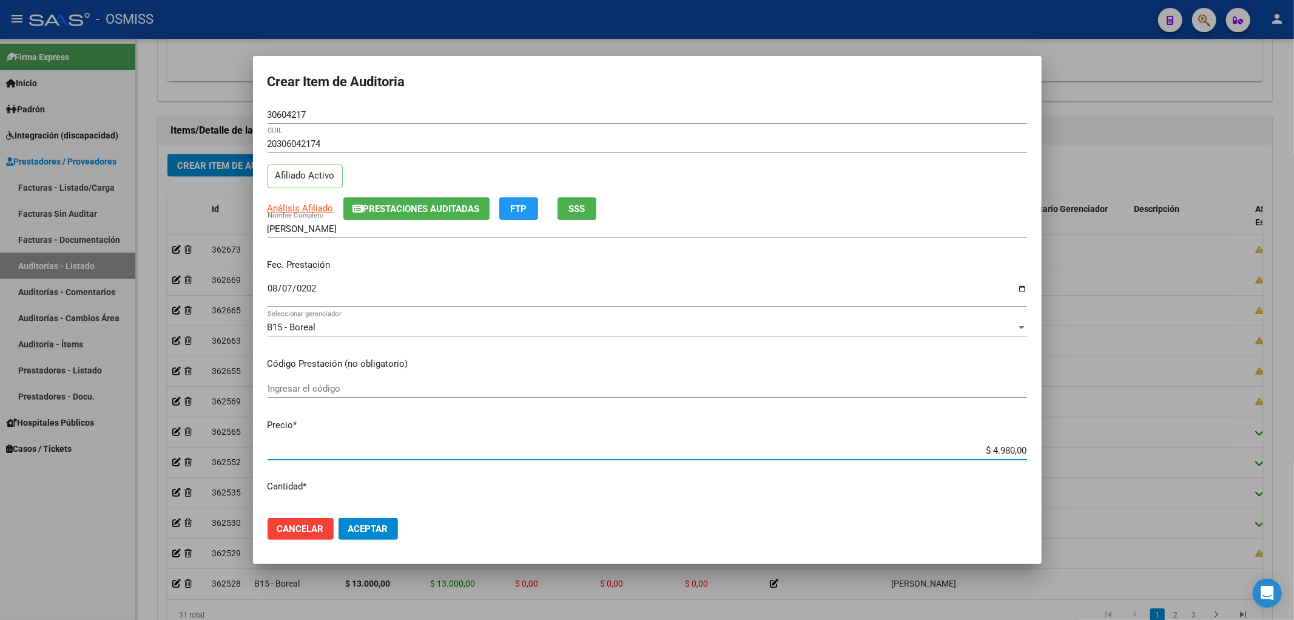
type input "$ 49.800,00"
click at [368, 522] on button "Aceptar" at bounding box center [368, 529] width 59 height 22
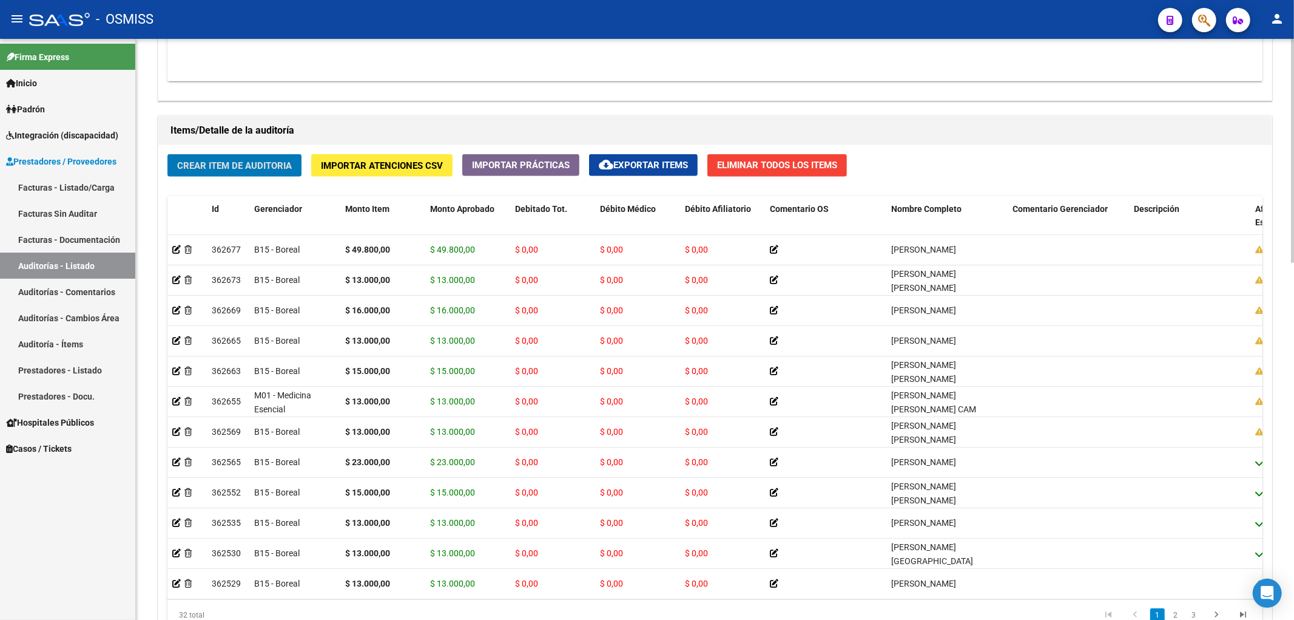
click at [308, 165] on div "Crear Item de Auditoria Importar Atenciones CSV Importar Prácticas cloud_downlo…" at bounding box center [715, 397] width 1114 height 504
click at [626, 130] on h1 "Items/Detalle de la auditoría" at bounding box center [715, 130] width 1089 height 19
click at [280, 166] on span "Crear Item de Auditoria" at bounding box center [234, 165] width 115 height 11
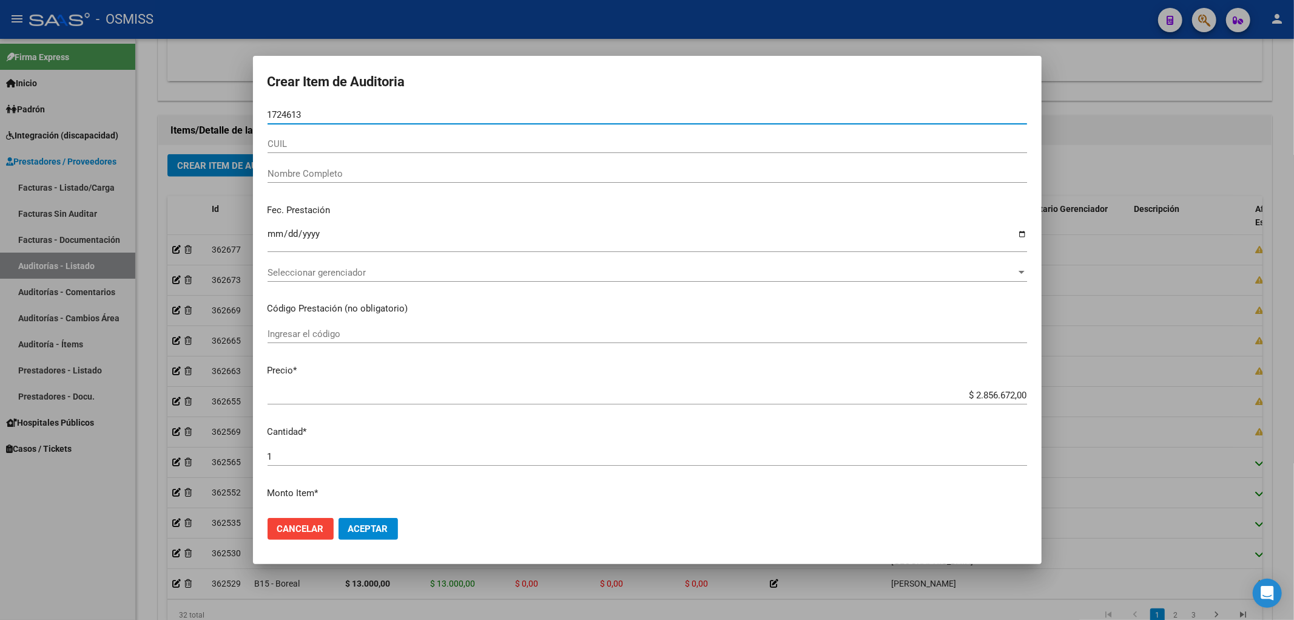
type input "17246135"
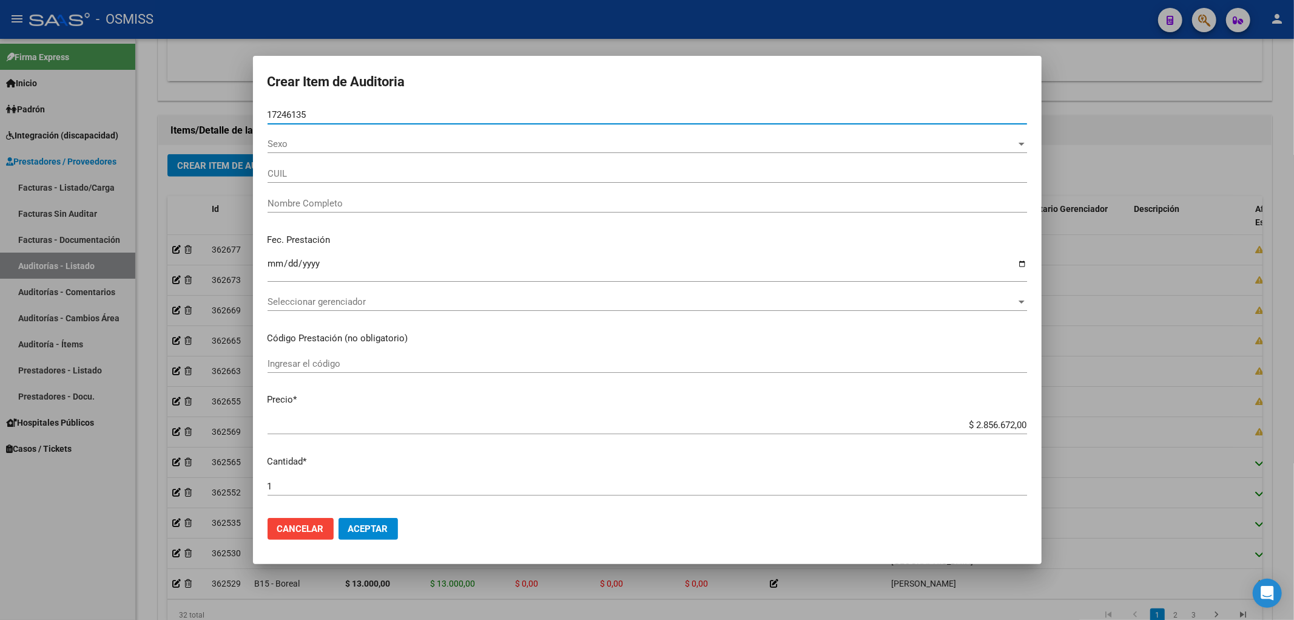
type input "20172461353"
type input "[PERSON_NAME]"
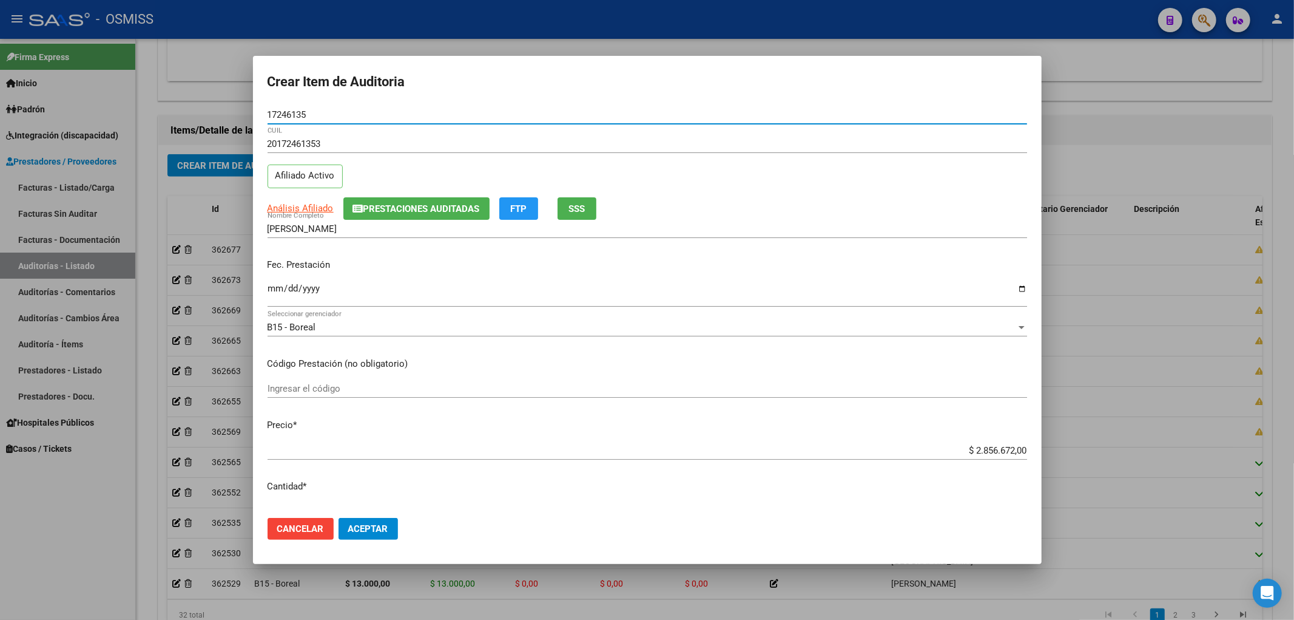
type input "17246135"
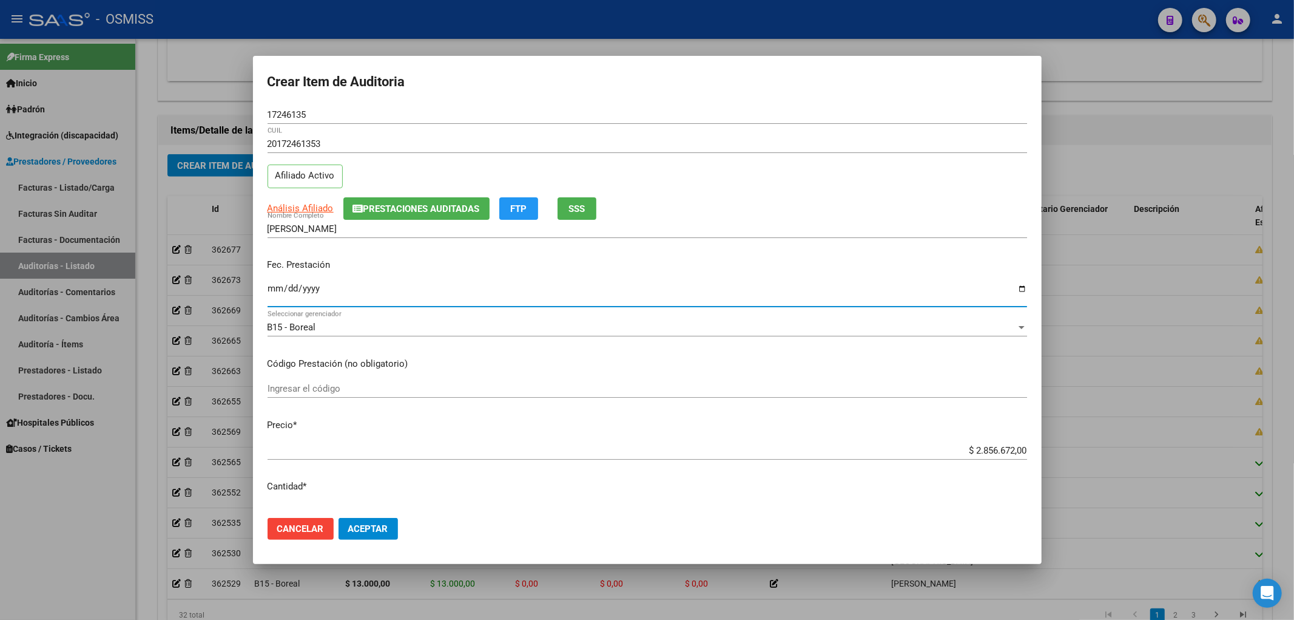
click at [272, 289] on input "Ingresar la fecha" at bounding box center [648, 292] width 760 height 19
type input "[DATE]"
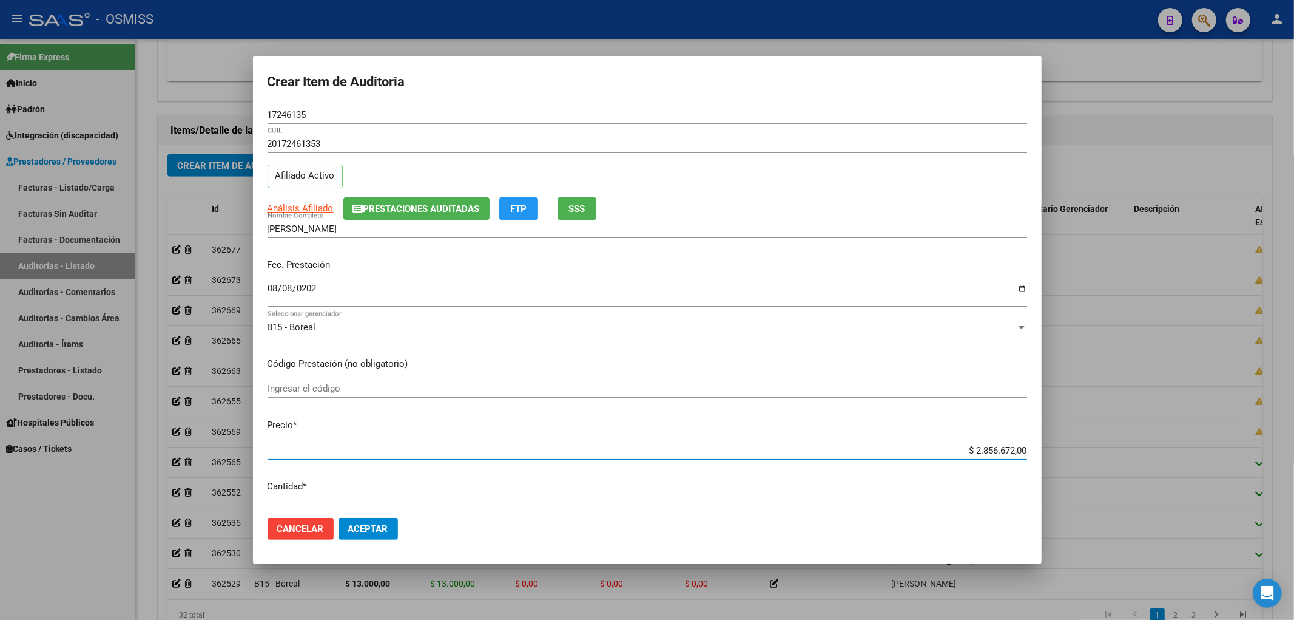
drag, startPoint x: 939, startPoint y: 451, endPoint x: 1283, endPoint y: 448, distance: 344.7
click at [1282, 447] on div "Crear Item de Auditoria 17246135 Nro Documento 20172461353 CUIL Afiliado Activo…" at bounding box center [647, 310] width 1294 height 620
type input "$ 0,01"
type input "$ 0,15"
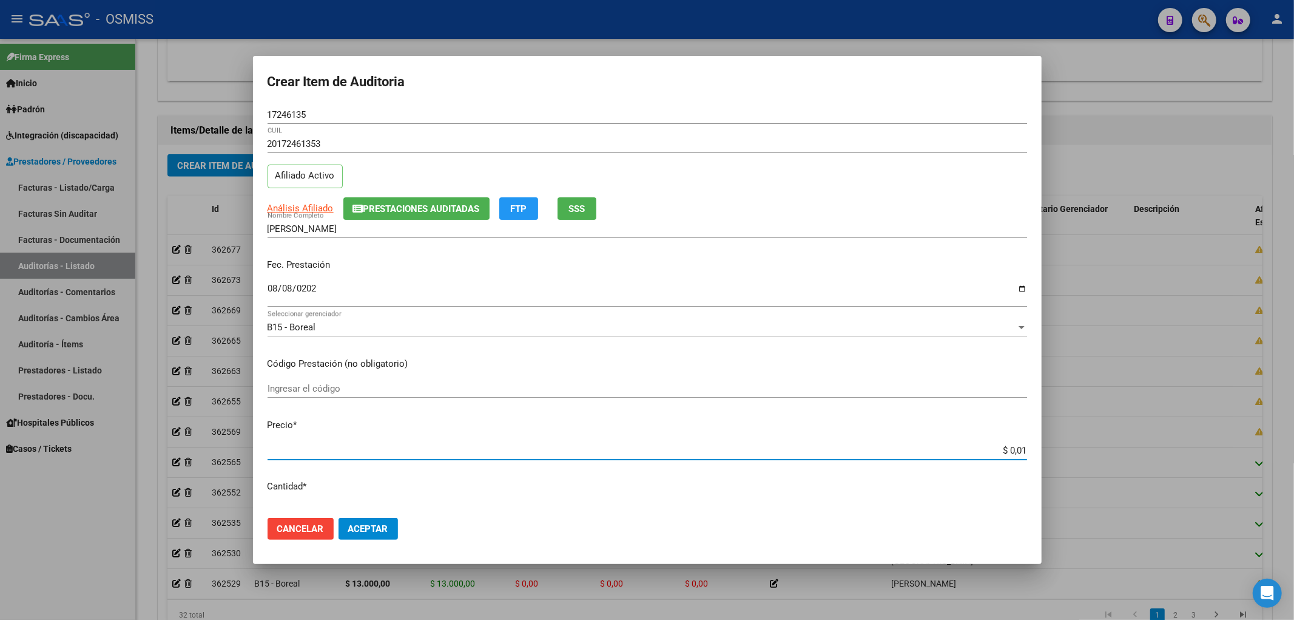
type input "$ 0,15"
type input "$ 1,50"
type input "$ 15,00"
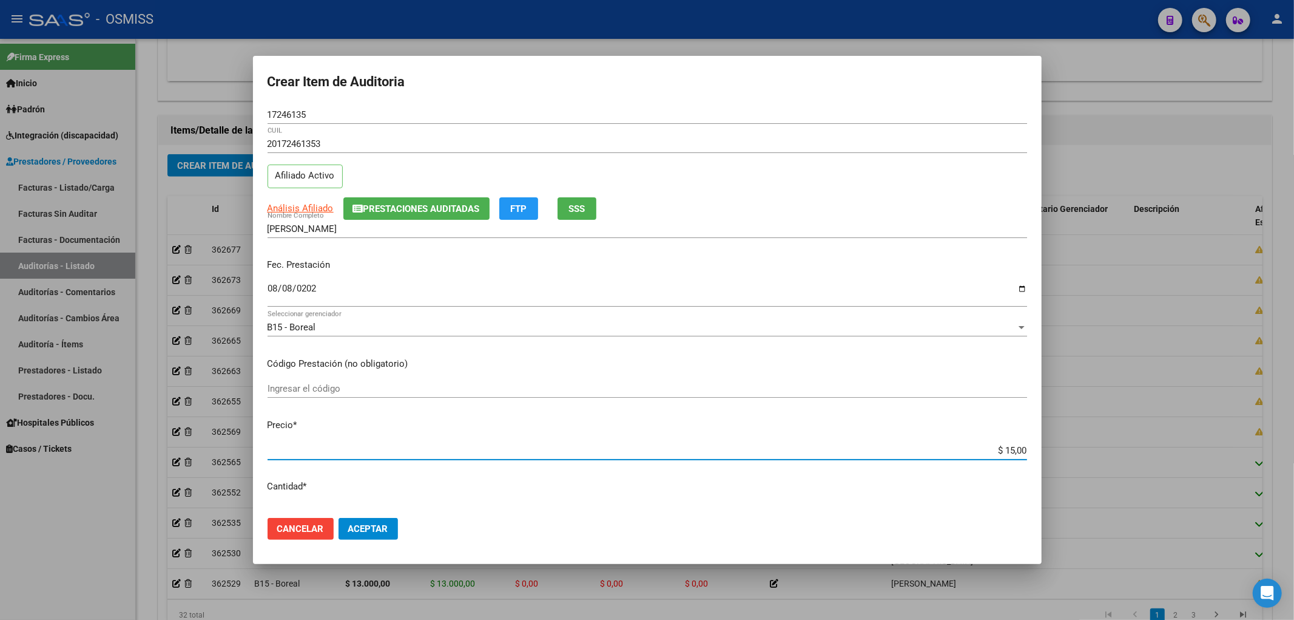
type input "$ 150,00"
type input "$ 1.500,00"
type input "$ 15.000,00"
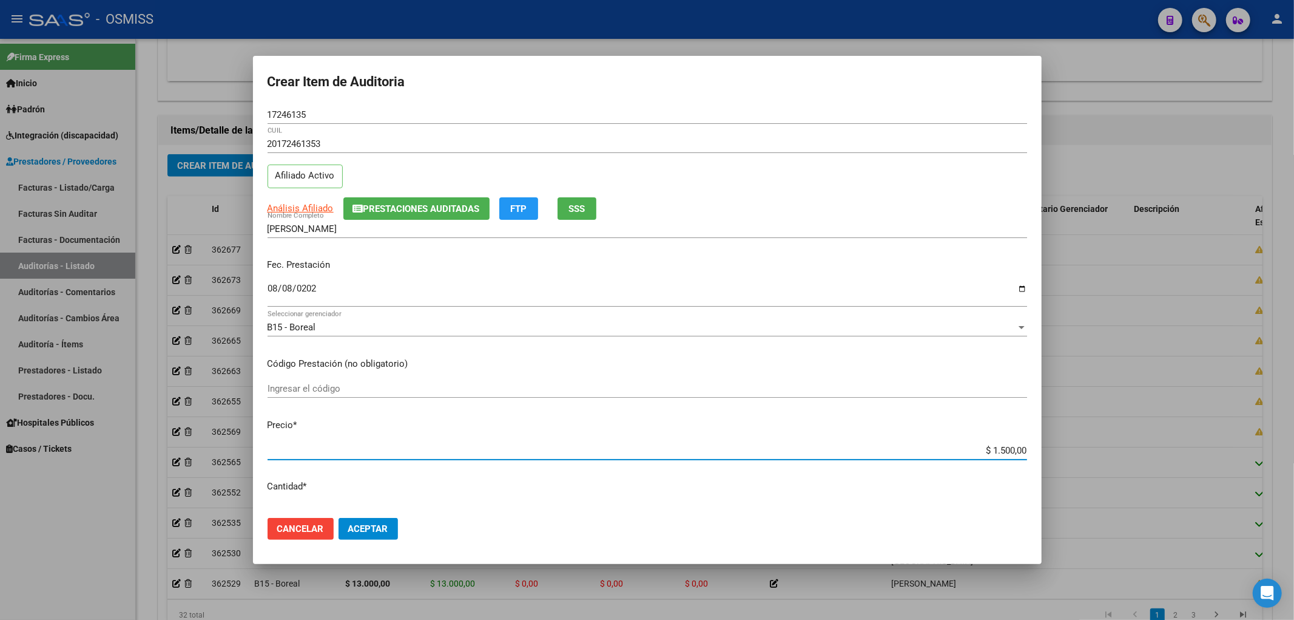
type input "$ 15.000,00"
click at [374, 519] on button "Aceptar" at bounding box center [368, 529] width 59 height 22
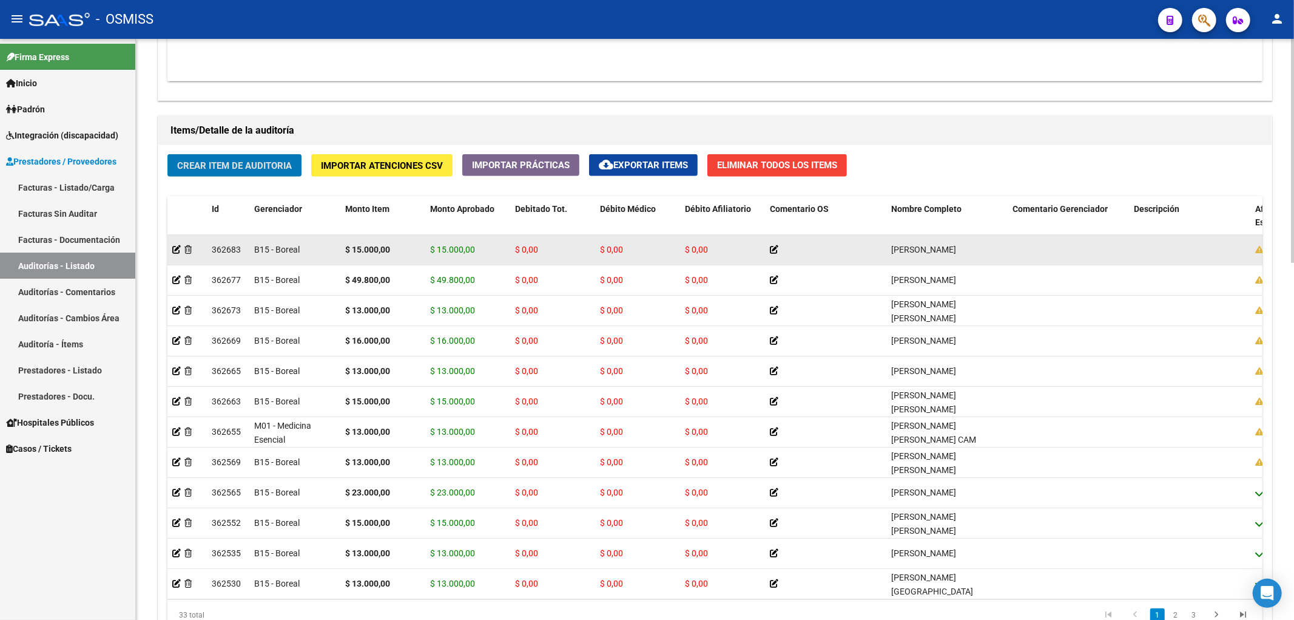
click at [320, 248] on div "B15 - Boreal" at bounding box center [294, 250] width 81 height 14
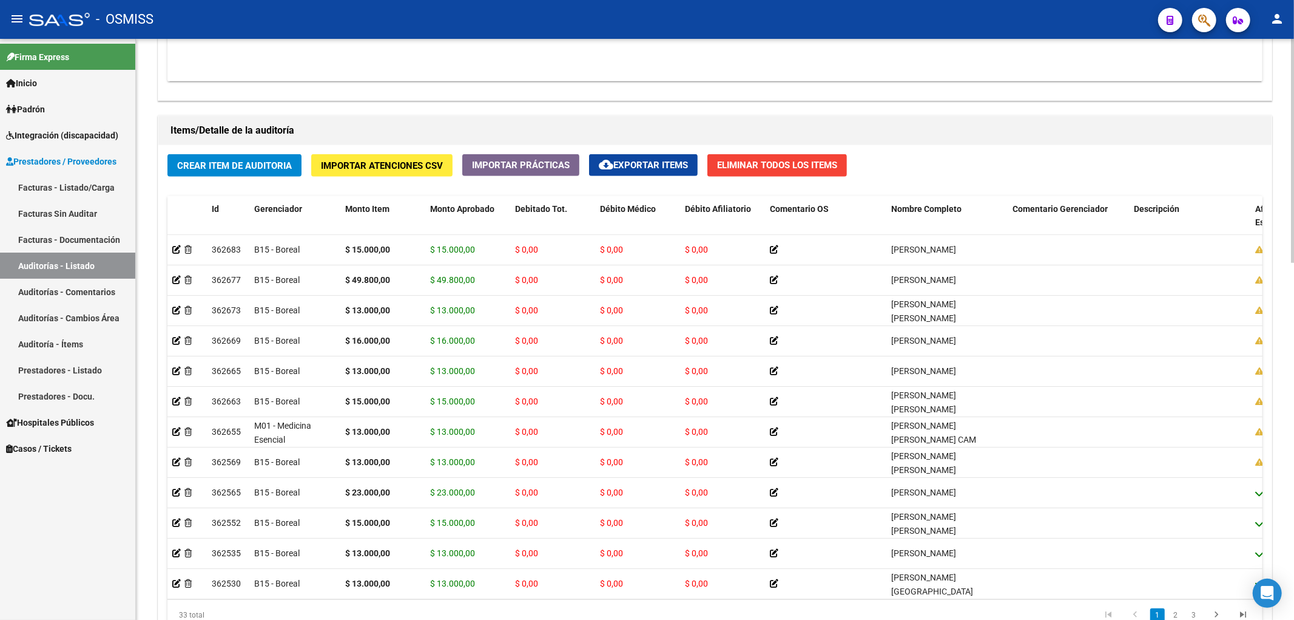
click at [263, 167] on span "Crear Item de Auditoria" at bounding box center [234, 165] width 115 height 11
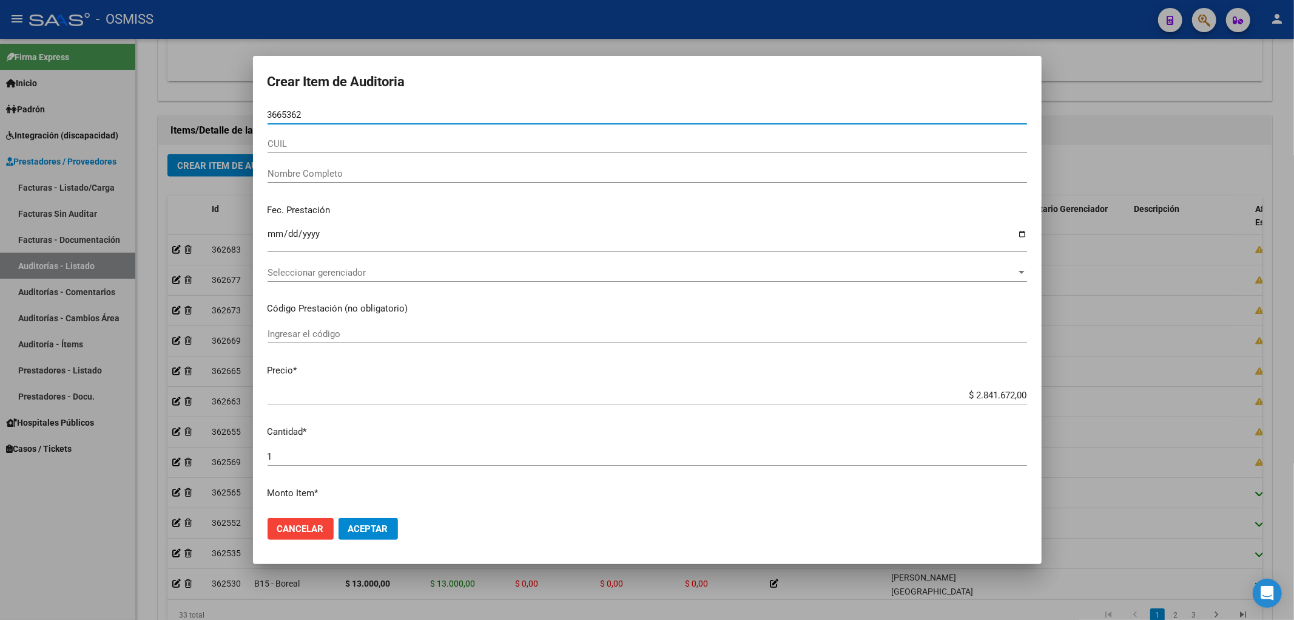
type input "36653620"
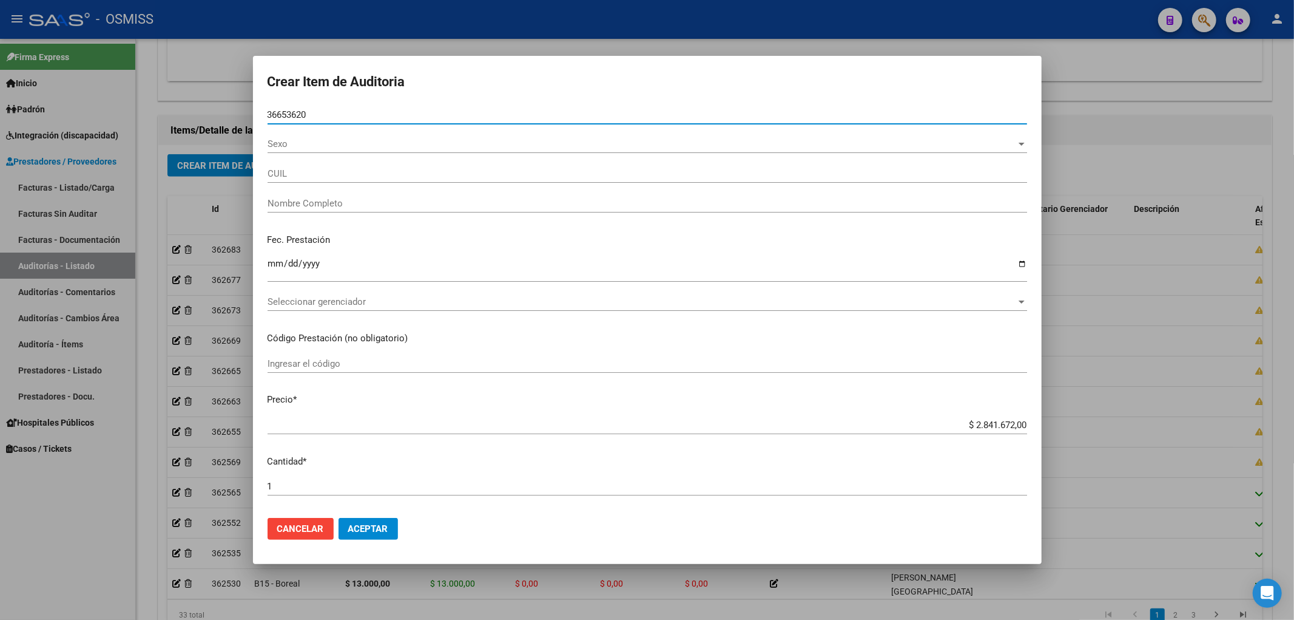
type input "20366536206"
type input "[PERSON_NAME]"
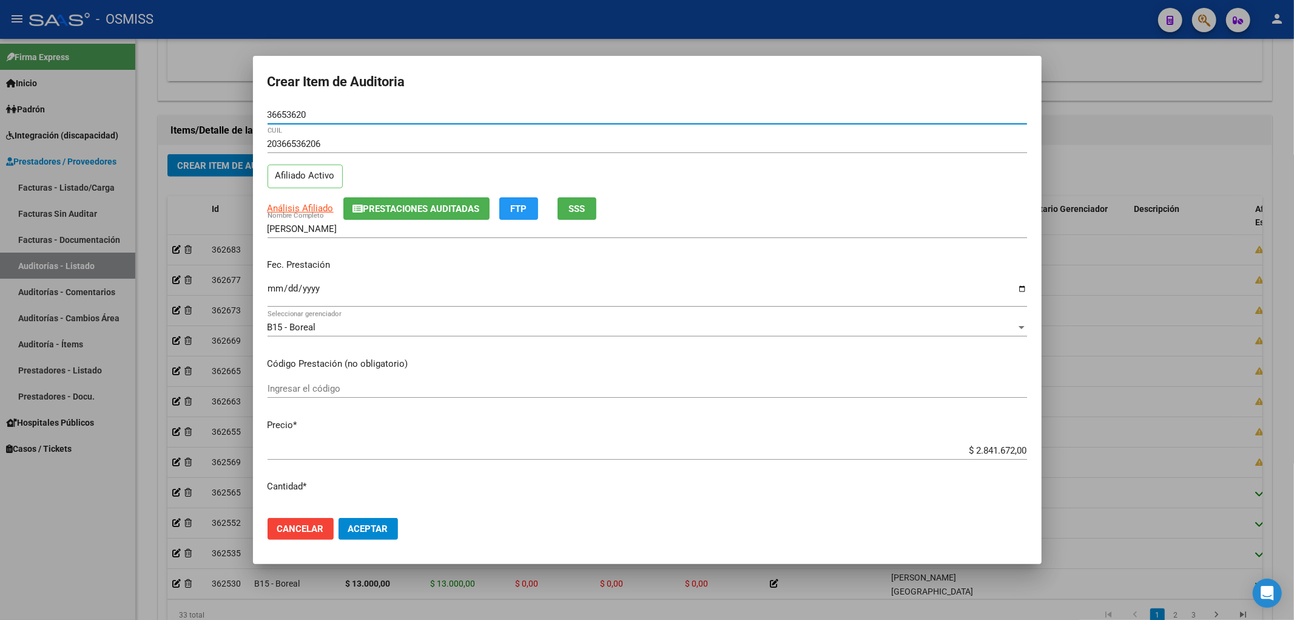
type input "36653620"
click at [276, 259] on p "Fec. Prestación" at bounding box center [648, 265] width 760 height 14
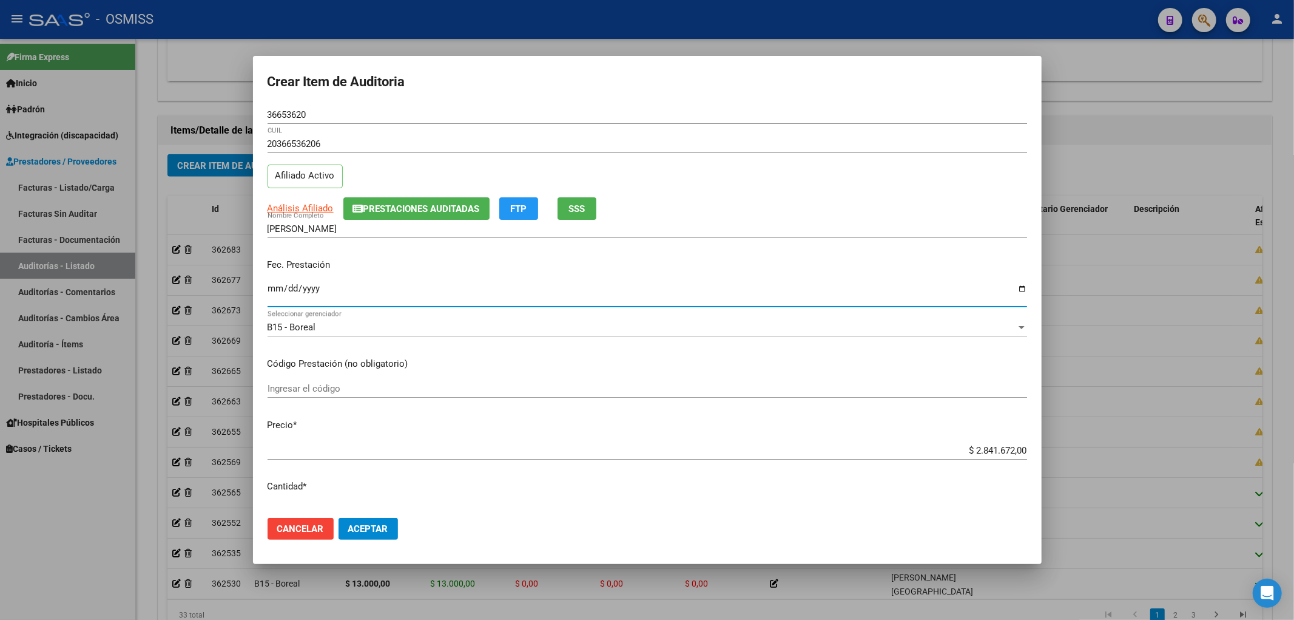
click at [278, 293] on input "Ingresar la fecha" at bounding box center [648, 292] width 760 height 19
type input "[DATE]"
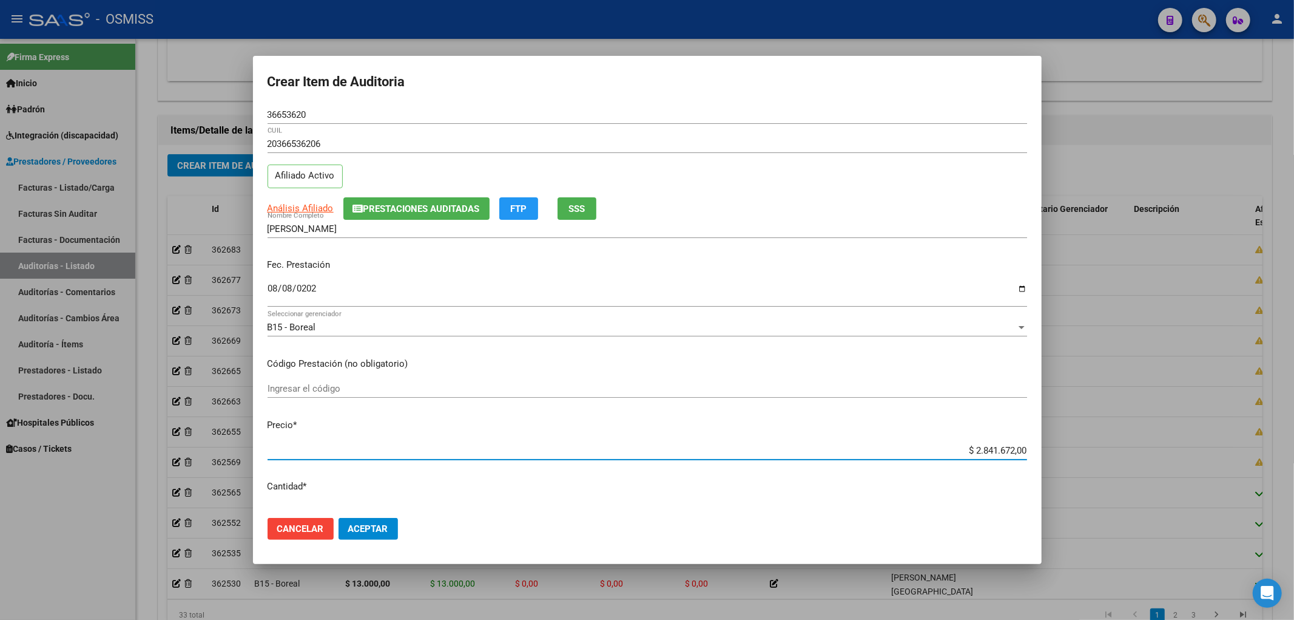
drag, startPoint x: 897, startPoint y: 453, endPoint x: 1294, endPoint y: 356, distance: 408.6
click at [1294, 356] on div "Crear Item de Auditoria 36653620 Nro Documento 20366536206 CUIL Afiliado Activo…" at bounding box center [647, 310] width 1294 height 620
type input "$ 0,01"
type input "$ 0,13"
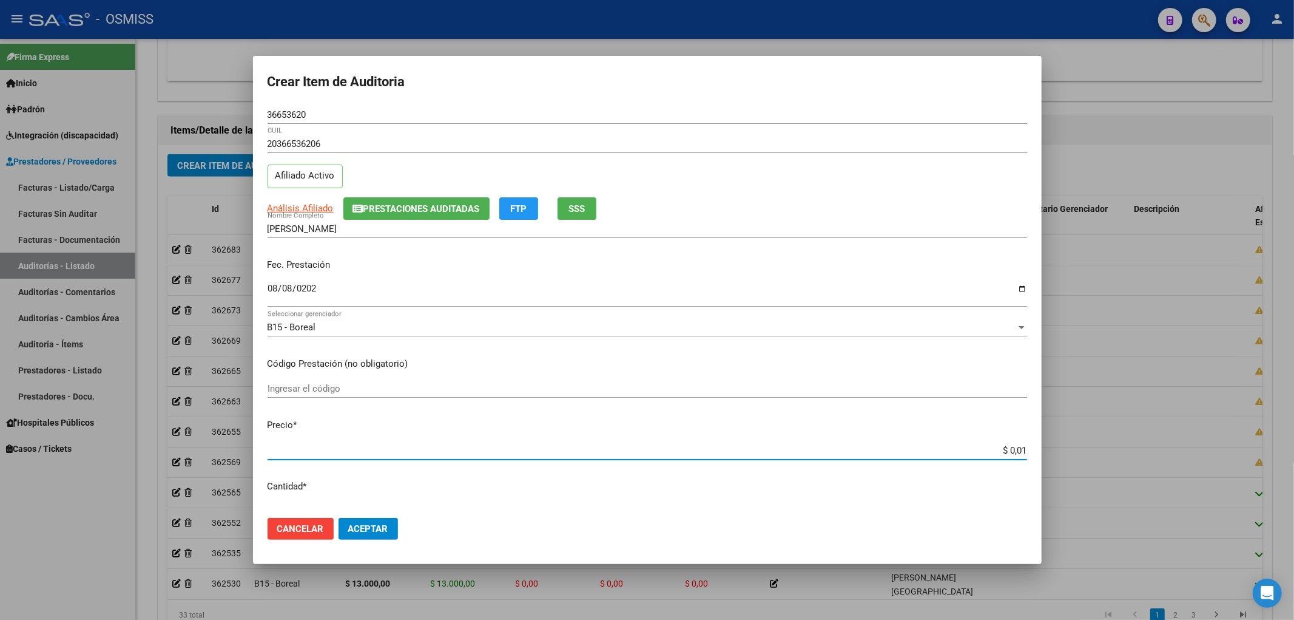
type input "$ 0,13"
type input "$ 1,30"
type input "$ 13,00"
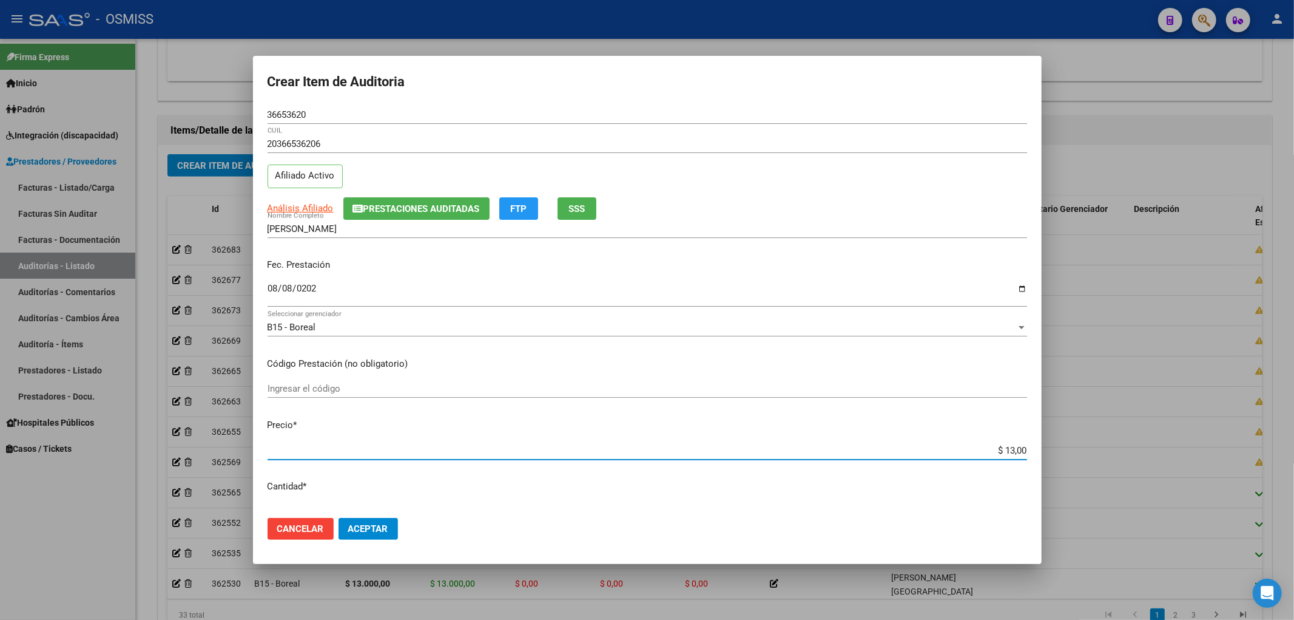
type input "$ 130,00"
type input "$ 1.300,00"
type input "$ 13.000,00"
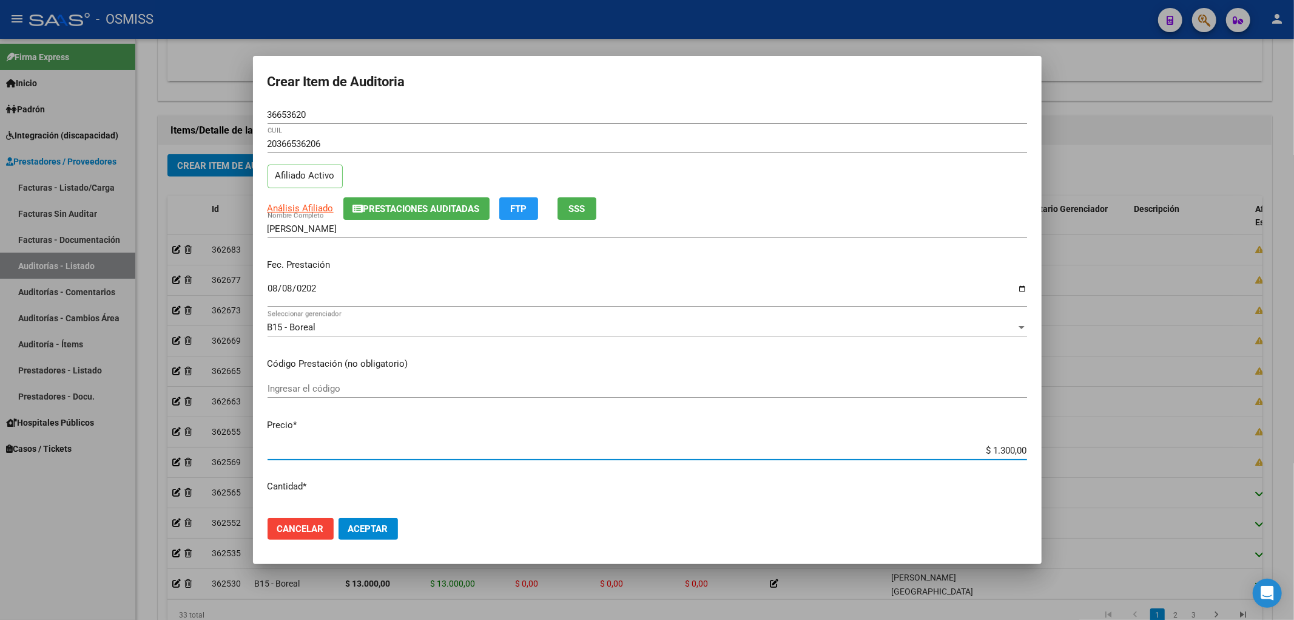
type input "$ 13.000,00"
click at [364, 535] on button "Aceptar" at bounding box center [368, 529] width 59 height 22
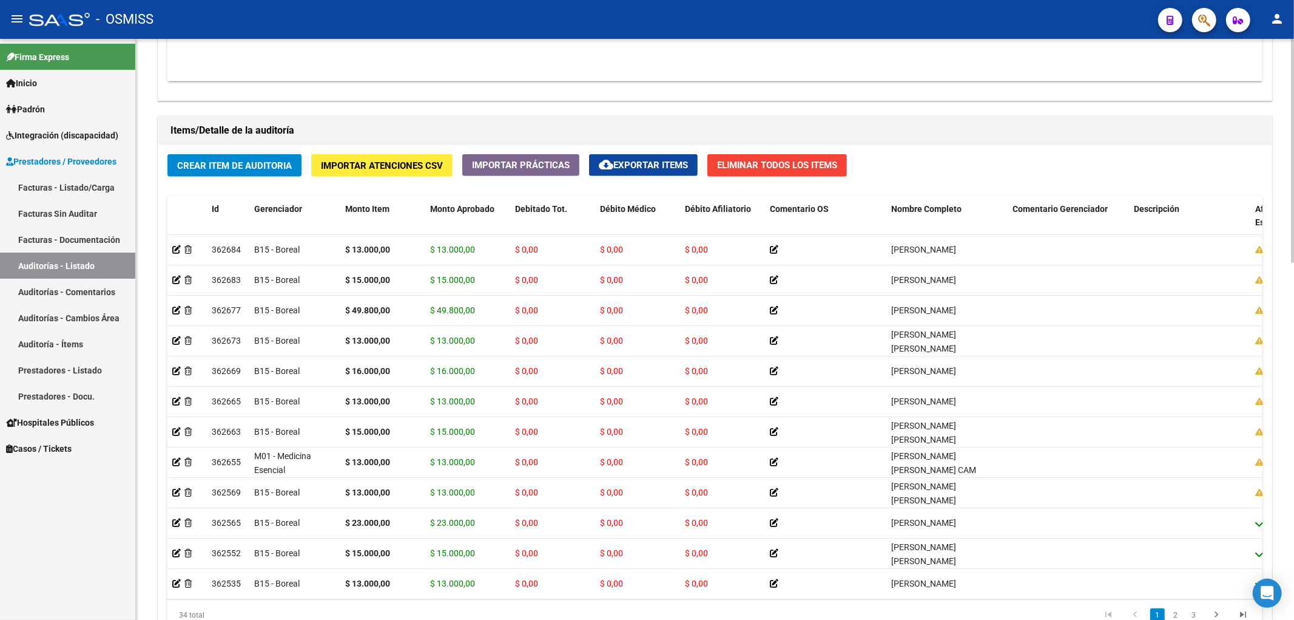
click at [669, 120] on div "Items/Detalle de la auditoría" at bounding box center [715, 130] width 1114 height 29
drag, startPoint x: 723, startPoint y: 114, endPoint x: 710, endPoint y: 108, distance: 14.7
click at [723, 114] on div "Items/Detalle de la auditoría Crear Item de Auditoria Importar Atenciones CSV I…" at bounding box center [715, 382] width 1120 height 539
click at [255, 171] on span "Crear Item de Auditoria" at bounding box center [234, 165] width 115 height 11
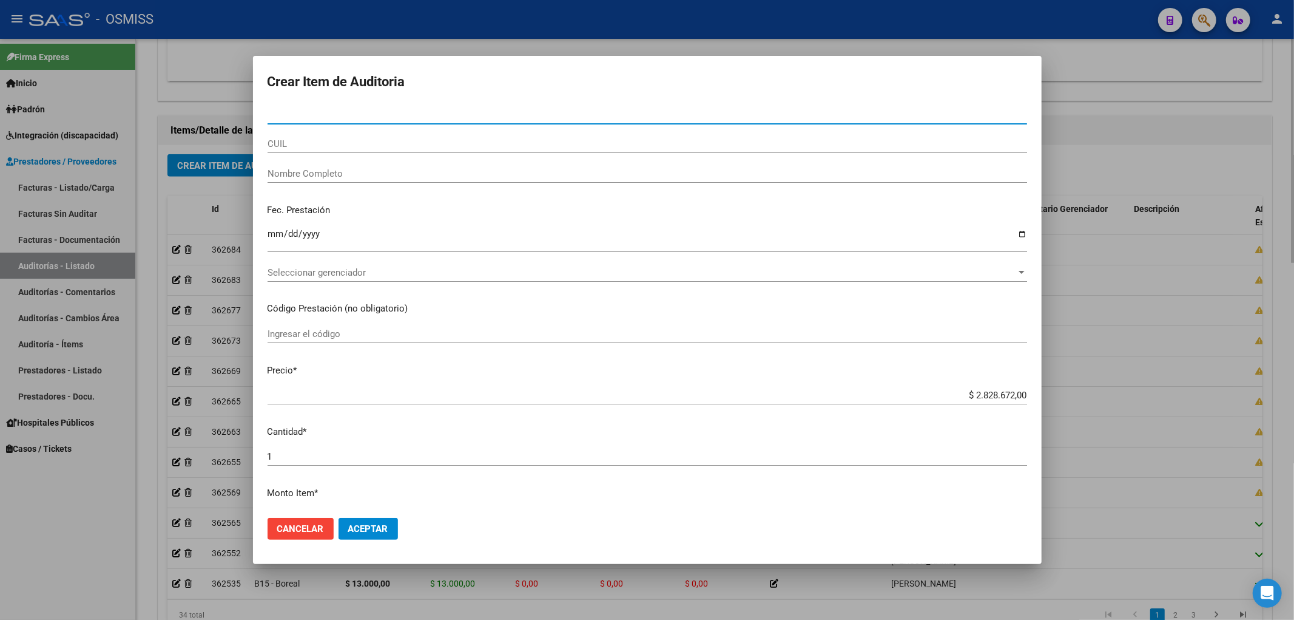
paste input "50294828"
type input "50294828"
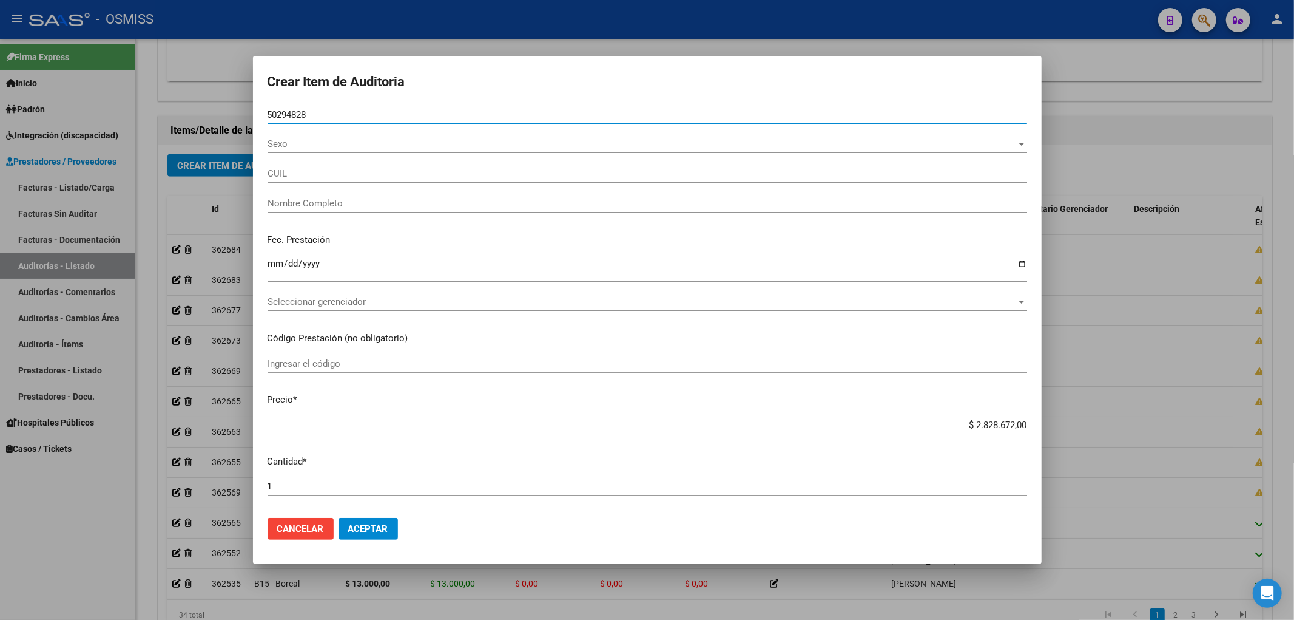
type input "27502948283"
type input "[PERSON_NAME] ARIDNA"
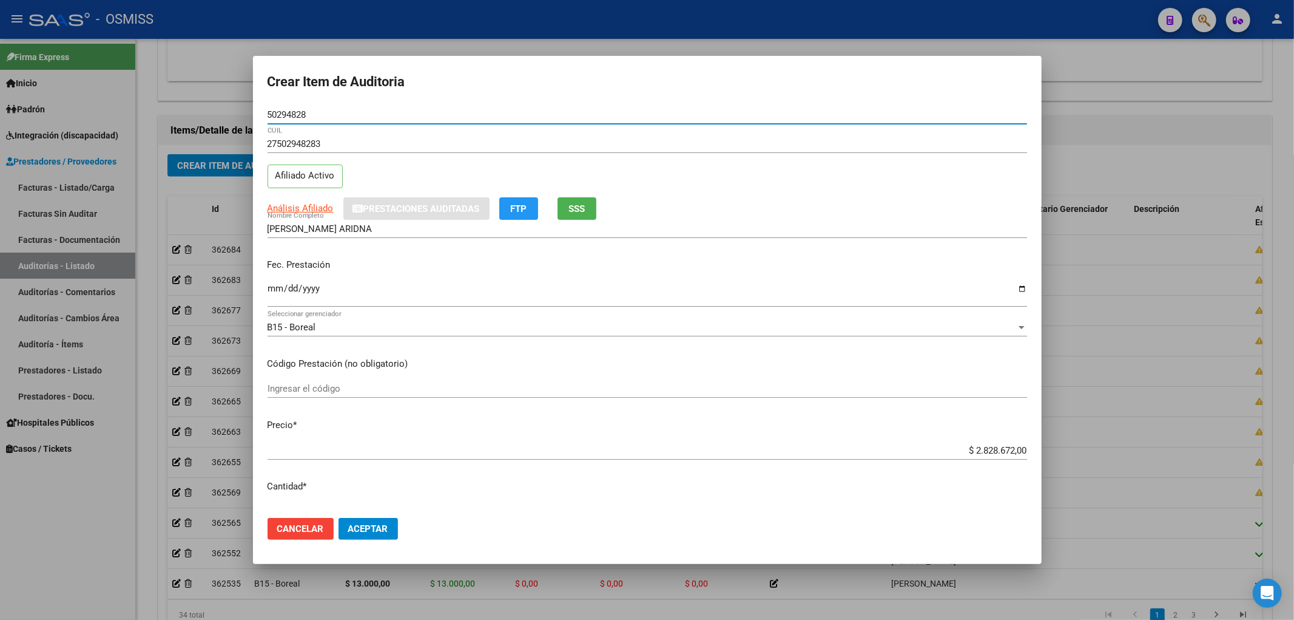
type input "50294828"
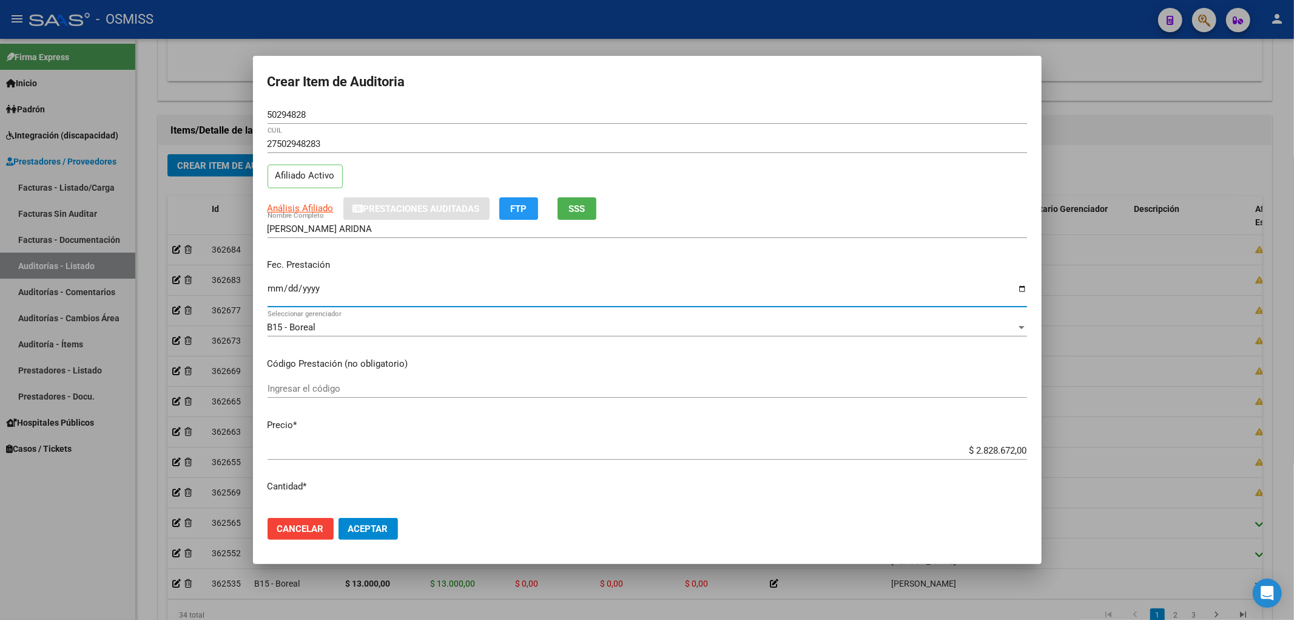
click at [269, 292] on input "Ingresar la fecha" at bounding box center [648, 292] width 760 height 19
type input "[DATE]"
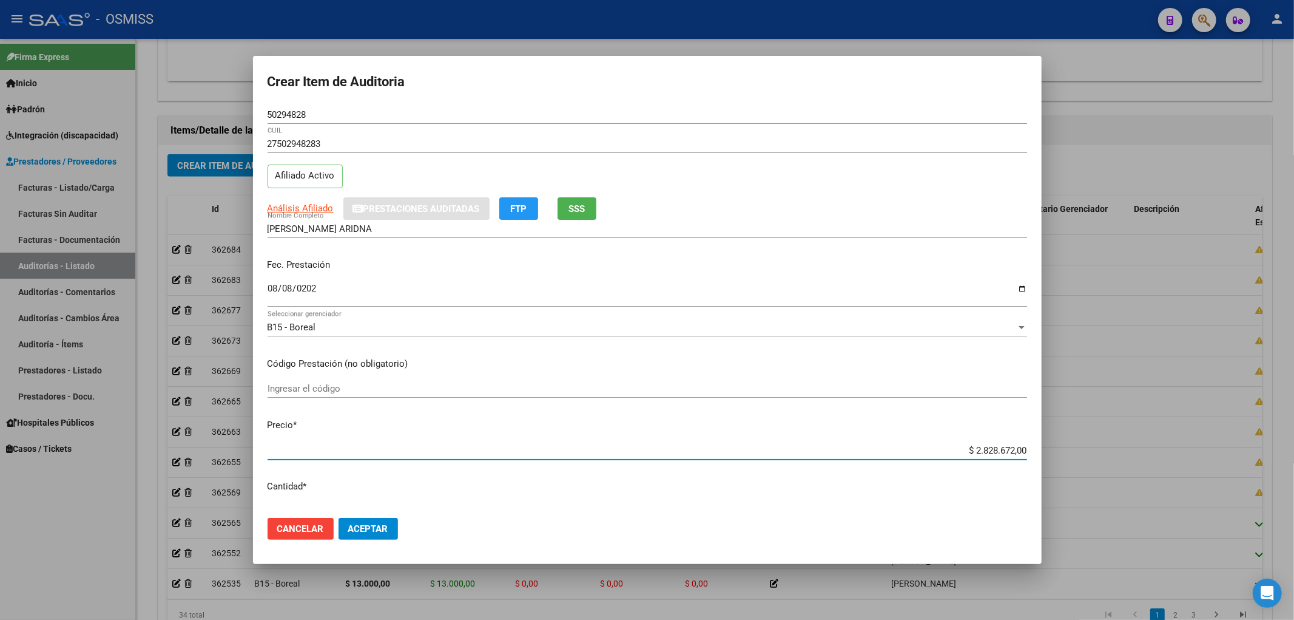
drag, startPoint x: 918, startPoint y: 451, endPoint x: 1032, endPoint y: 446, distance: 113.6
click at [1032, 446] on mat-dialog-content "50294828 Nro Documento 27502948283 CUIL Afiliado Activo Análisis Afiliado Prest…" at bounding box center [647, 307] width 789 height 403
type input "$ 0,02"
type input "$ 0,24"
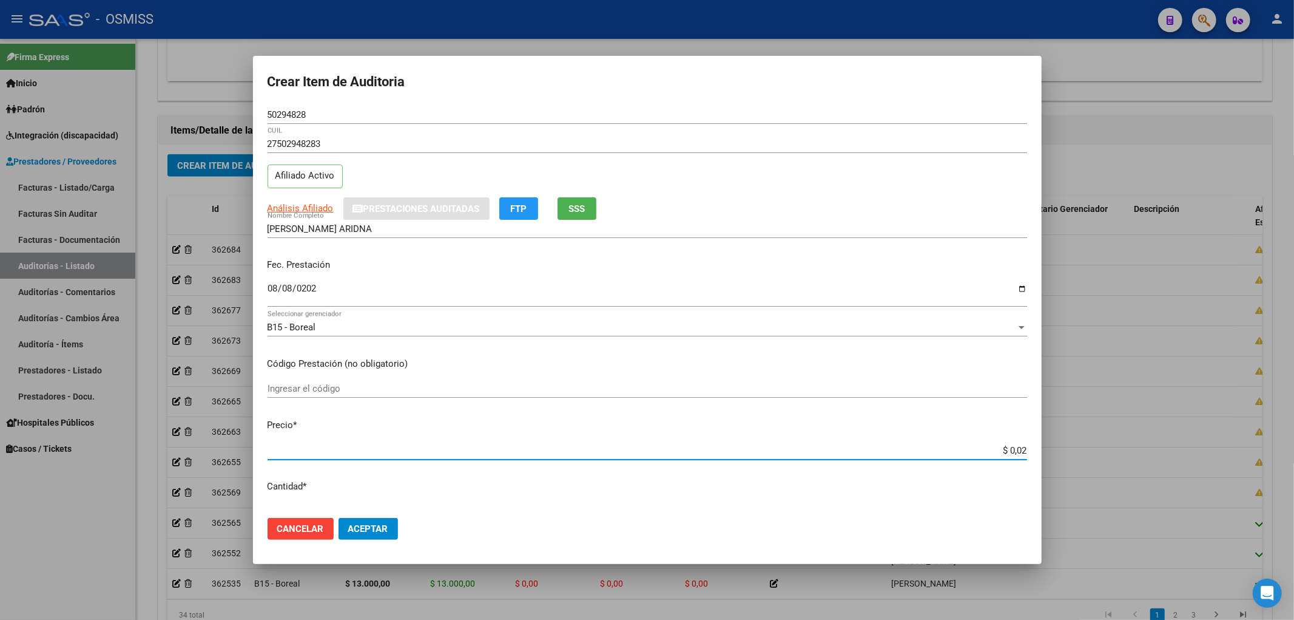
type input "$ 0,24"
type input "$ 2,40"
type input "$ 24,00"
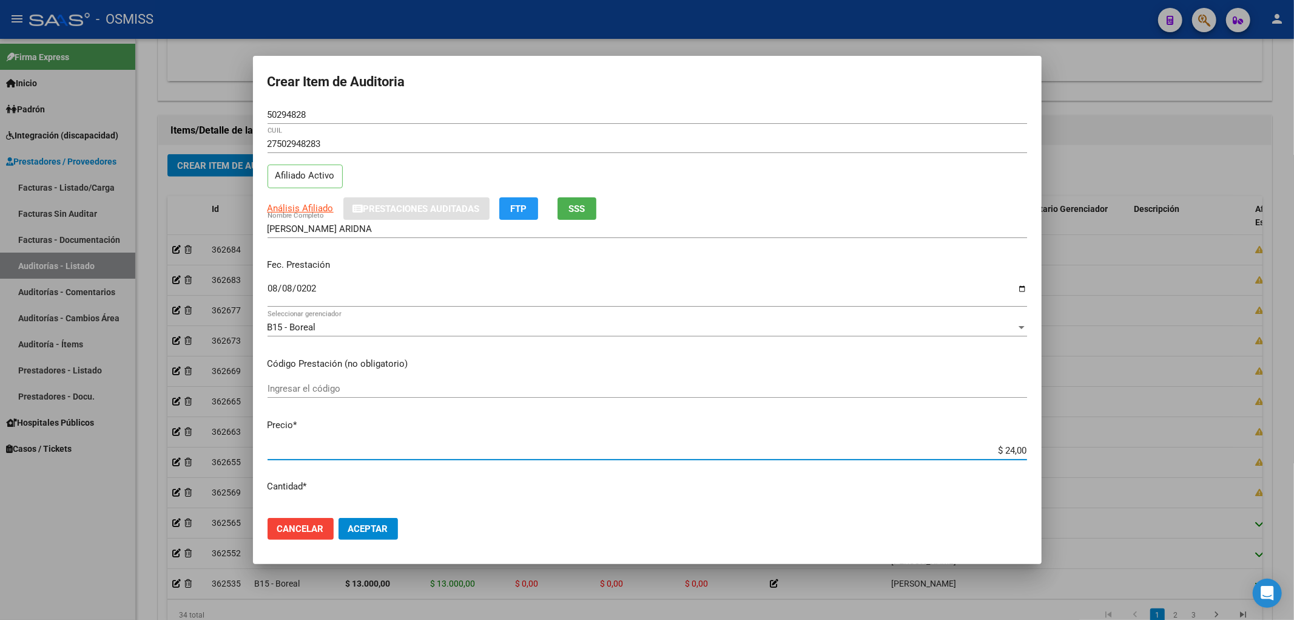
type input "$ 240,00"
type input "$ 2.400,00"
type input "$ 24.000,00"
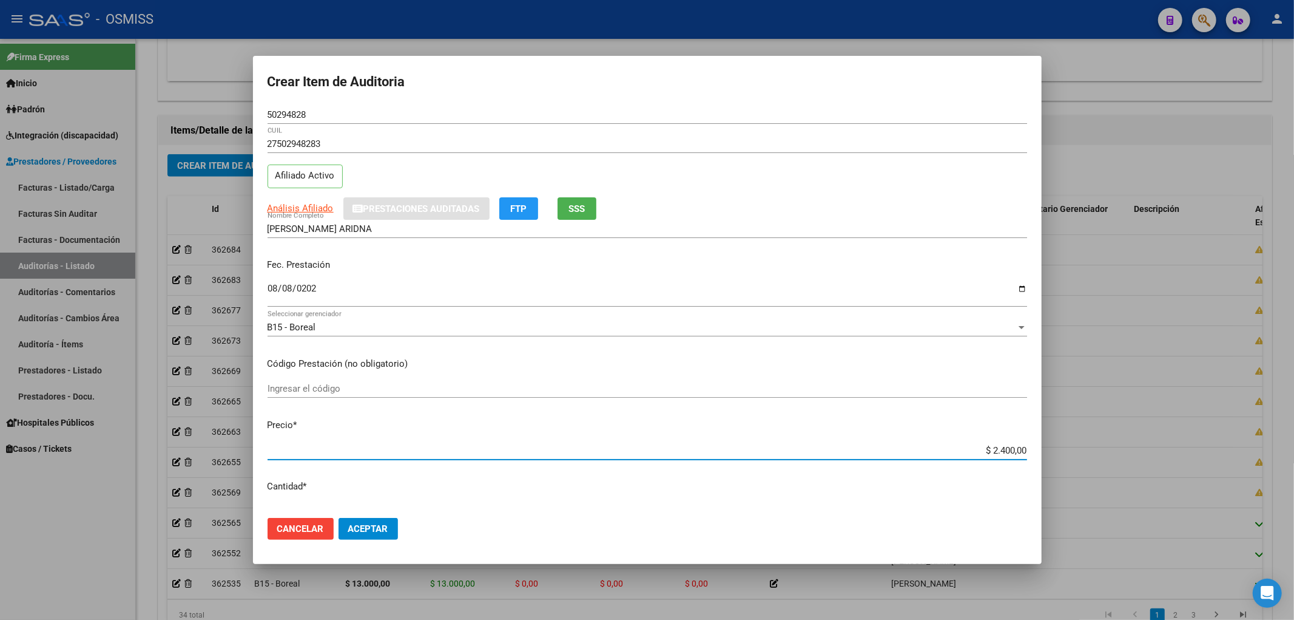
type input "$ 24.000,00"
click at [363, 520] on button "Aceptar" at bounding box center [368, 529] width 59 height 22
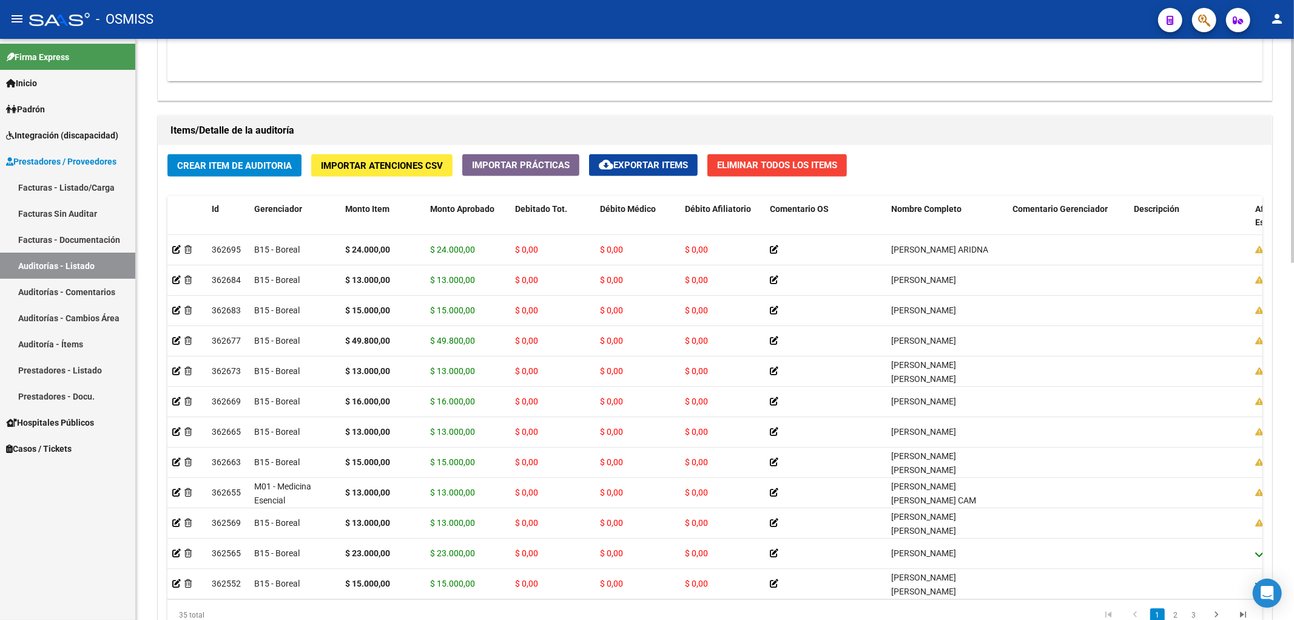
click at [743, 108] on div "Información del área Cambiar de área a esta auditoría Area * Hospitales de Auto…" at bounding box center [715, 130] width 1120 height 1121
click at [274, 163] on span "Crear Item de Auditoria" at bounding box center [234, 165] width 115 height 11
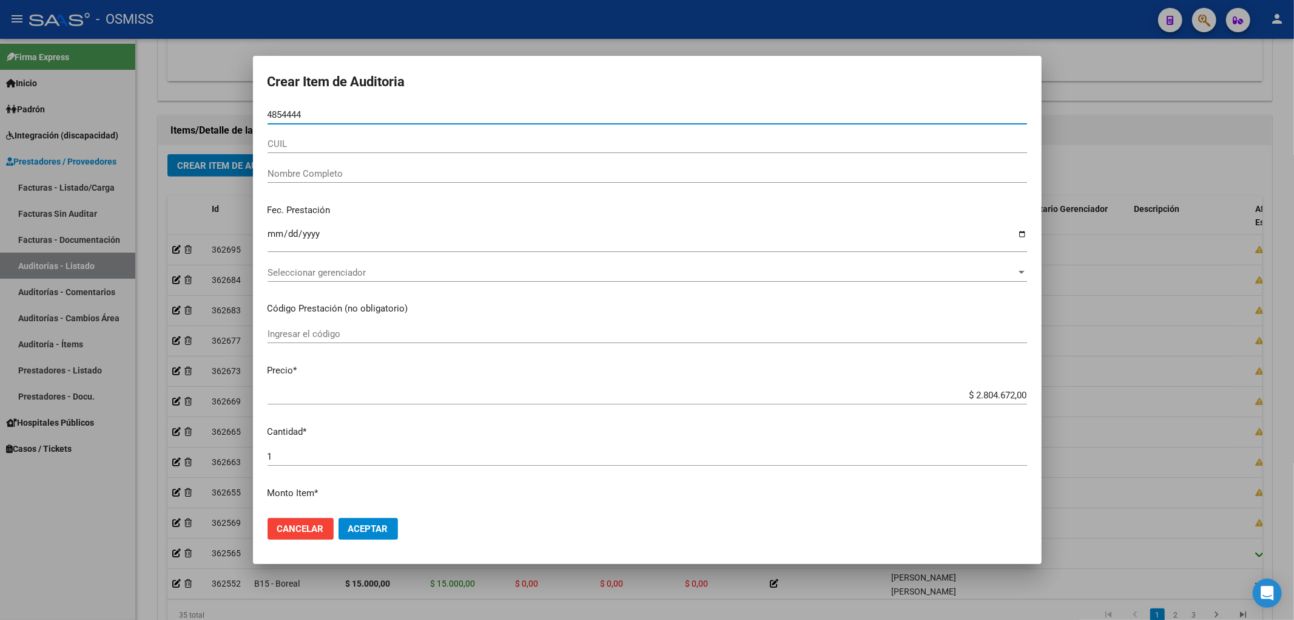
type input "48544449"
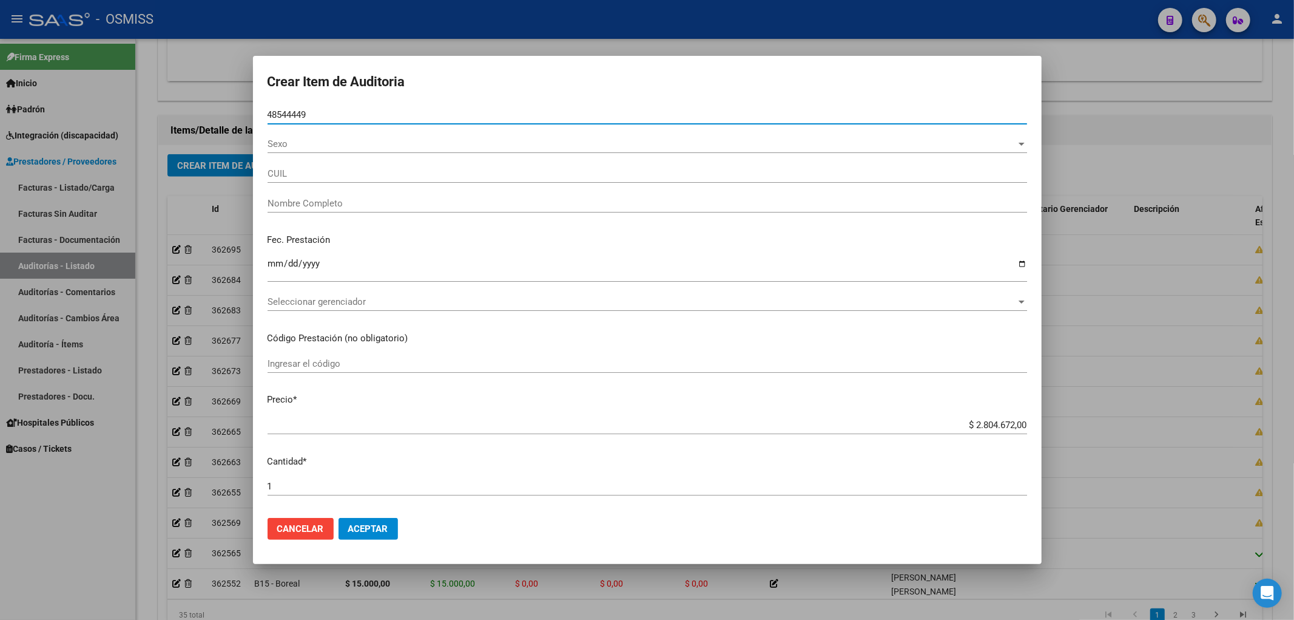
type input "27485444497"
type input "[PERSON_NAME]"
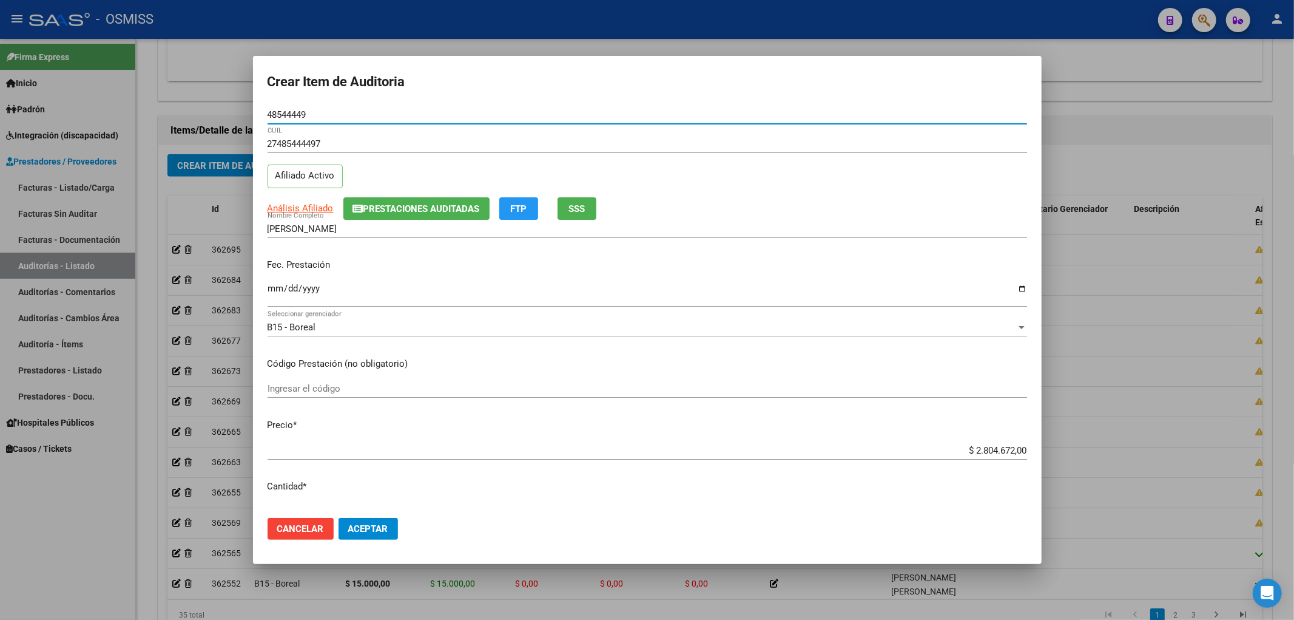
type input "48544449"
click at [271, 289] on input "Ingresar la fecha" at bounding box center [648, 292] width 760 height 19
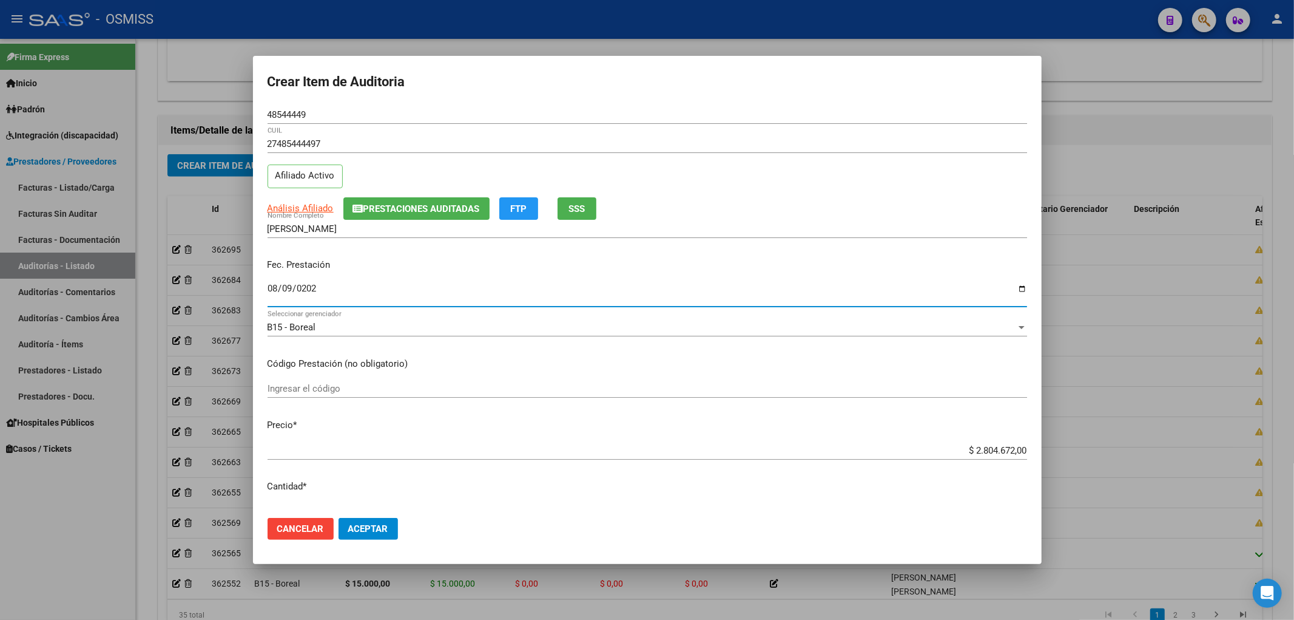
type input "[DATE]"
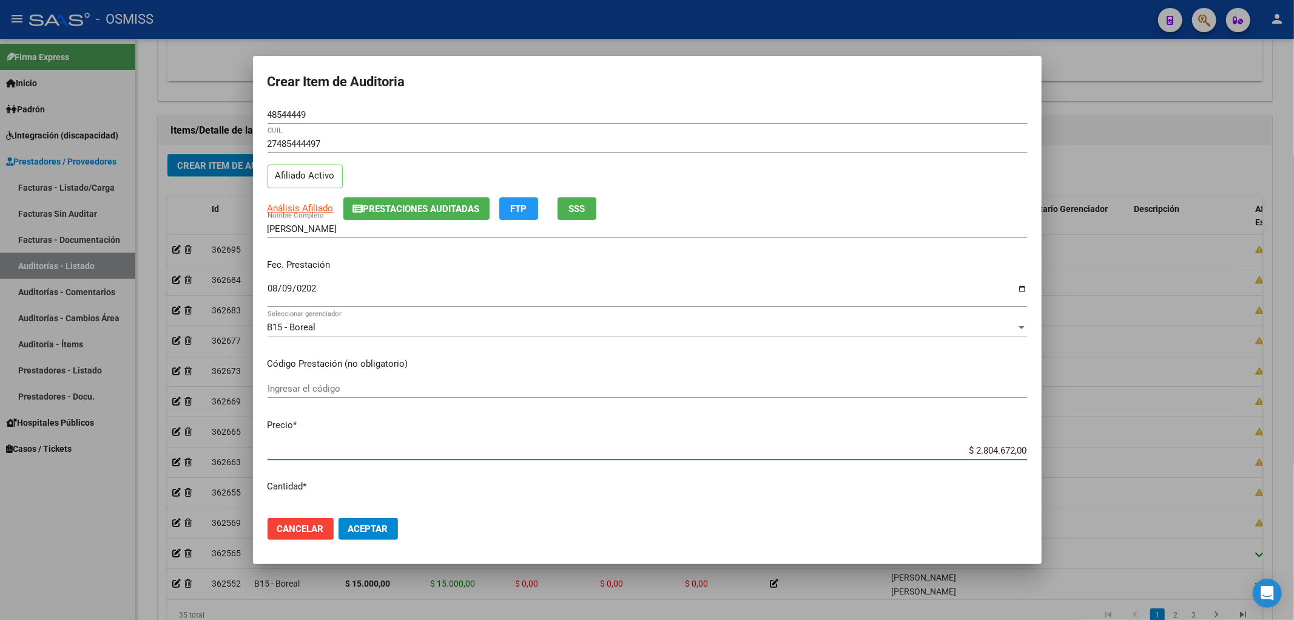
drag, startPoint x: 947, startPoint y: 451, endPoint x: 1294, endPoint y: 444, distance: 346.6
click at [1294, 444] on div "Crear Item de Auditoria 48544449 Nro Documento 27485444497 CUIL Afiliado Activo…" at bounding box center [647, 310] width 1294 height 620
type input "$ 0,01"
type input "$ 0,13"
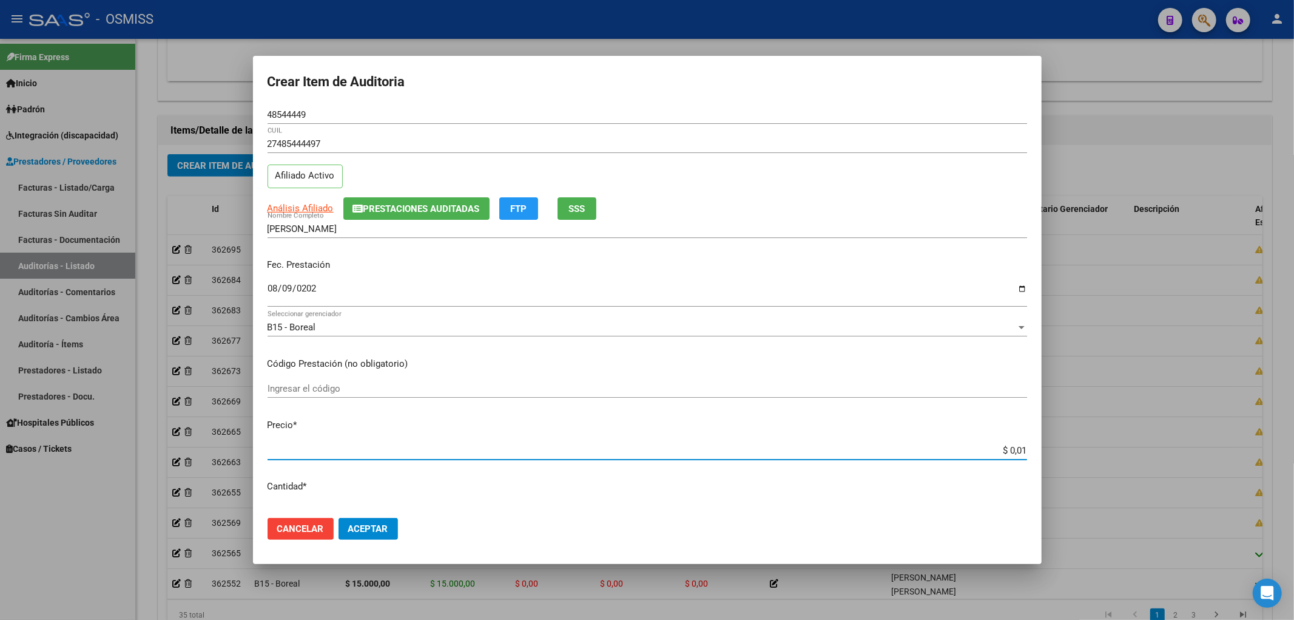
type input "$ 0,13"
type input "$ 1,30"
type input "$ 13,00"
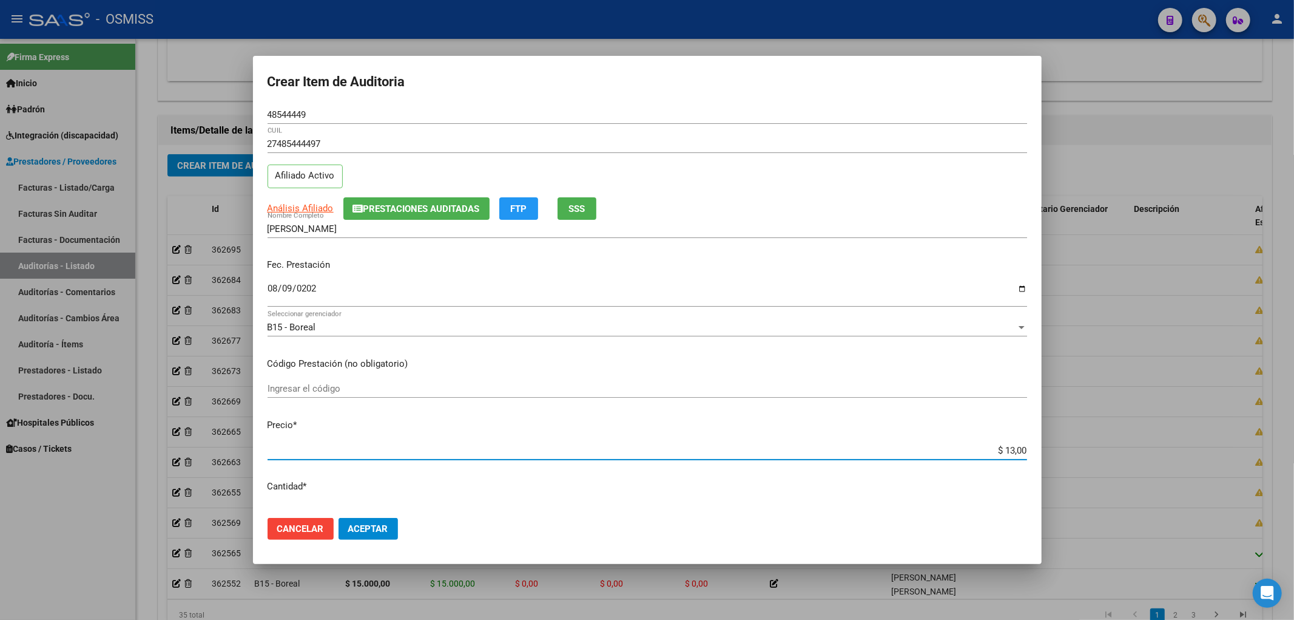
type input "$ 130,00"
type input "$ 1.300,00"
type input "$ 13.000,00"
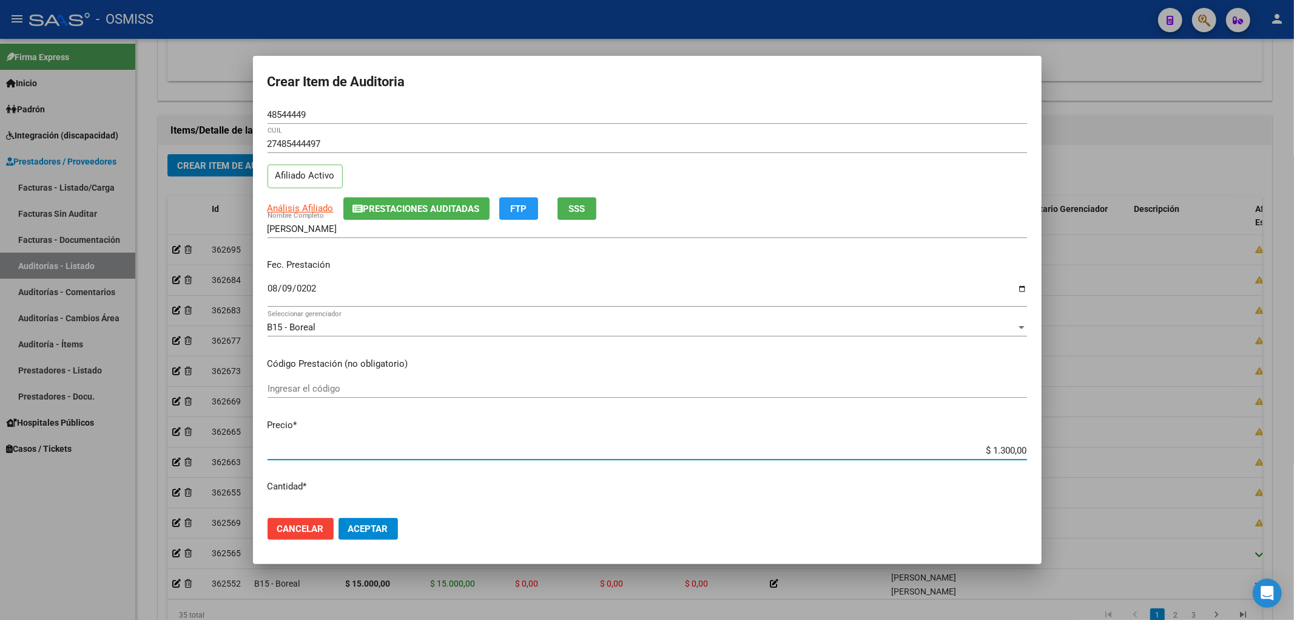
type input "$ 13.000,00"
click at [363, 526] on span "Aceptar" at bounding box center [368, 528] width 40 height 11
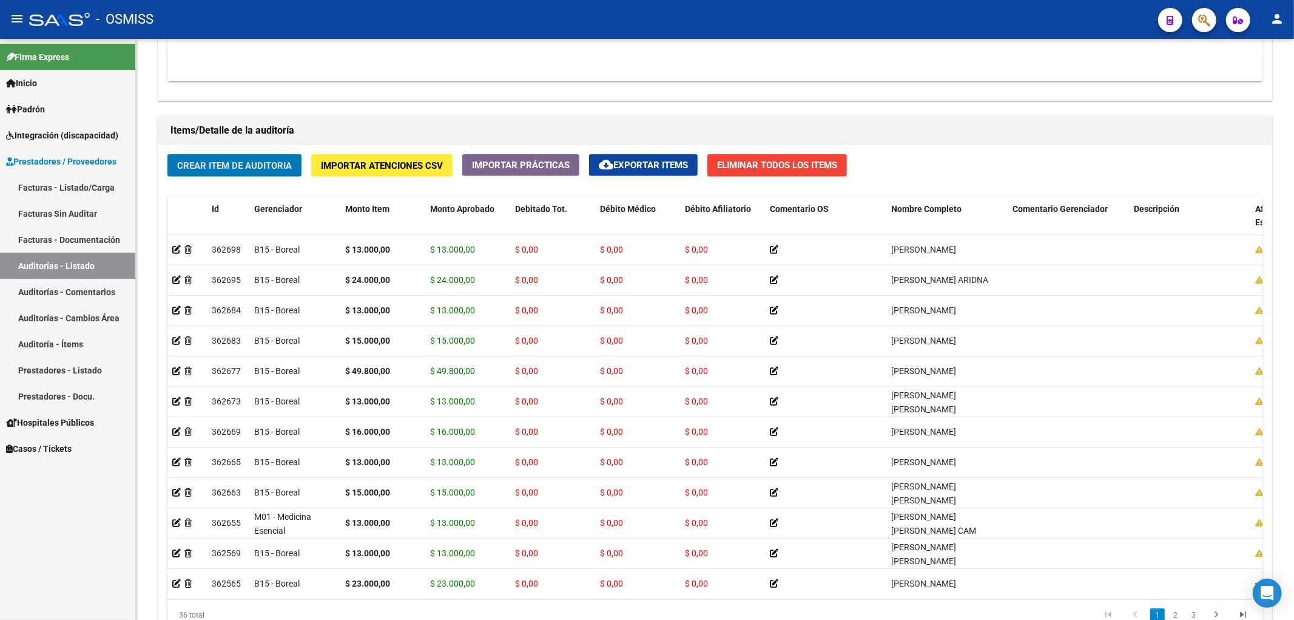
drag, startPoint x: 698, startPoint y: 64, endPoint x: 682, endPoint y: 38, distance: 30.8
click at [698, 64] on datatable-body "$ 3.386.672,00 168447 ENTE DE RECUPERACION DE FONDOS PARA EL FORTALECIMIENTO DE…" at bounding box center [714, 9] width 1095 height 143
click at [262, 165] on span "Crear Item de Auditoria" at bounding box center [234, 165] width 115 height 11
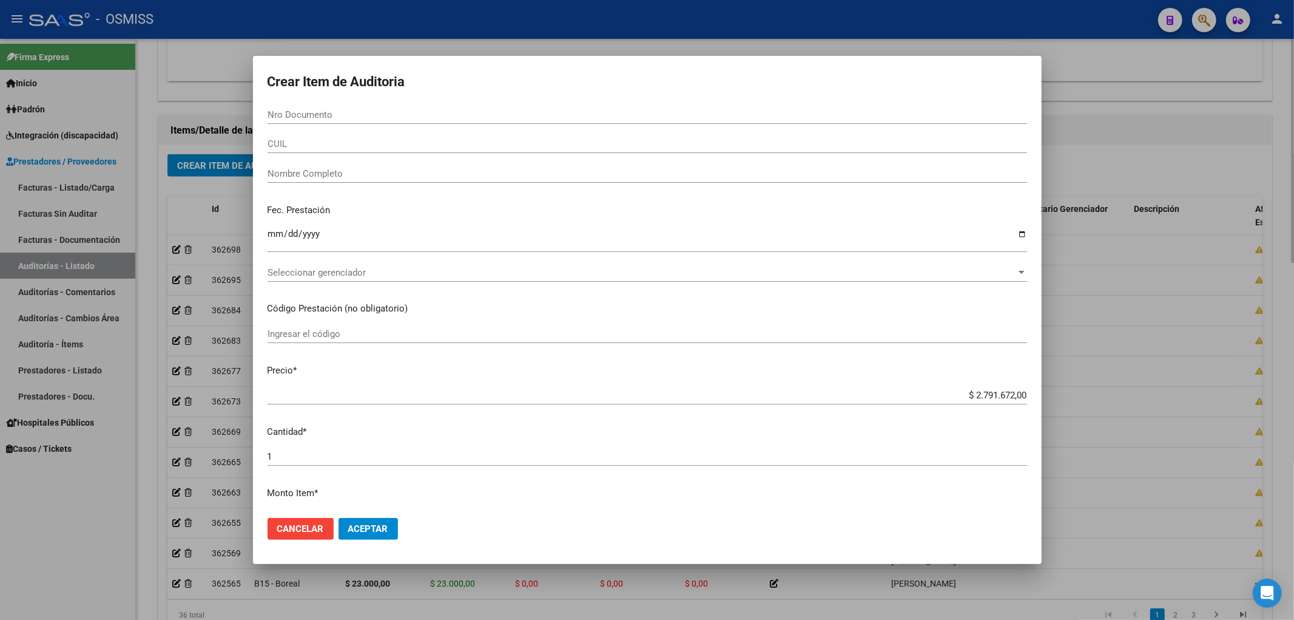
paste input "29895286"
type input "29895286"
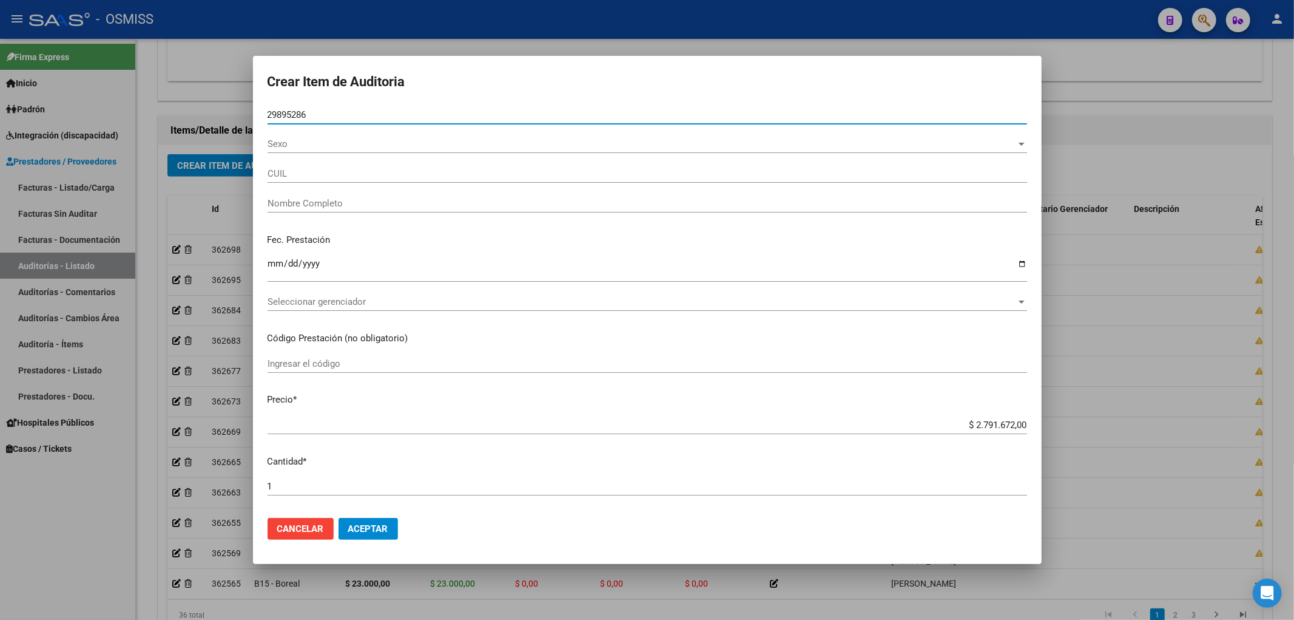
type input "27298952861"
type input "[PERSON_NAME] [PERSON_NAME]"
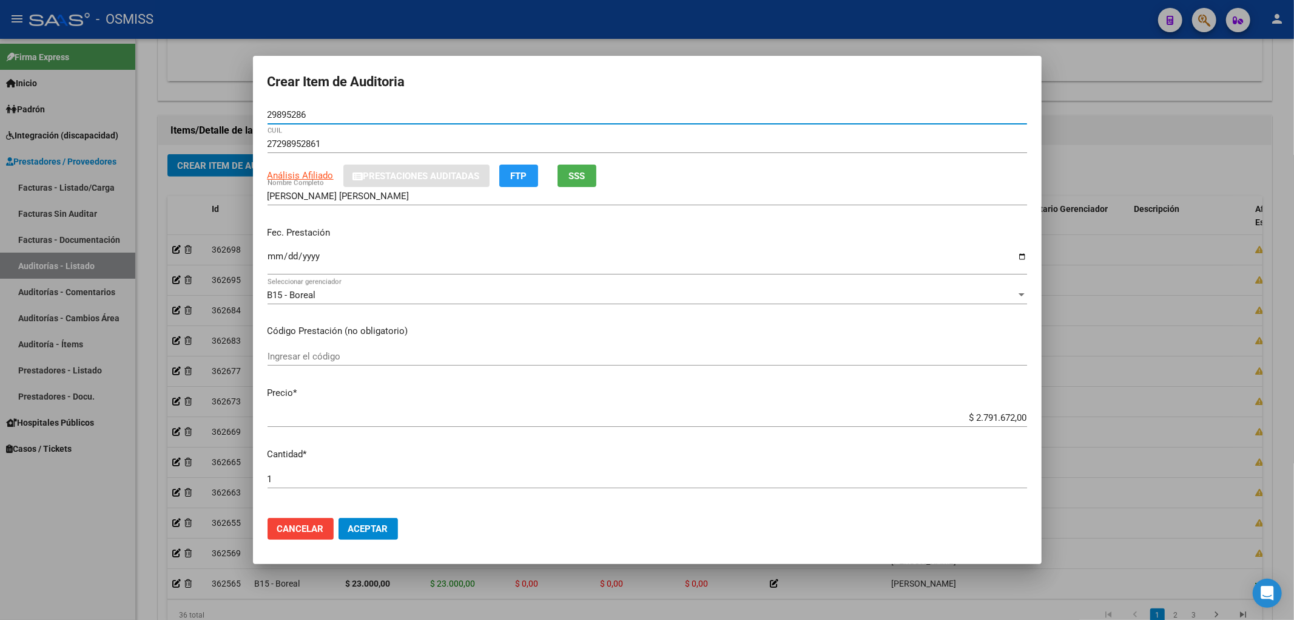
type input "29895286"
click at [275, 262] on input "Ingresar la fecha" at bounding box center [648, 260] width 760 height 19
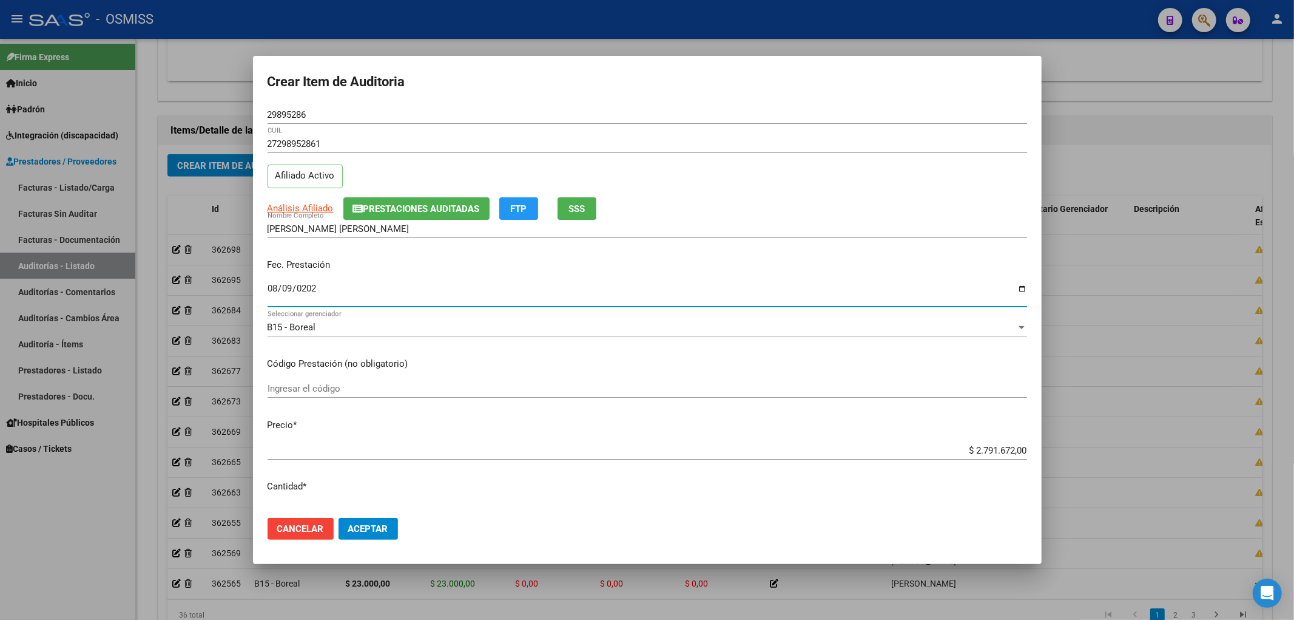
type input "[DATE]"
drag, startPoint x: 939, startPoint y: 444, endPoint x: 971, endPoint y: 439, distance: 32.4
click at [971, 439] on mat-dialog-content "29895286 Nro Documento 27298952861 CUIL Afiliado Activo Análisis Afiliado Prest…" at bounding box center [647, 307] width 789 height 403
click at [929, 457] on div "$ 2.791.672,00 Ingresar el precio" at bounding box center [648, 450] width 760 height 18
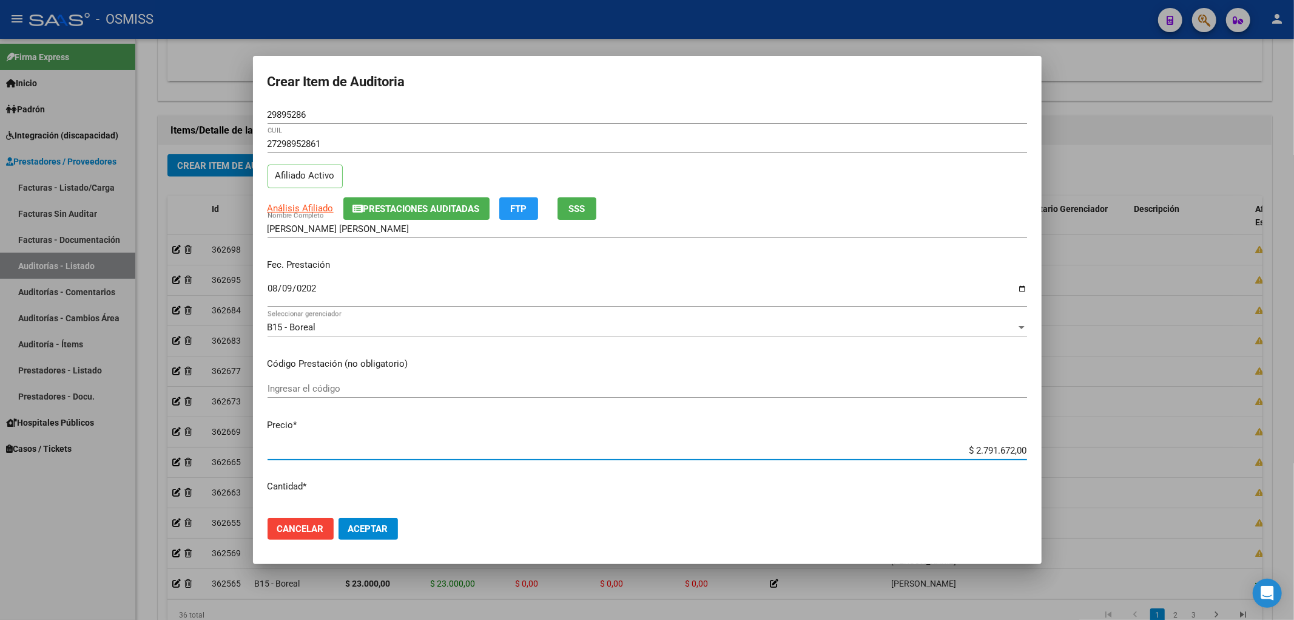
drag, startPoint x: 929, startPoint y: 453, endPoint x: 1042, endPoint y: 444, distance: 113.2
click at [1042, 444] on div "Crear Item de Auditoria 29895286 Nro Documento 27298952861 CUIL Afiliado Activo…" at bounding box center [647, 310] width 1294 height 620
type input "$ 0,01"
click at [389, 526] on button "Aceptar" at bounding box center [368, 529] width 59 height 22
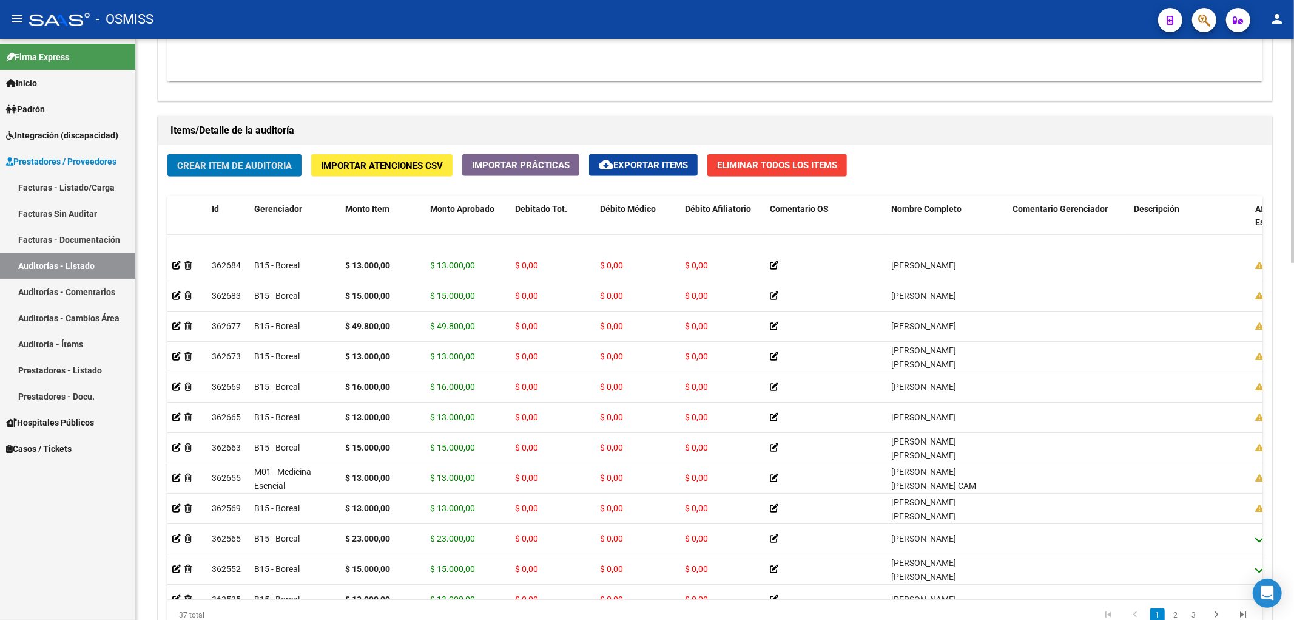
scroll to position [0, 0]
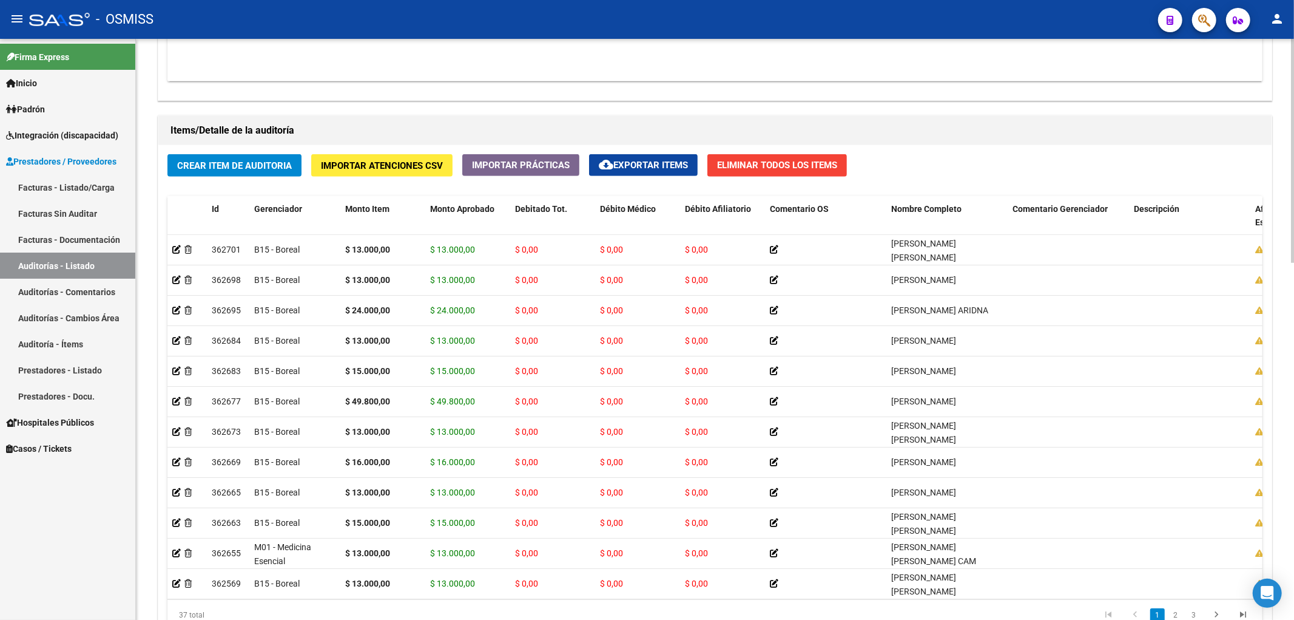
drag, startPoint x: 690, startPoint y: 132, endPoint x: 516, endPoint y: 159, distance: 176.2
click at [690, 132] on h1 "Items/Detalle de la auditoría" at bounding box center [715, 130] width 1089 height 19
click at [201, 173] on button "Crear Item de Auditoria" at bounding box center [234, 165] width 134 height 22
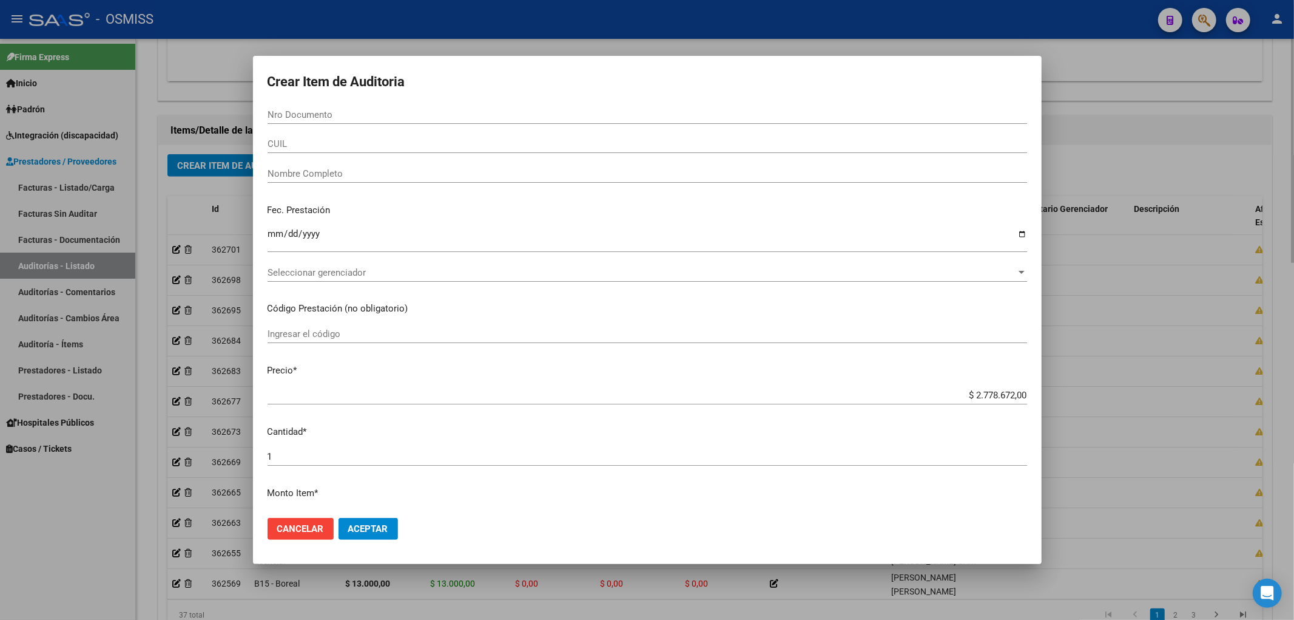
paste input "35079429"
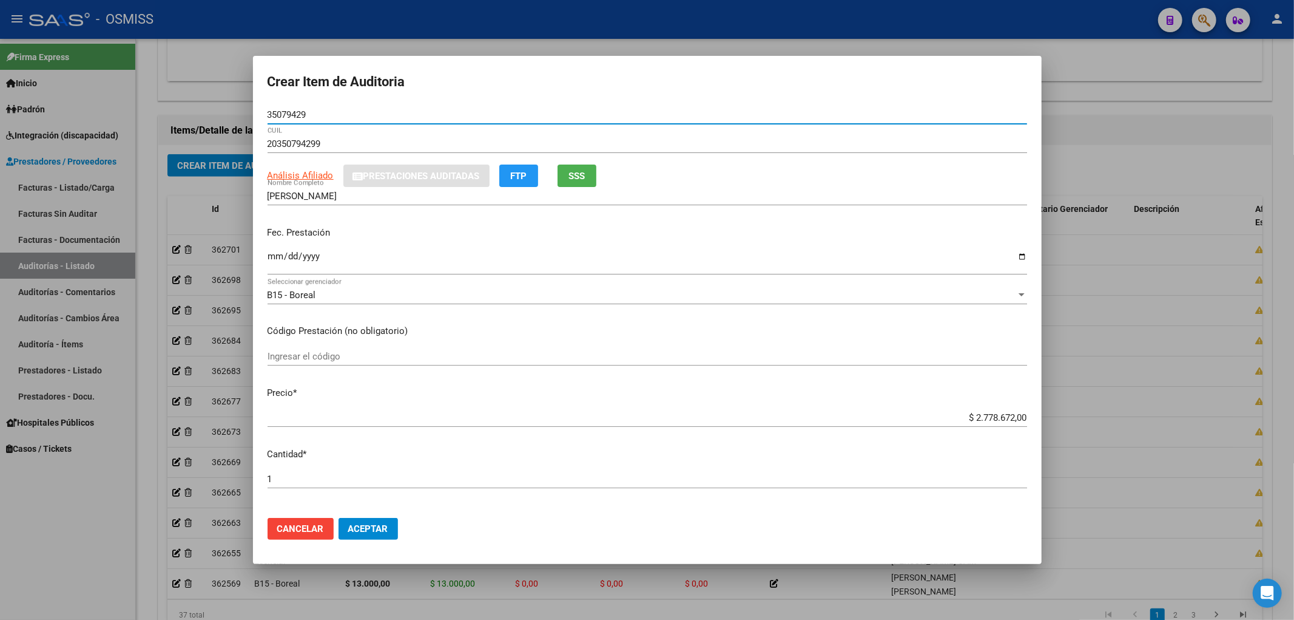
click at [274, 254] on input "Ingresar la fecha" at bounding box center [648, 260] width 760 height 19
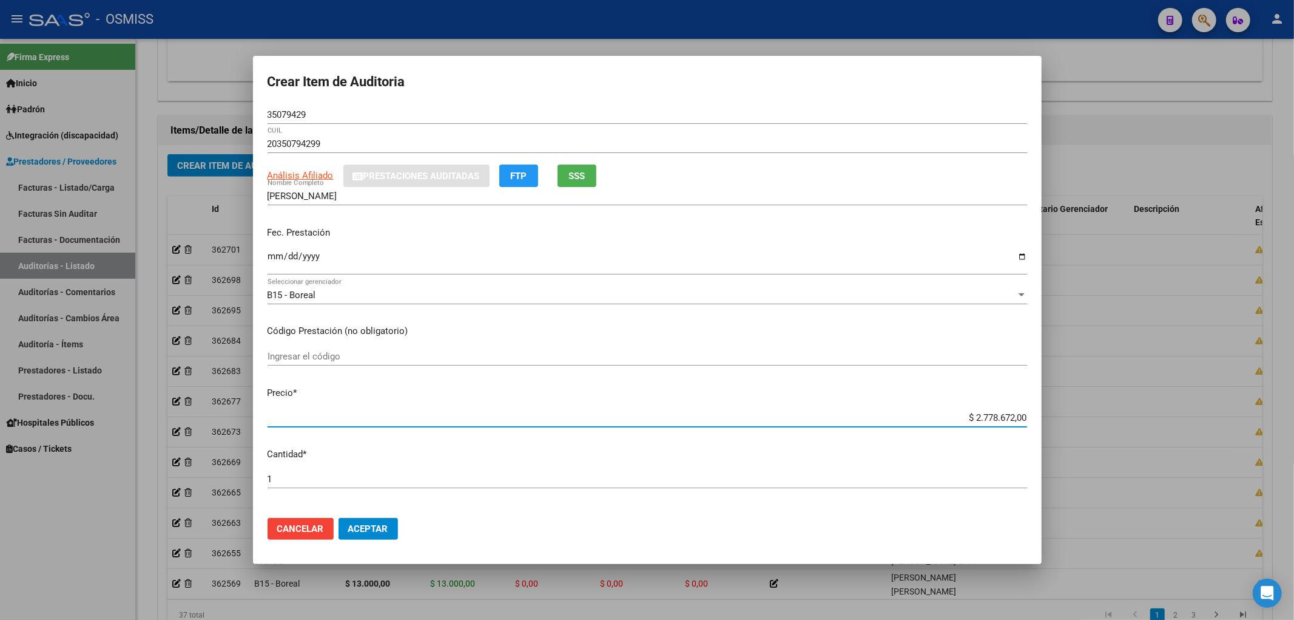
drag, startPoint x: 941, startPoint y: 416, endPoint x: 1119, endPoint y: 401, distance: 178.5
click at [1119, 401] on div "Crear Item de Auditoria 35079429 Nro Documento 20350794299 CUIL Análisis Afilia…" at bounding box center [647, 310] width 1294 height 620
click at [374, 528] on span "Aceptar" at bounding box center [368, 528] width 40 height 11
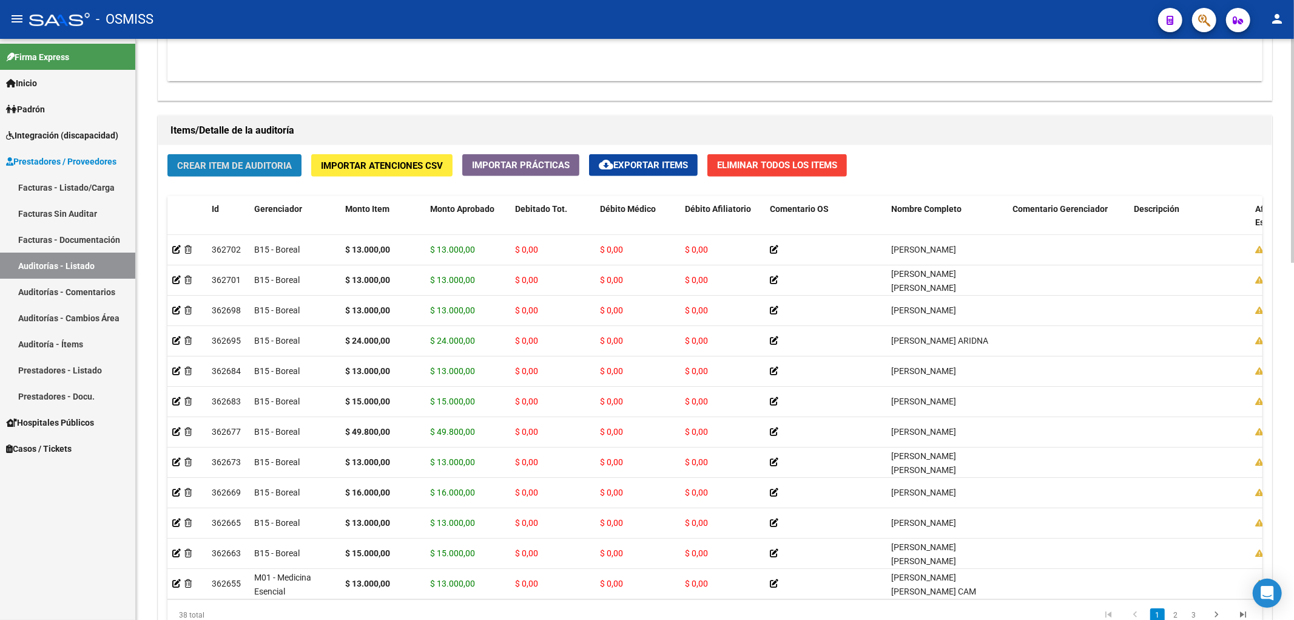
click at [263, 171] on span "Crear Item de Auditoria" at bounding box center [234, 165] width 115 height 11
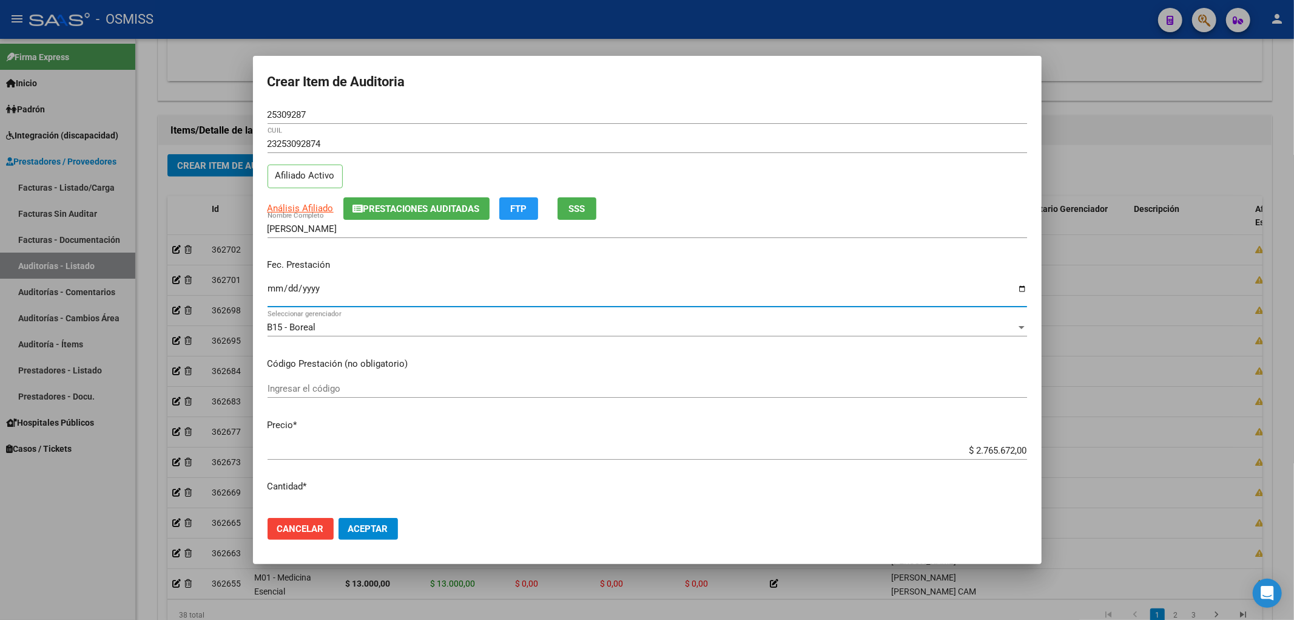
click at [271, 289] on input "Ingresar la fecha" at bounding box center [648, 292] width 760 height 19
drag, startPoint x: 929, startPoint y: 448, endPoint x: 1294, endPoint y: 396, distance: 368.3
click at [1294, 398] on div "Crear Item de Auditoria 25309287 Nro Documento 23253092874 CUIL Afiliado Activo…" at bounding box center [647, 310] width 1294 height 620
click at [367, 522] on button "Aceptar" at bounding box center [368, 529] width 59 height 22
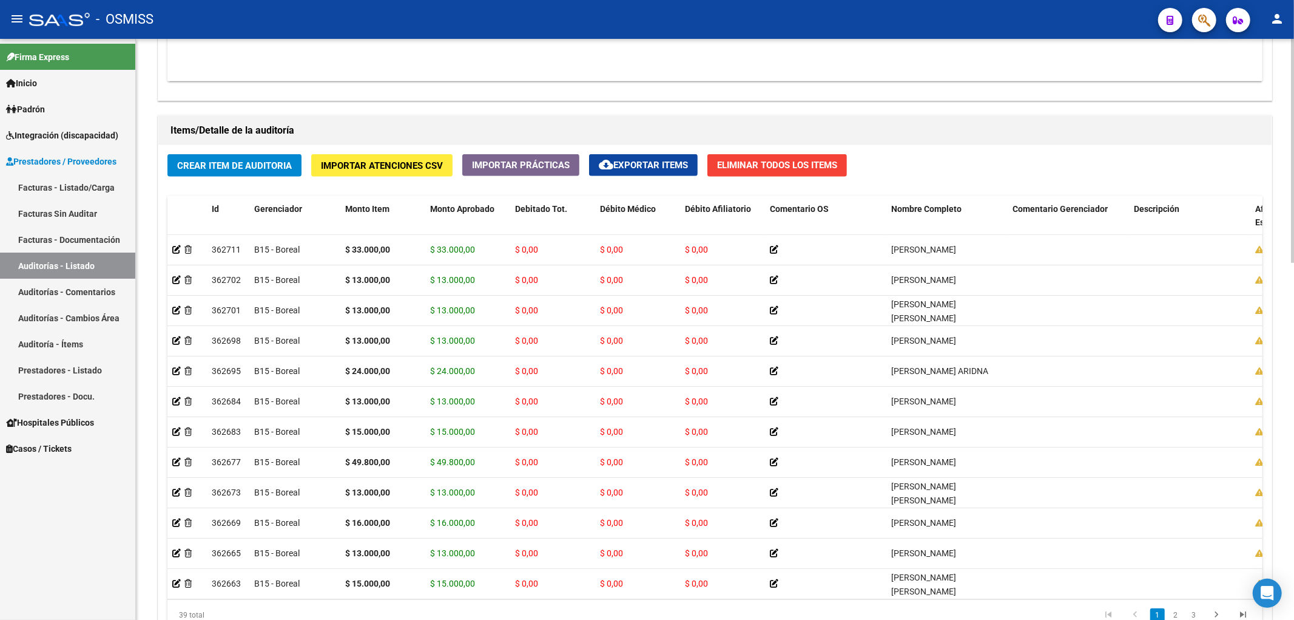
click at [235, 160] on button "Crear Item de Auditoria" at bounding box center [234, 165] width 134 height 22
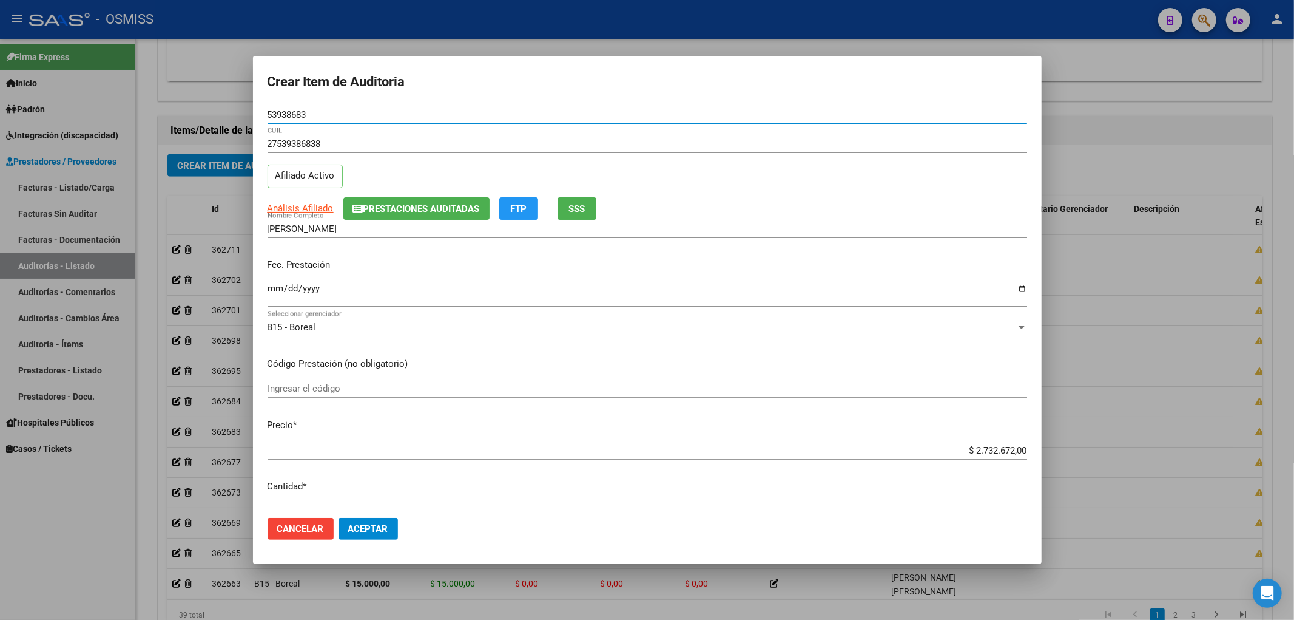
click at [276, 248] on div "[PERSON_NAME] Nombre Completo" at bounding box center [648, 235] width 760 height 30
click at [280, 290] on input "Ingresar la fecha" at bounding box center [648, 292] width 760 height 19
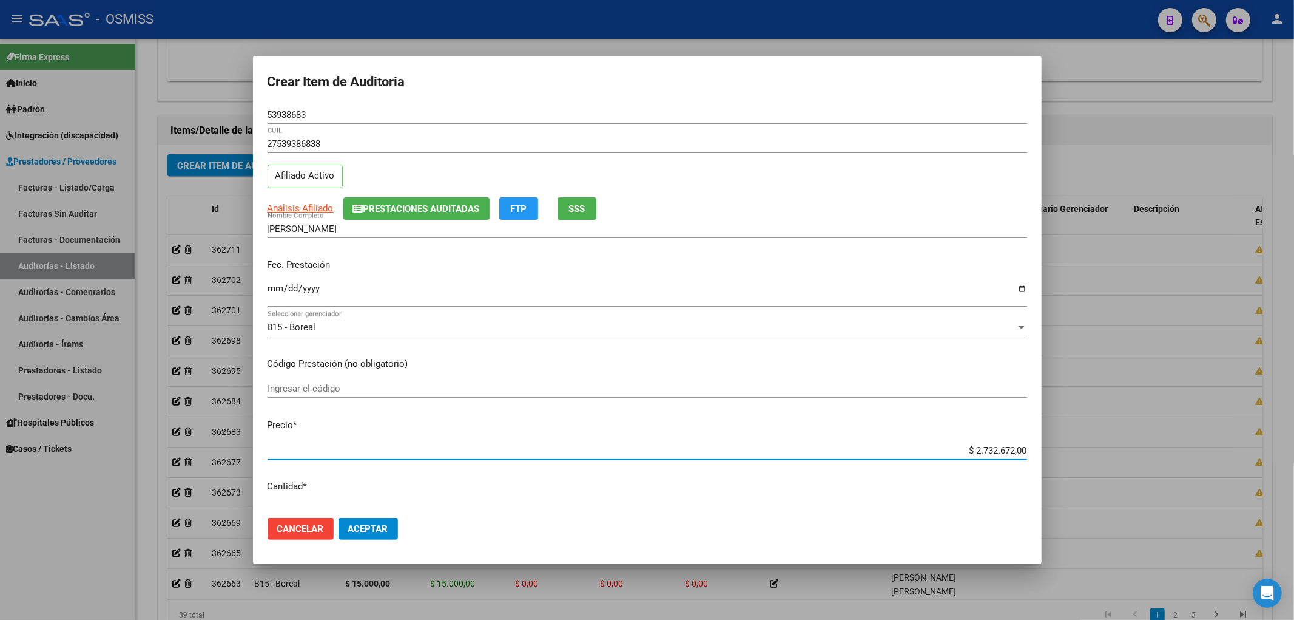
drag, startPoint x: 945, startPoint y: 453, endPoint x: 1212, endPoint y: 417, distance: 268.7
click at [1212, 417] on div "Crear Item de Auditoria 53938683 Nro Documento 27539386838 CUIL Afiliado Activo…" at bounding box center [647, 310] width 1294 height 620
click at [368, 532] on span "Aceptar" at bounding box center [368, 528] width 40 height 11
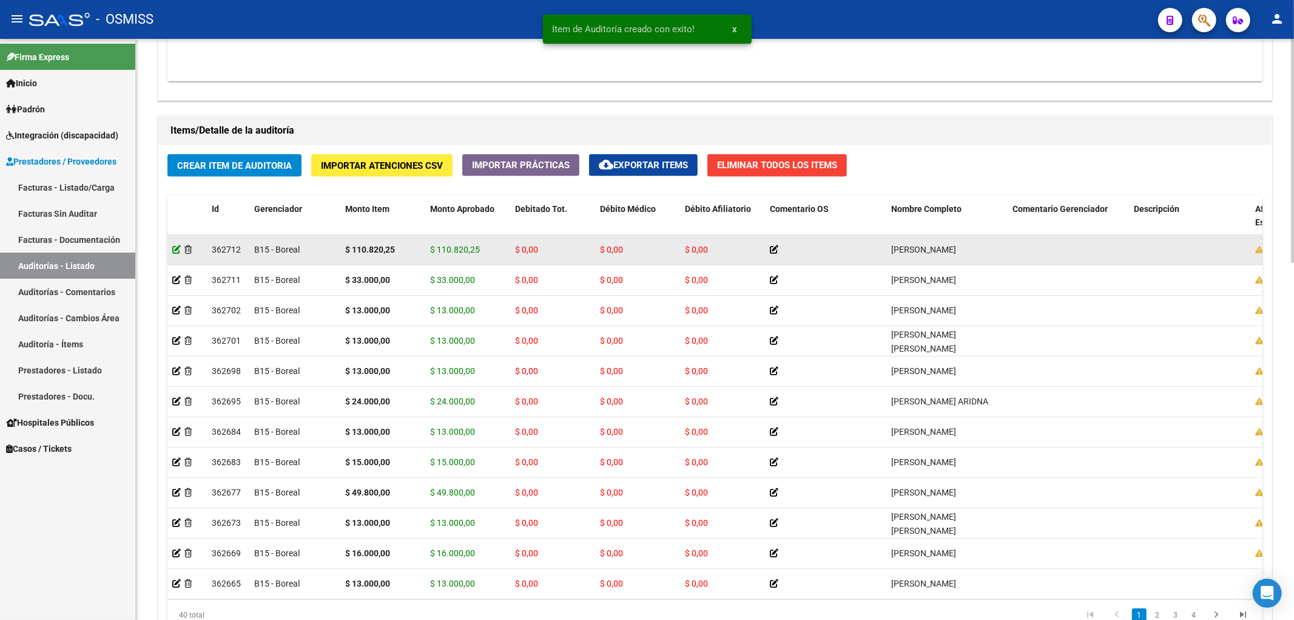
click at [175, 251] on icon at bounding box center [176, 249] width 8 height 8
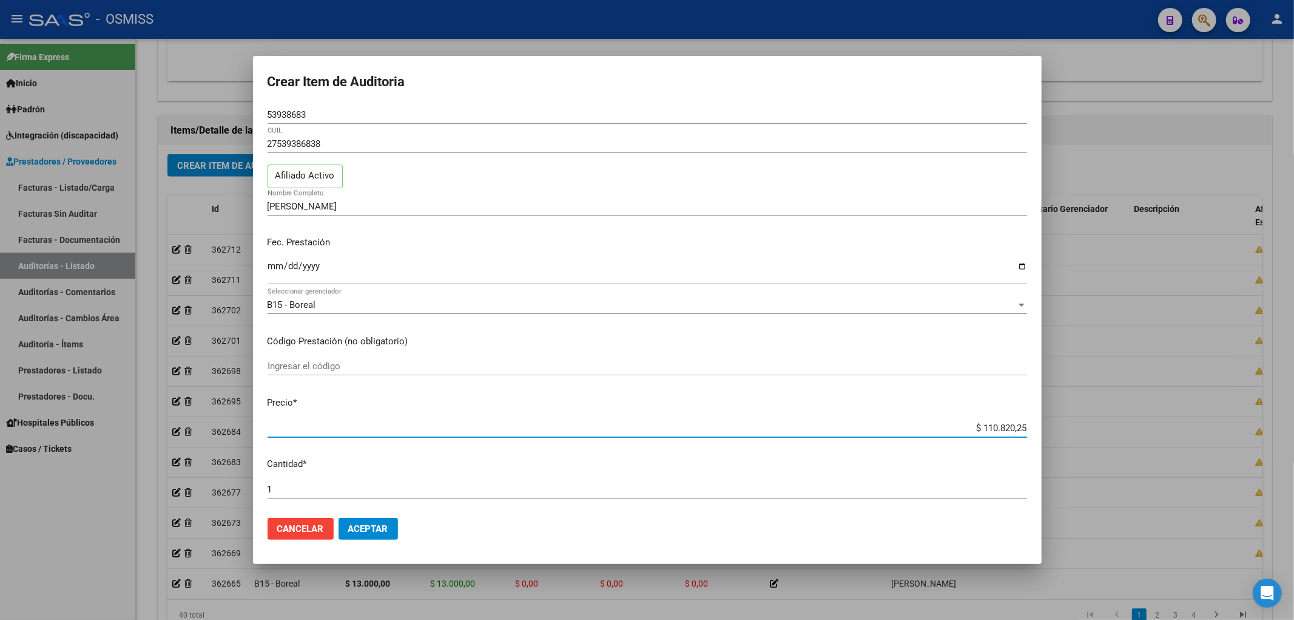
drag, startPoint x: 963, startPoint y: 429, endPoint x: 1257, endPoint y: 383, distance: 297.3
click at [1251, 384] on div "Crear Item de Auditoria 53938683 Nro Documento 27539386838 CUIL Afiliado Activo…" at bounding box center [647, 310] width 1294 height 620
click at [367, 532] on span "Aceptar" at bounding box center [368, 528] width 40 height 11
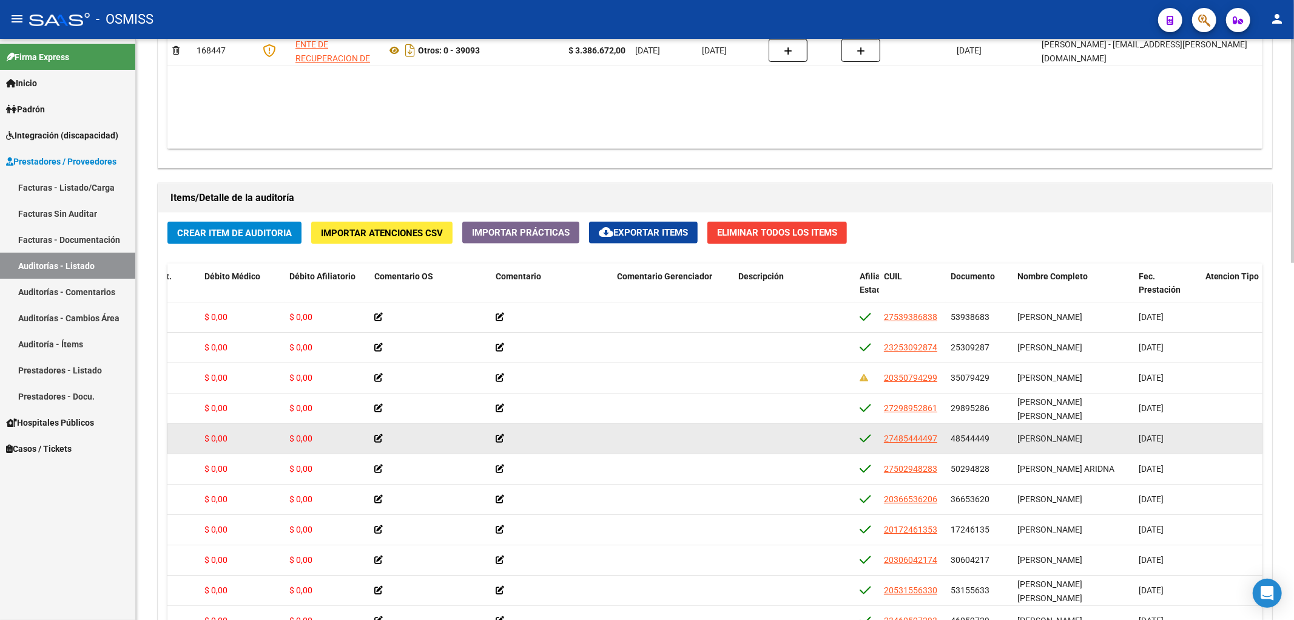
scroll to position [0, 746]
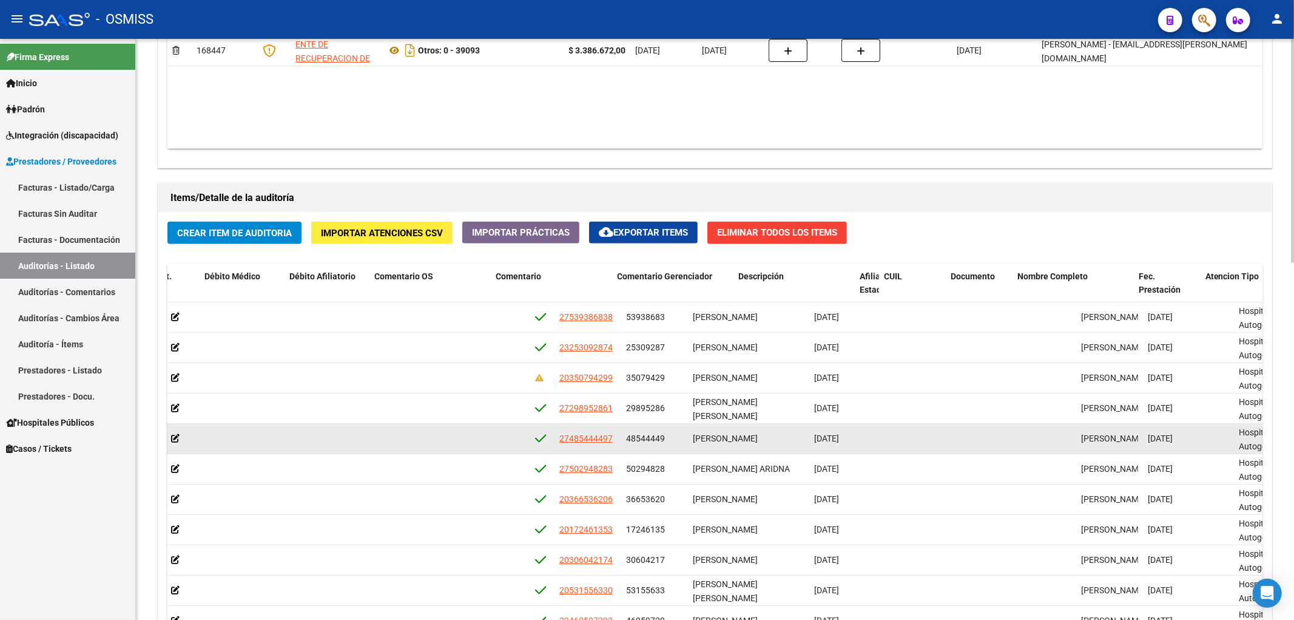
drag, startPoint x: 408, startPoint y: 434, endPoint x: 492, endPoint y: 431, distance: 83.8
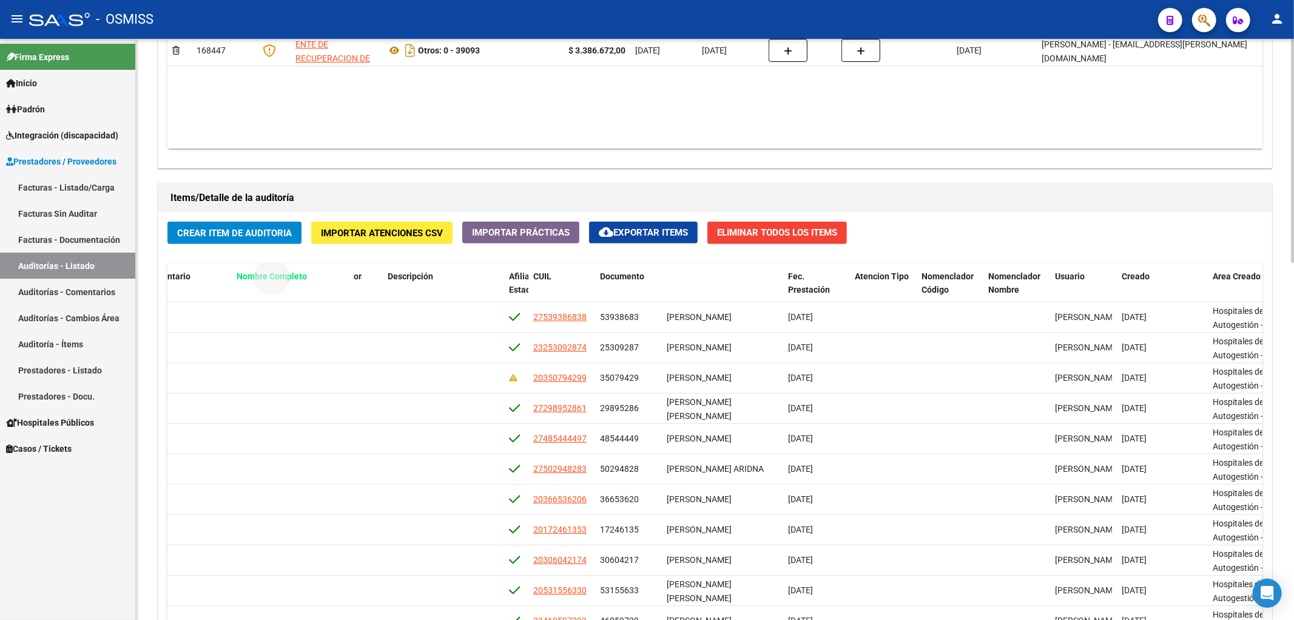
drag, startPoint x: 711, startPoint y: 275, endPoint x: 277, endPoint y: 283, distance: 434.0
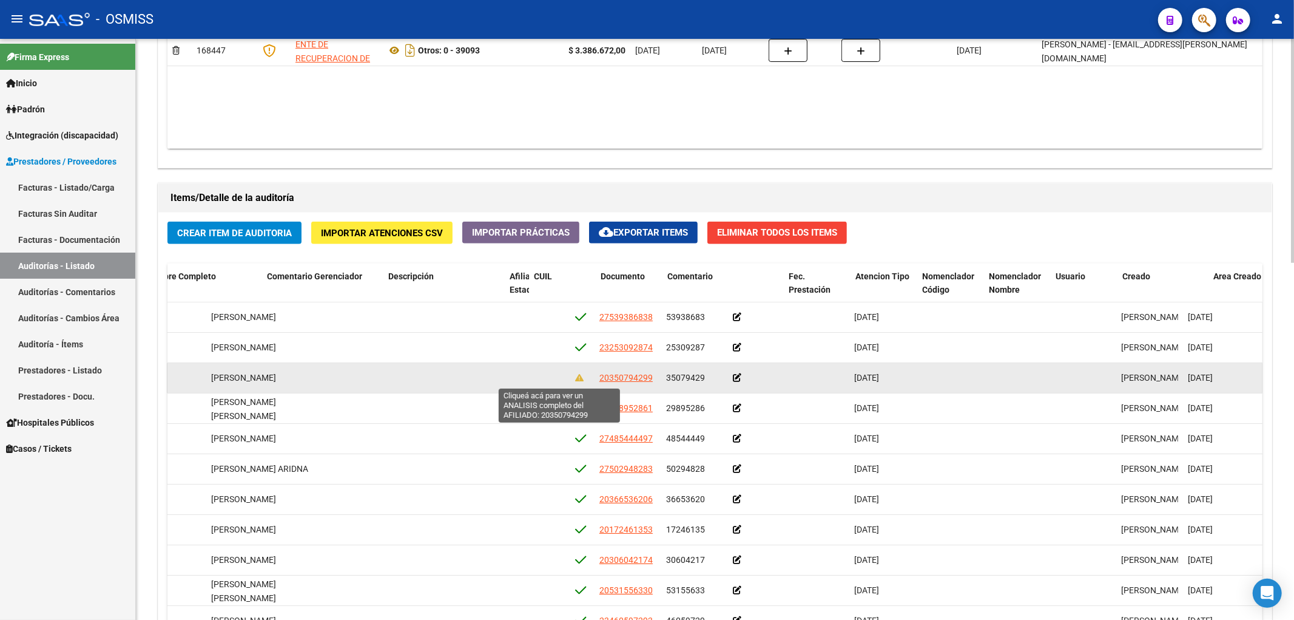
scroll to position [0, 0]
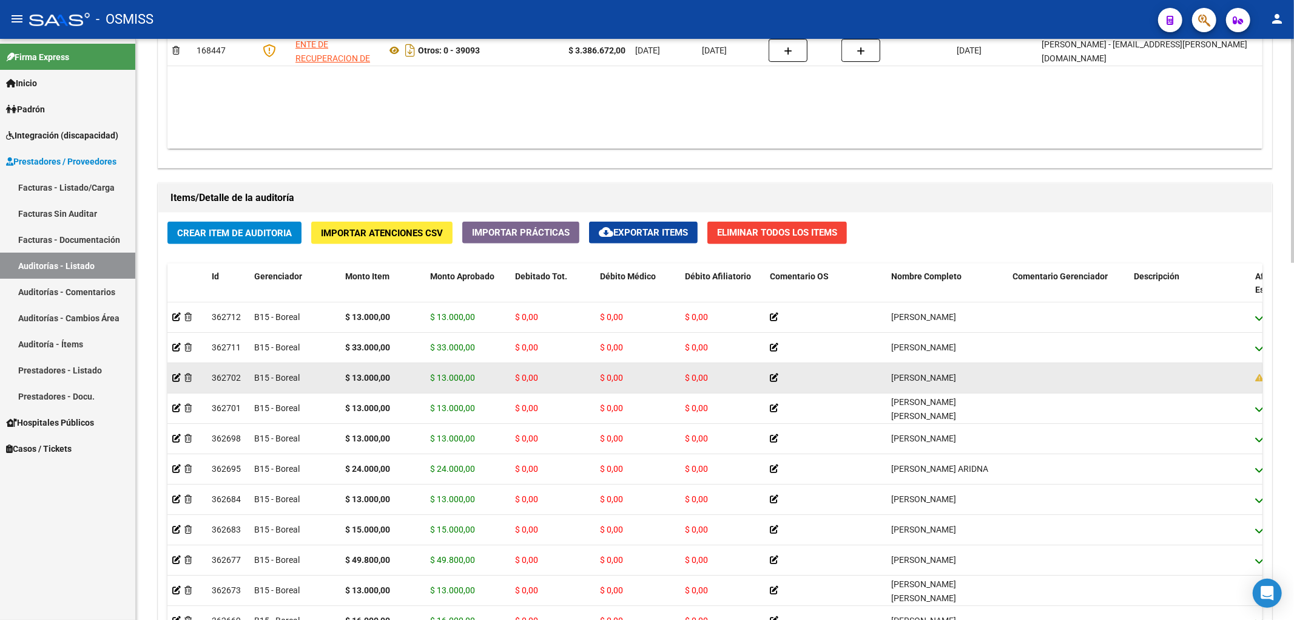
drag, startPoint x: 563, startPoint y: 381, endPoint x: 302, endPoint y: 385, distance: 261.0
